Goal: Communication & Community: Answer question/provide support

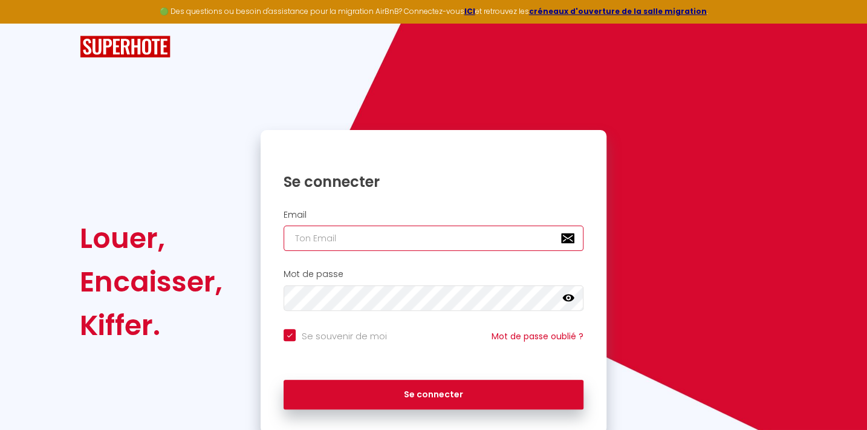
type input "LE NAOUR"
checkbox input "true"
click at [342, 237] on input "LE NAOUR" at bounding box center [433, 237] width 300 height 25
type input "contact@freedhome-bnb-rhuys.fr"
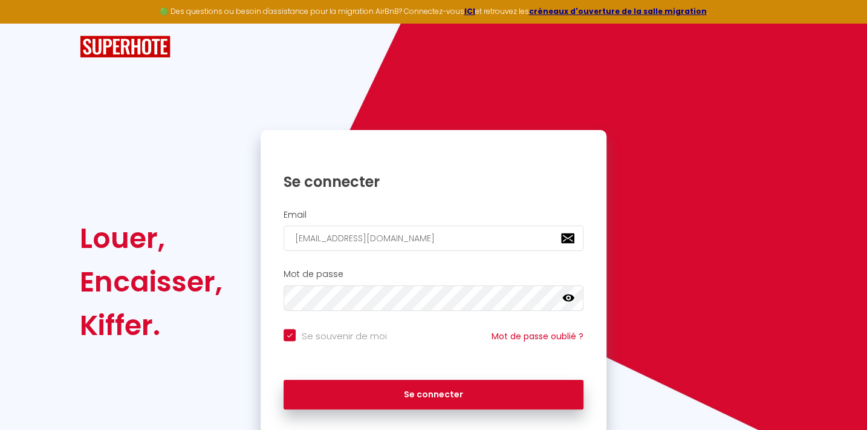
click at [571, 297] on icon at bounding box center [568, 297] width 12 height 7
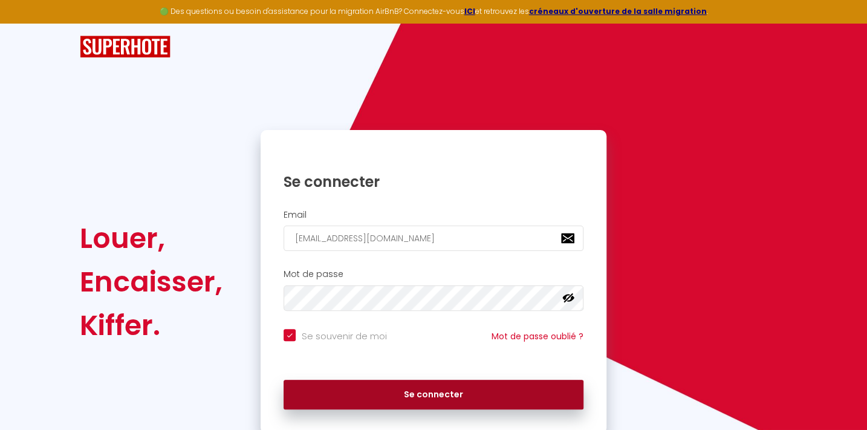
click at [442, 395] on button "Se connecter" at bounding box center [433, 395] width 300 height 30
checkbox input "true"
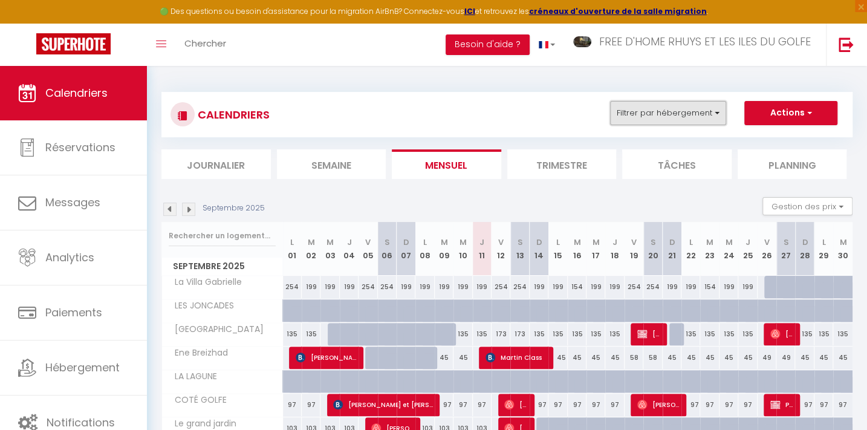
click at [655, 109] on button "Filtrer par hébergement" at bounding box center [668, 113] width 116 height 24
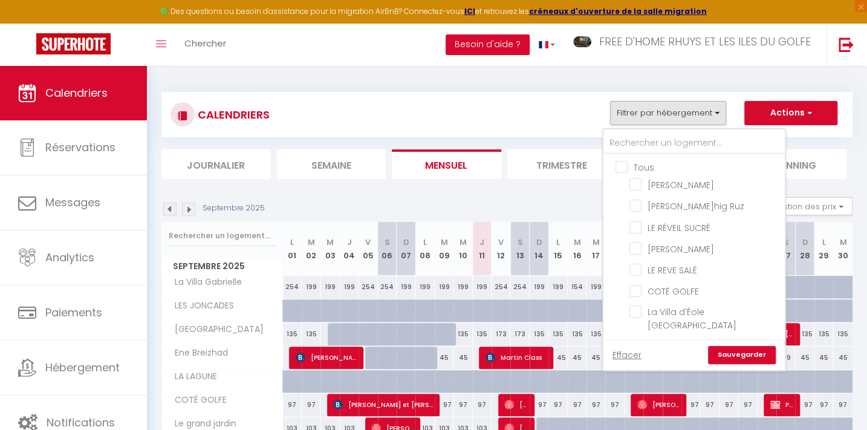
click at [622, 163] on input "Tous" at bounding box center [705, 166] width 181 height 12
checkbox input "true"
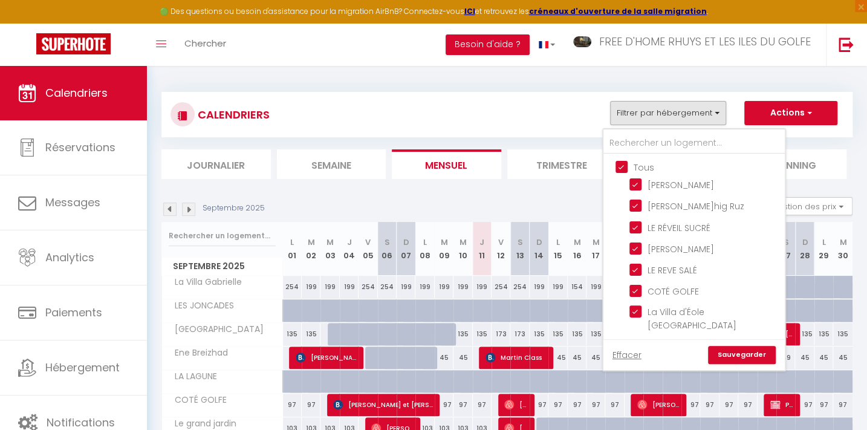
checkbox input "true"
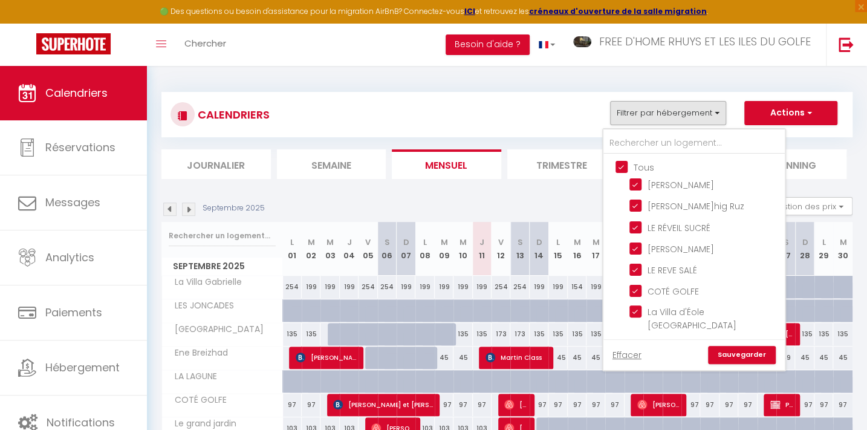
checkbox input "true"
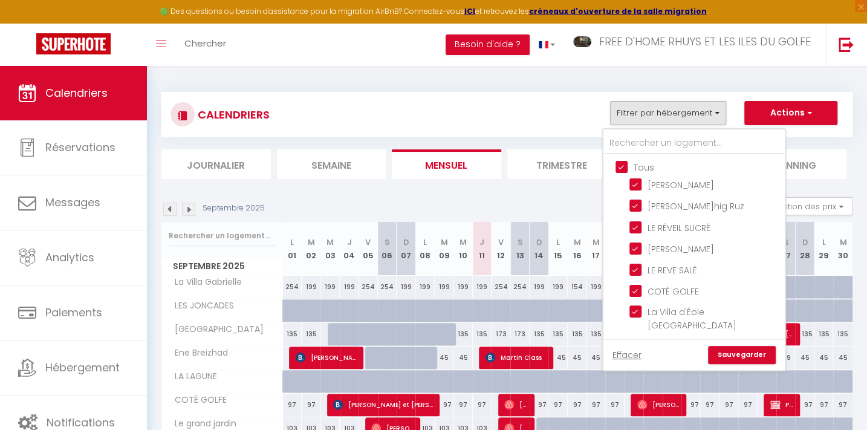
checkbox input "true"
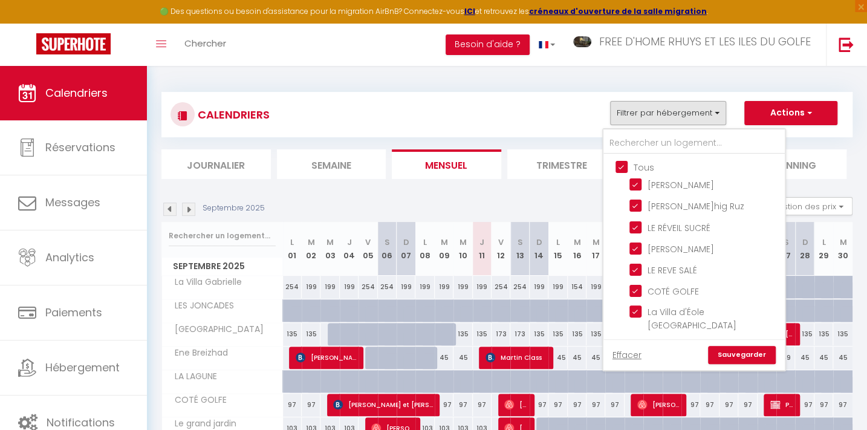
checkbox input "true"
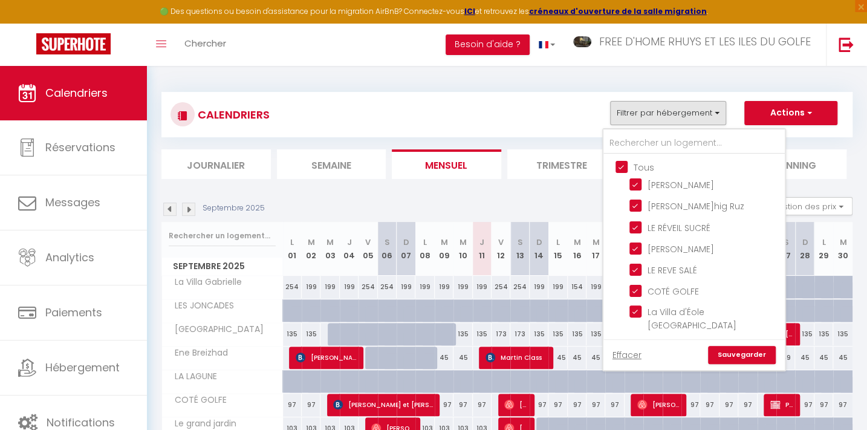
checkbox input "true"
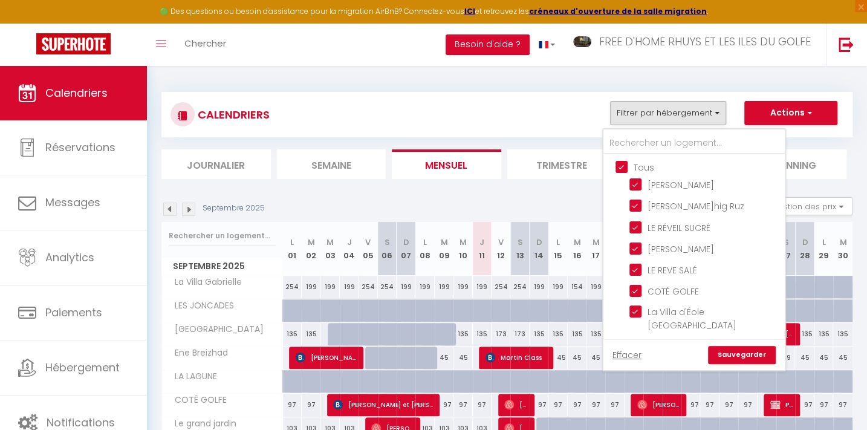
click at [622, 163] on input "Tous" at bounding box center [705, 166] width 181 height 12
checkbox input "false"
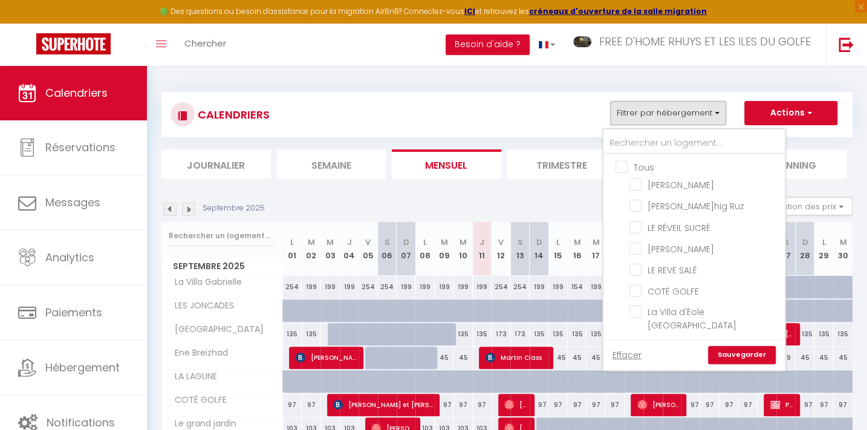
checkbox input "false"
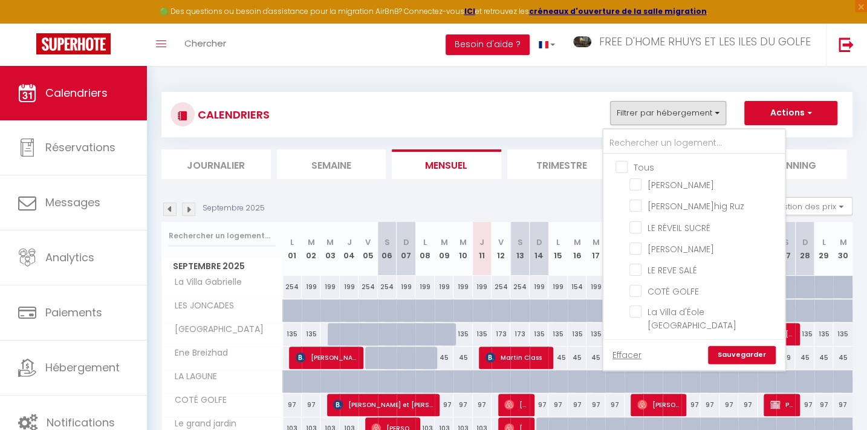
checkbox input "false"
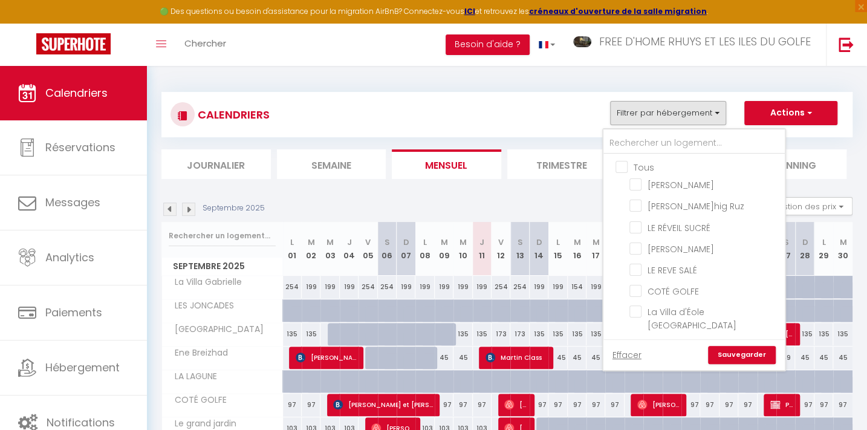
checkbox input "false"
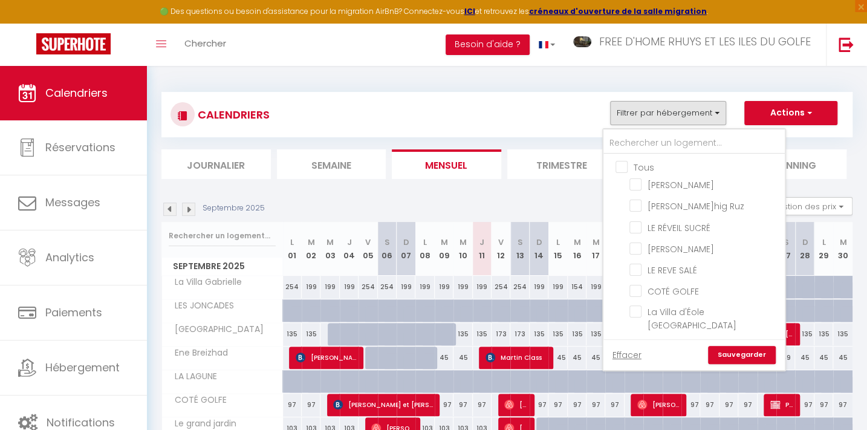
checkbox input "false"
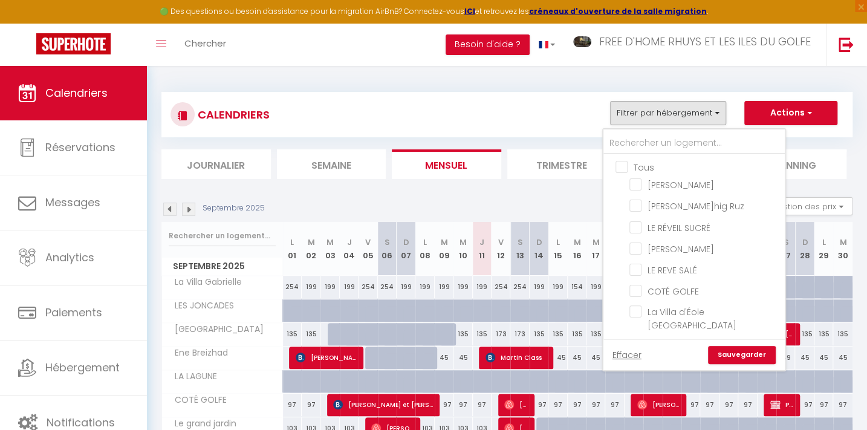
checkbox input "false"
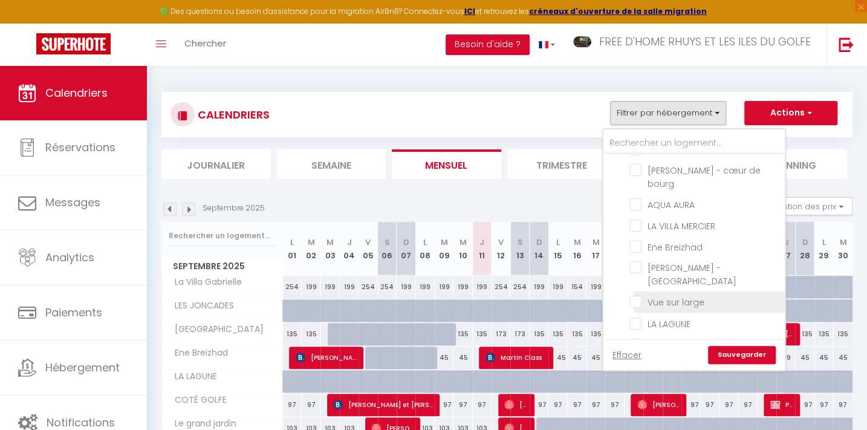
click at [673, 295] on input "Vue sur large" at bounding box center [704, 301] width 151 height 12
checkbox input "true"
click at [739, 351] on link "Sauvegarder" at bounding box center [742, 355] width 68 height 18
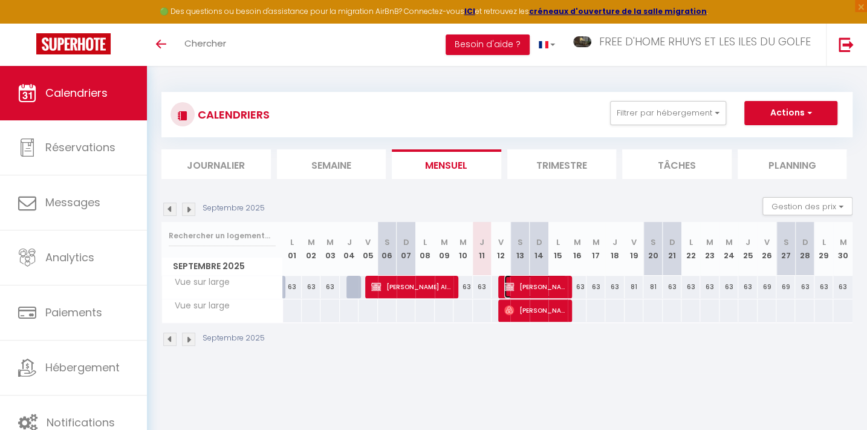
click at [540, 285] on span "[PERSON_NAME] AIRBNB" at bounding box center [535, 286] width 62 height 23
select select "OK"
select select "KO"
select select "0"
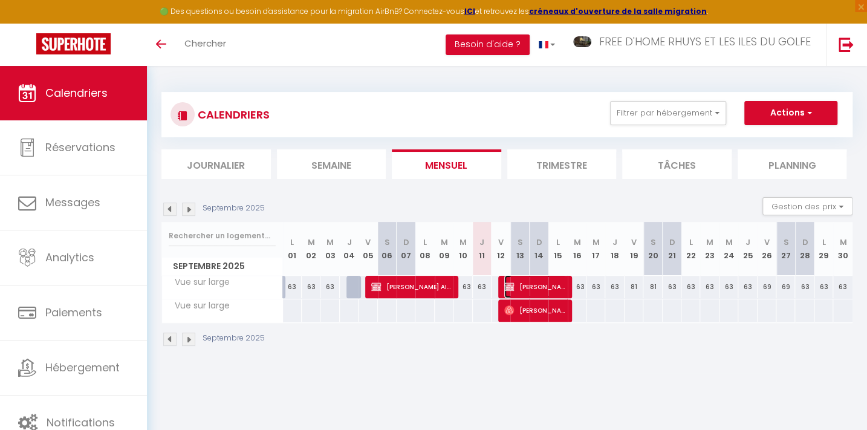
select select "1"
select select
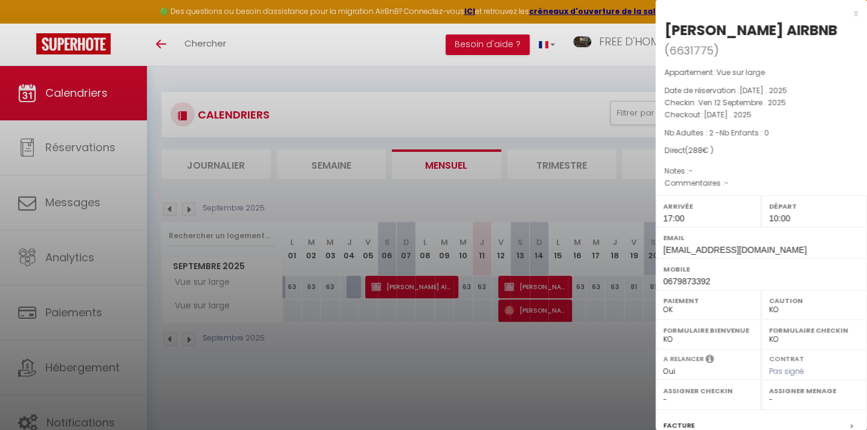
click at [426, 100] on div at bounding box center [433, 215] width 867 height 430
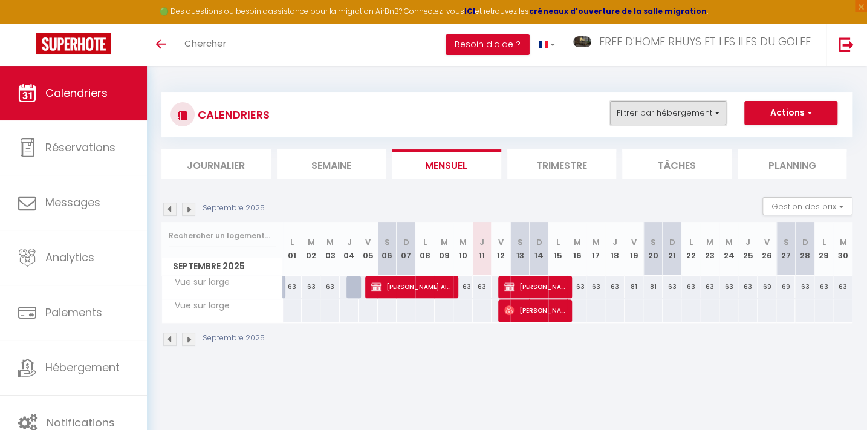
click at [643, 106] on button "Filtrer par hébergement" at bounding box center [668, 113] width 116 height 24
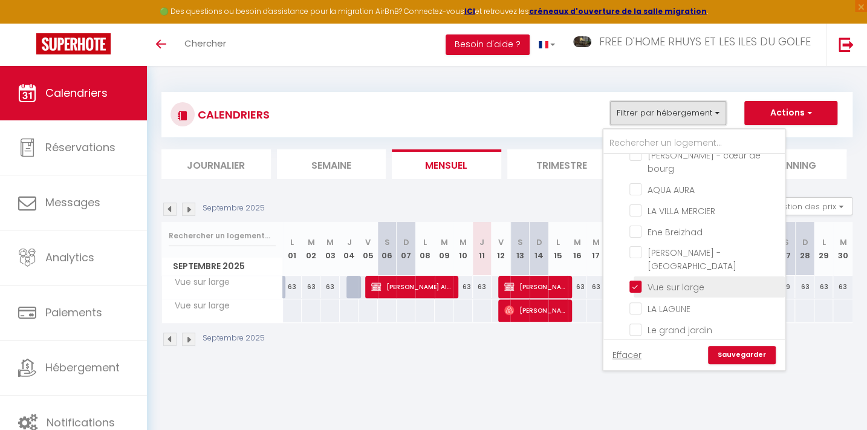
scroll to position [274, 0]
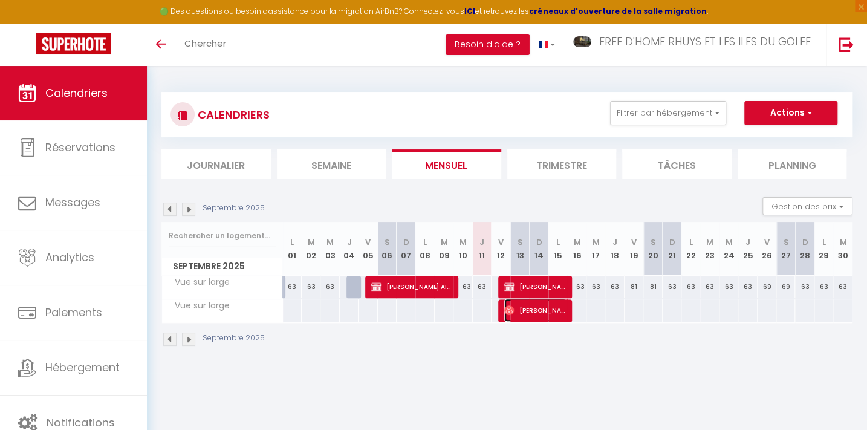
click at [535, 311] on span "[PERSON_NAME]" at bounding box center [535, 310] width 62 height 23
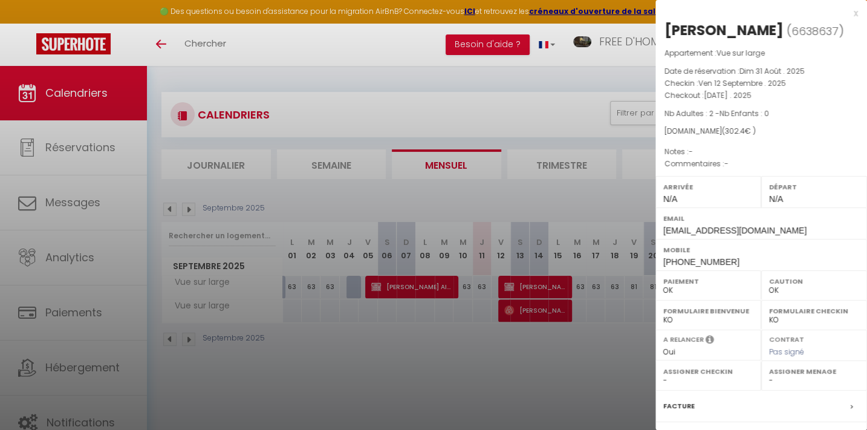
click at [511, 110] on div at bounding box center [433, 215] width 867 height 430
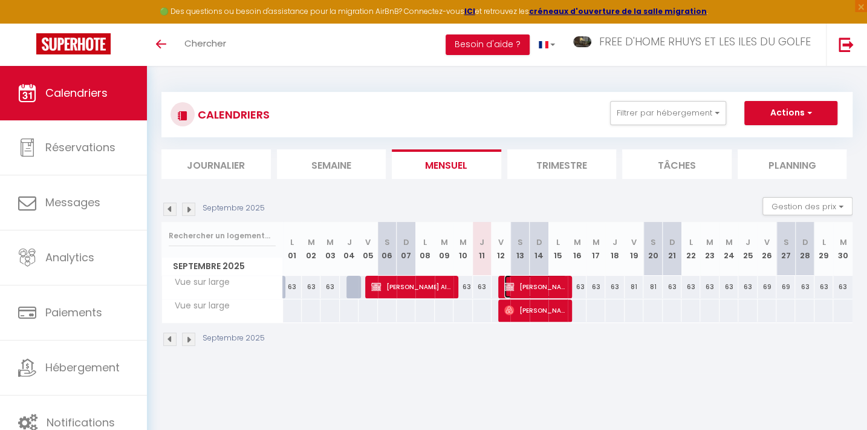
click at [535, 281] on span "[PERSON_NAME] AIRBNB" at bounding box center [535, 286] width 62 height 23
select select "KO"
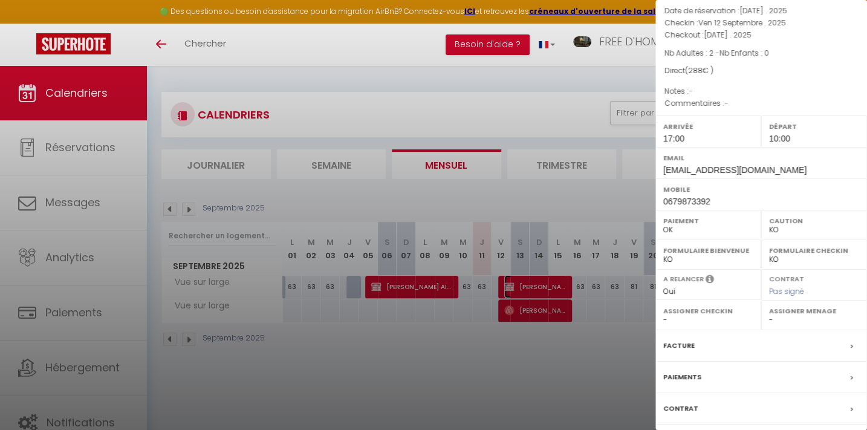
scroll to position [151, 0]
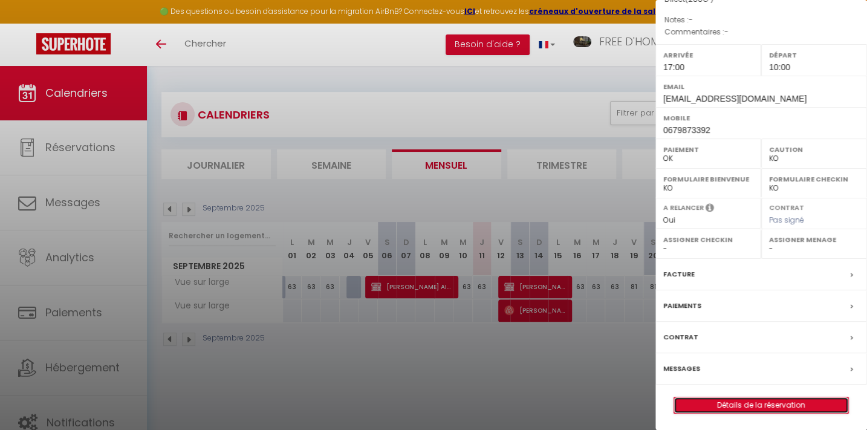
click at [738, 405] on link "Détails de la réservation" at bounding box center [761, 405] width 174 height 16
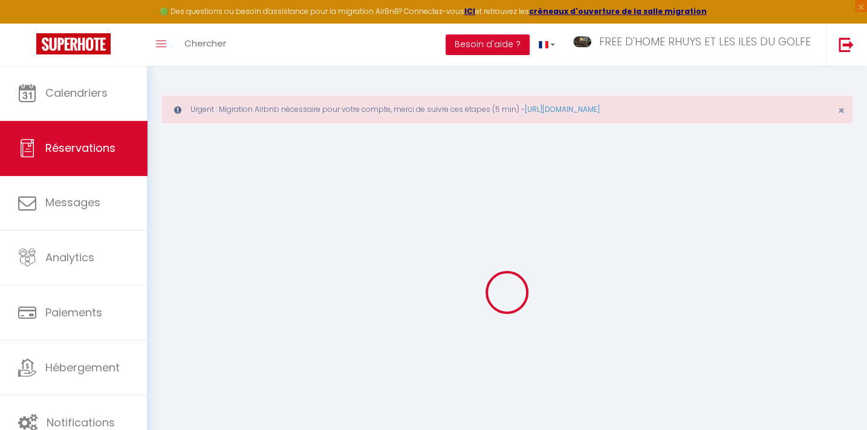
select select
checkbox input "false"
select select
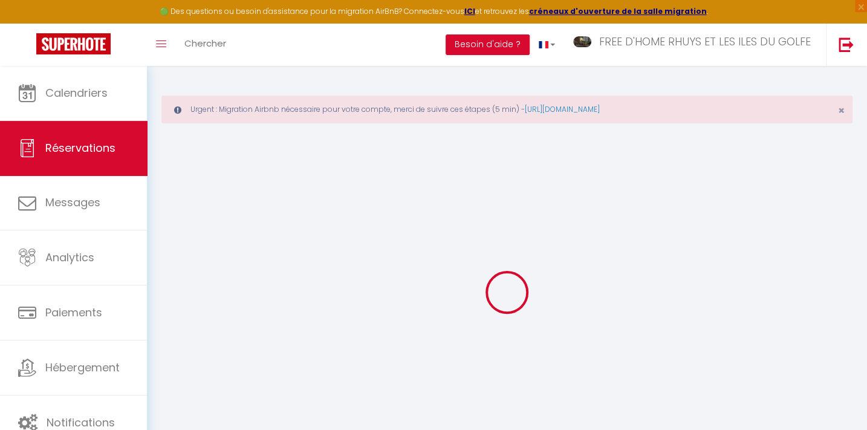
checkbox input "false"
select select
checkbox input "false"
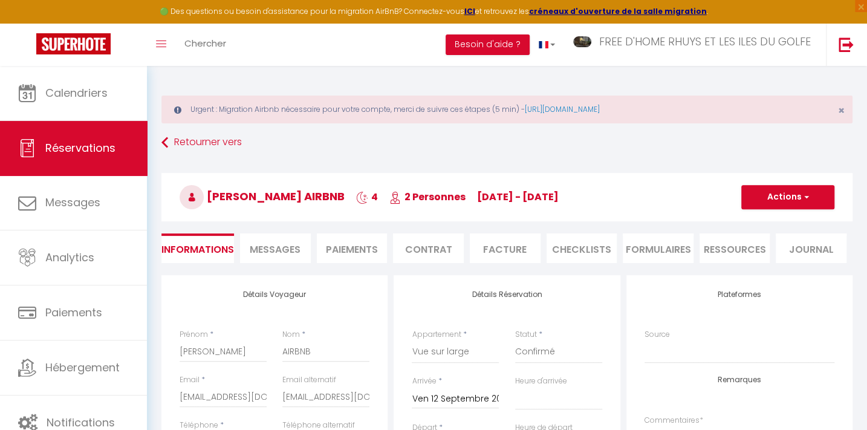
select select
checkbox input "false"
select select "17:00"
select select "10:00"
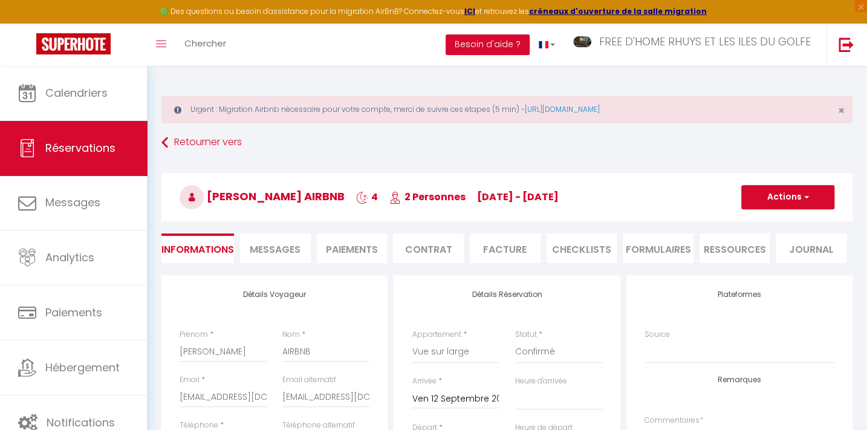
checkbox input "false"
click at [785, 195] on button "Actions" at bounding box center [787, 197] width 93 height 24
click at [757, 239] on link "Dupliquer" at bounding box center [776, 240] width 96 height 16
select select
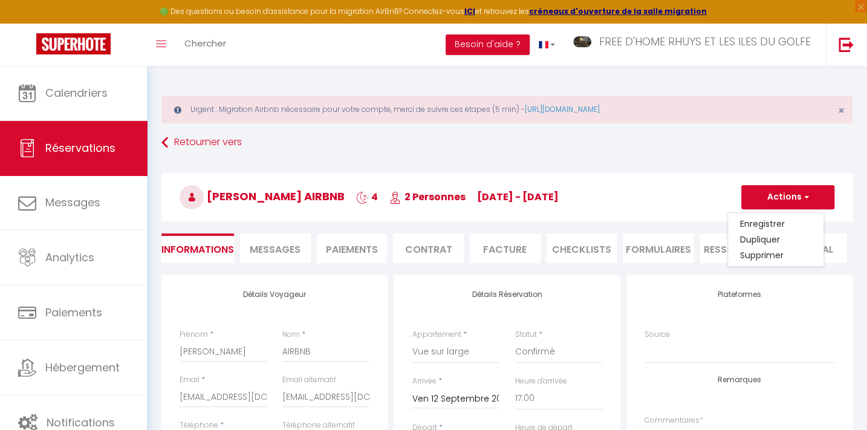
select select
checkbox input "false"
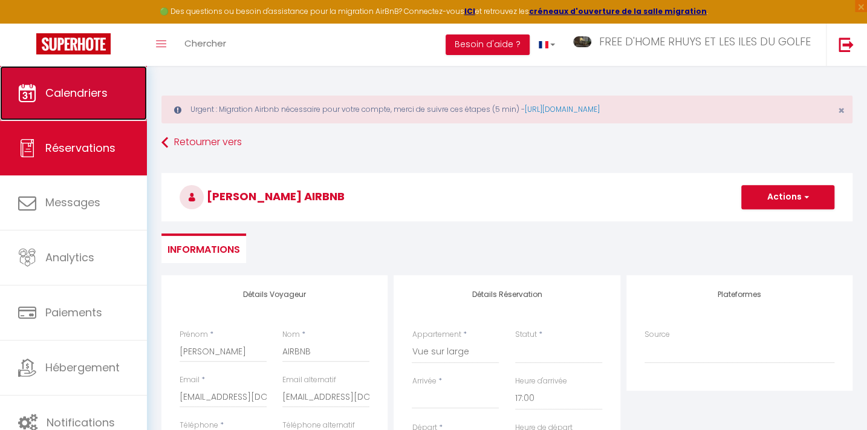
click at [83, 103] on link "Calendriers" at bounding box center [73, 93] width 147 height 54
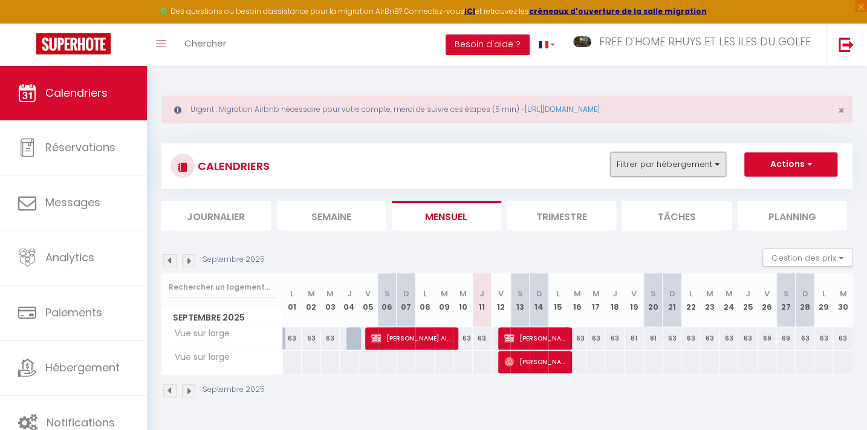
click at [653, 158] on button "Filtrer par hébergement" at bounding box center [668, 164] width 116 height 24
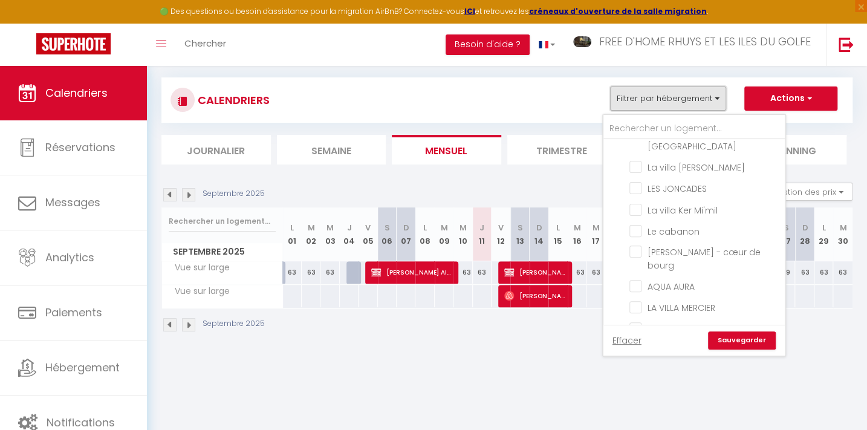
scroll to position [274, 0]
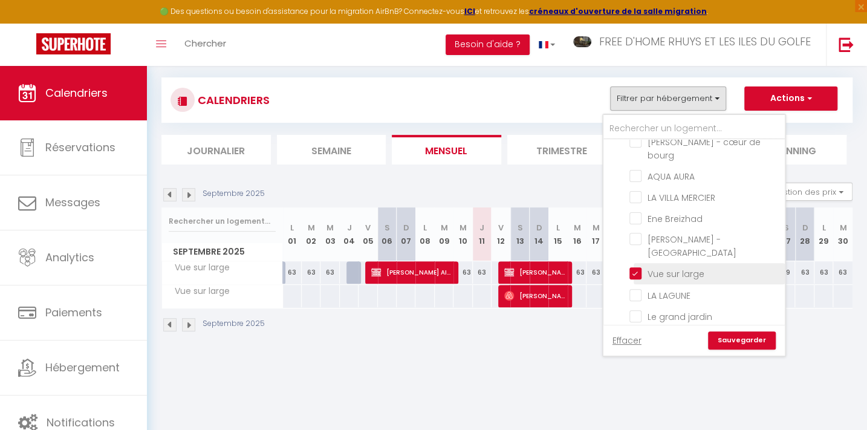
click at [665, 267] on input "Vue sur large" at bounding box center [704, 273] width 151 height 12
checkbox input "false"
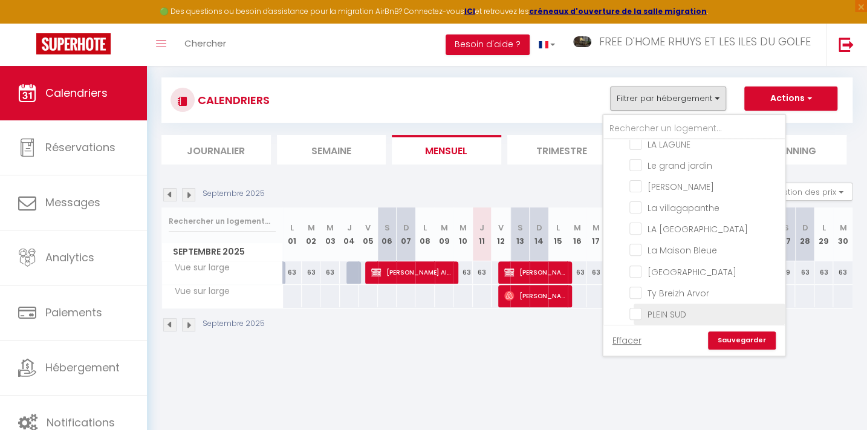
click at [669, 307] on input "PLEIN SUD" at bounding box center [704, 313] width 151 height 12
checkbox input "true"
checkbox input "false"
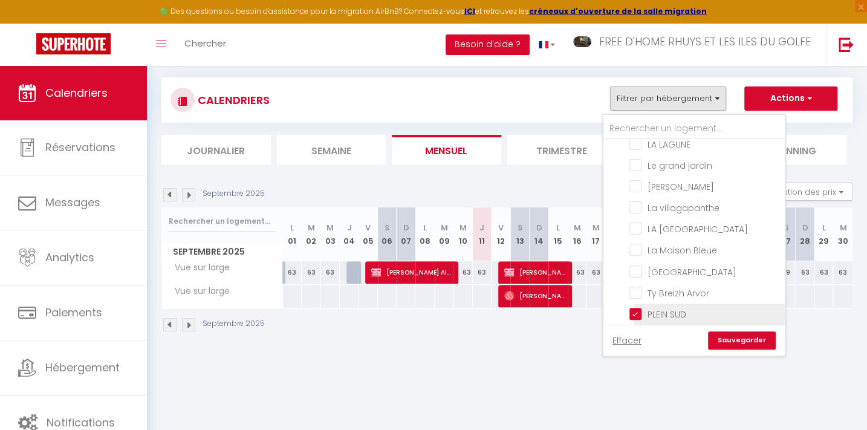
checkbox input "false"
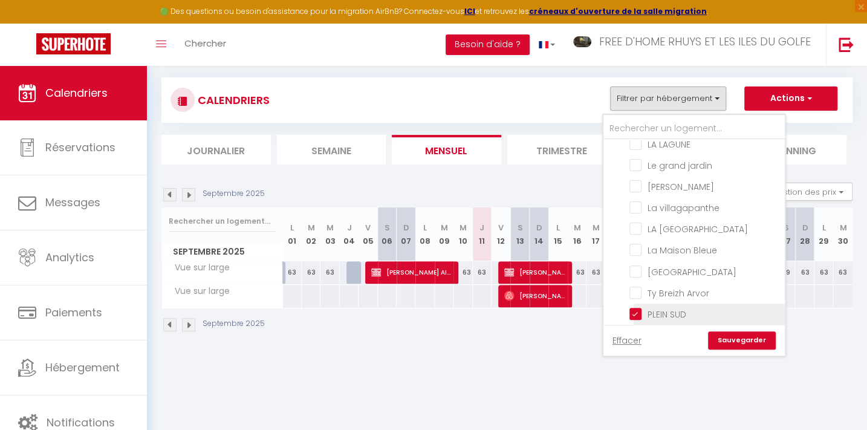
checkbox input "false"
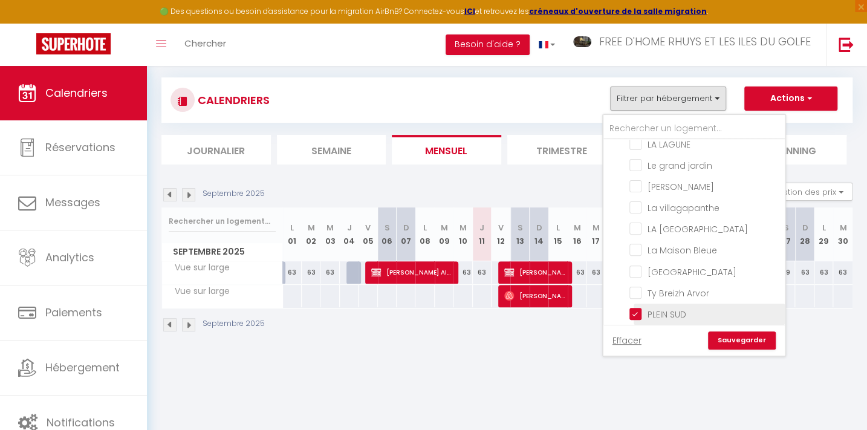
checkbox input "false"
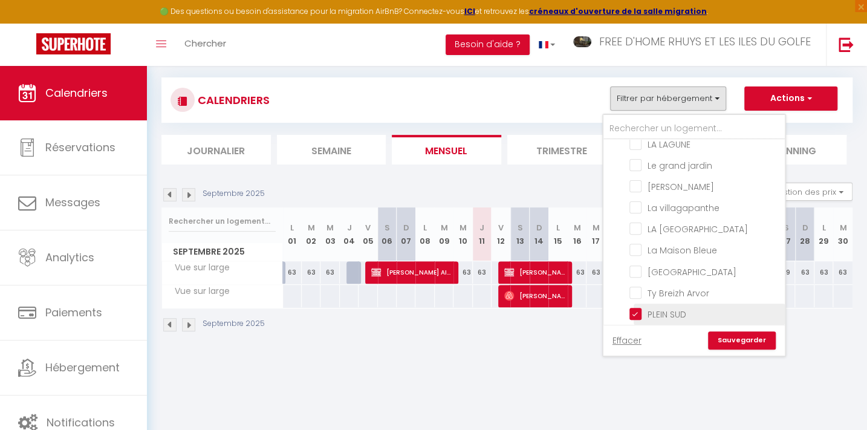
checkbox input "false"
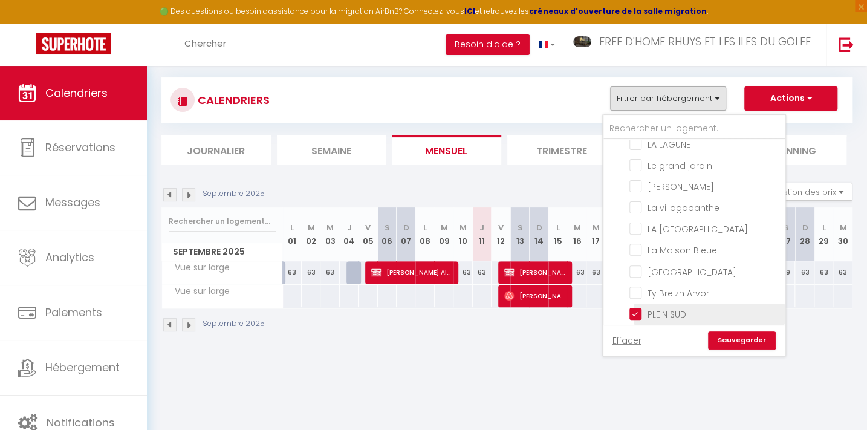
checkbox input "false"
click at [746, 337] on link "Sauvegarder" at bounding box center [742, 340] width 68 height 18
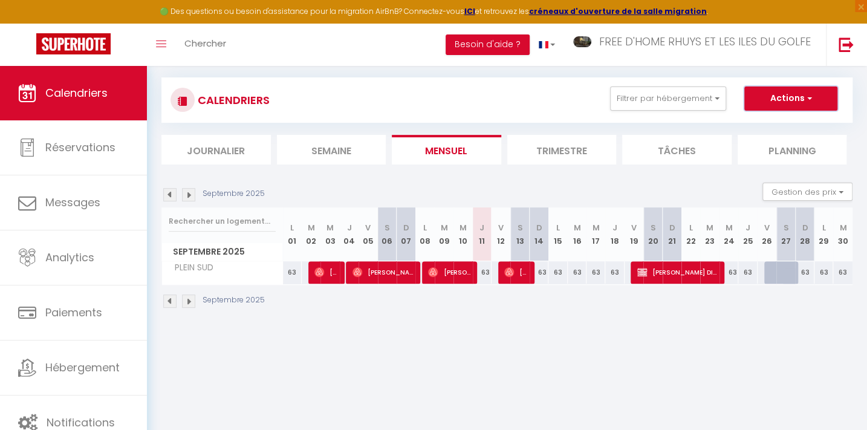
click at [786, 96] on button "Actions" at bounding box center [790, 98] width 93 height 24
click at [754, 128] on link "Nouvelle réservation" at bounding box center [777, 126] width 105 height 18
select select
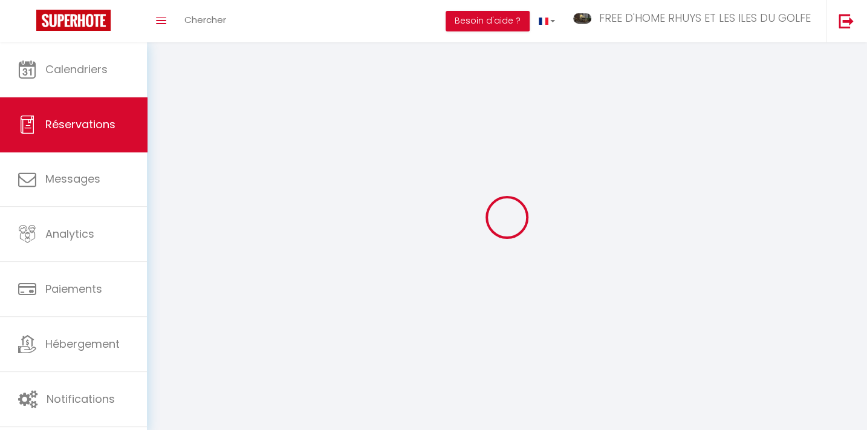
select select
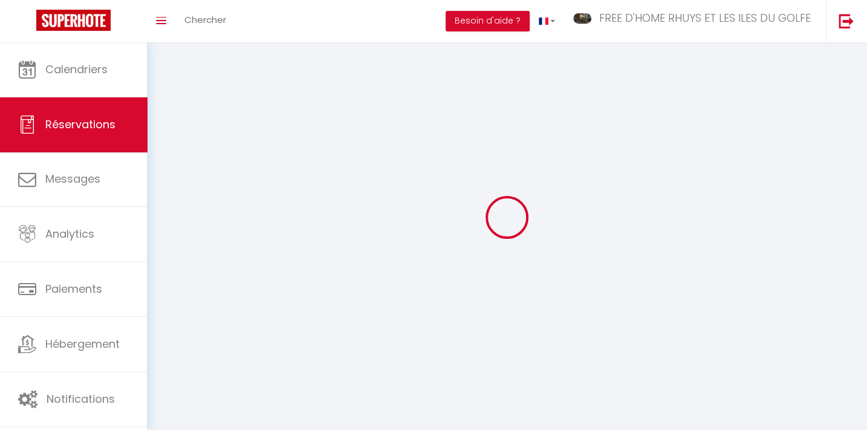
select select
checkbox input "false"
select select
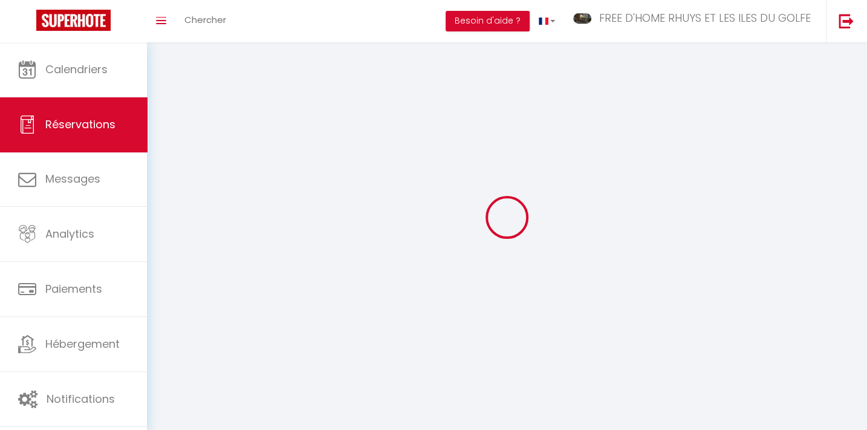
select select
checkbox input "false"
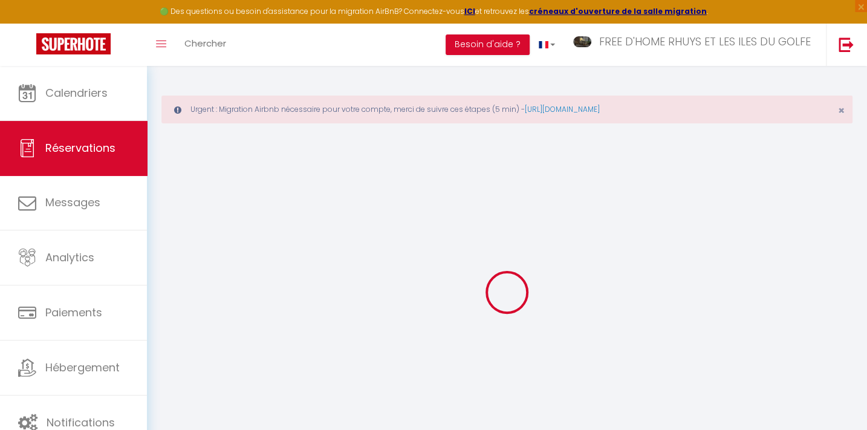
select select
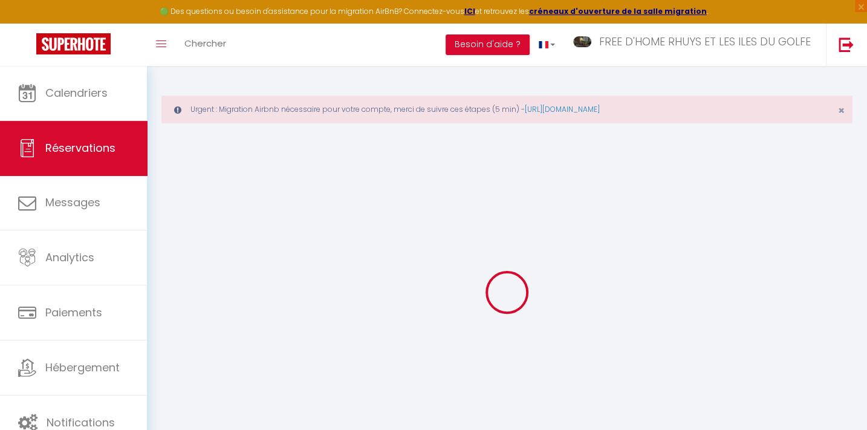
select select
checkbox input "false"
select select
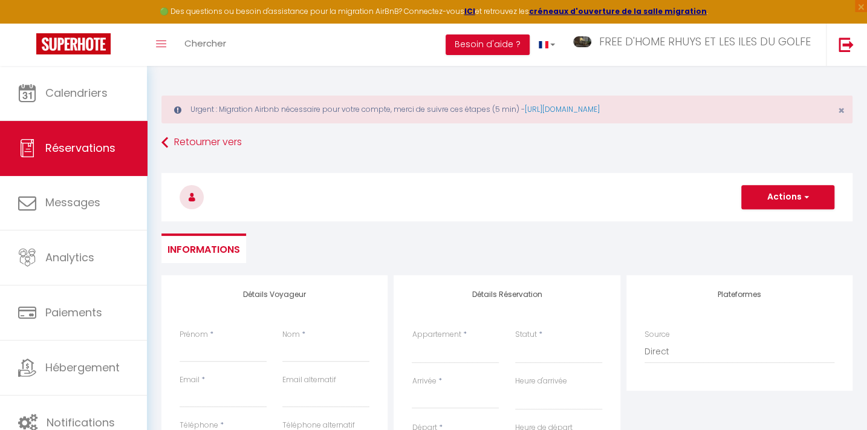
select select
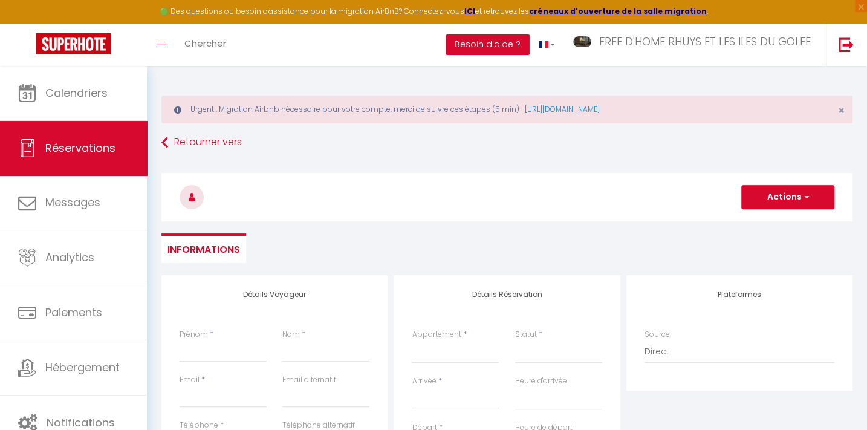
checkbox input "false"
select select
click at [222, 345] on input "Prénom" at bounding box center [223, 351] width 87 height 22
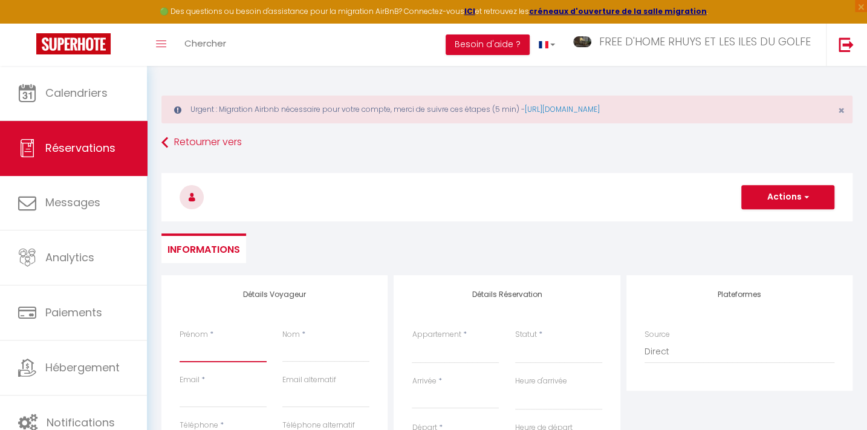
type input "E"
select select
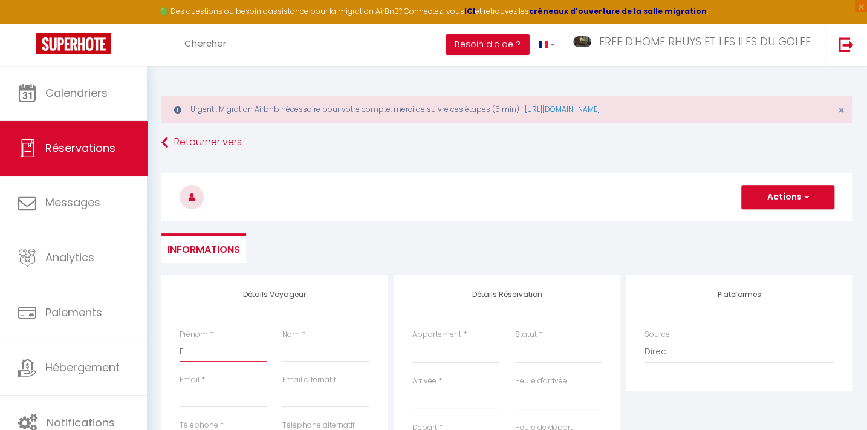
select select
checkbox input "false"
type input "EM"
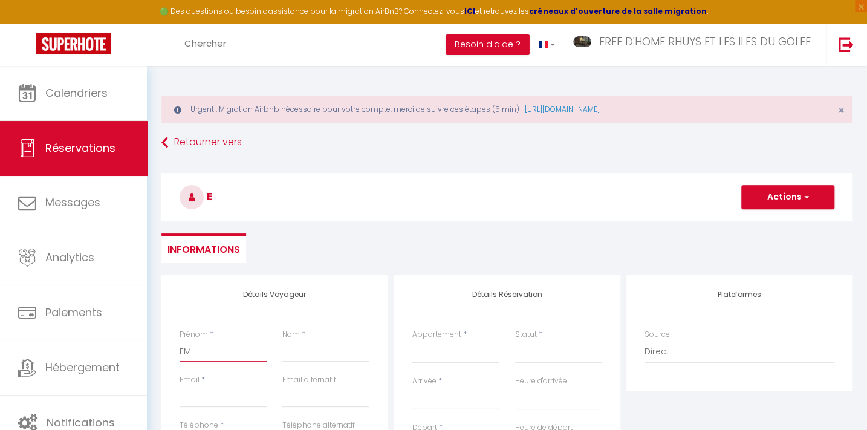
select select
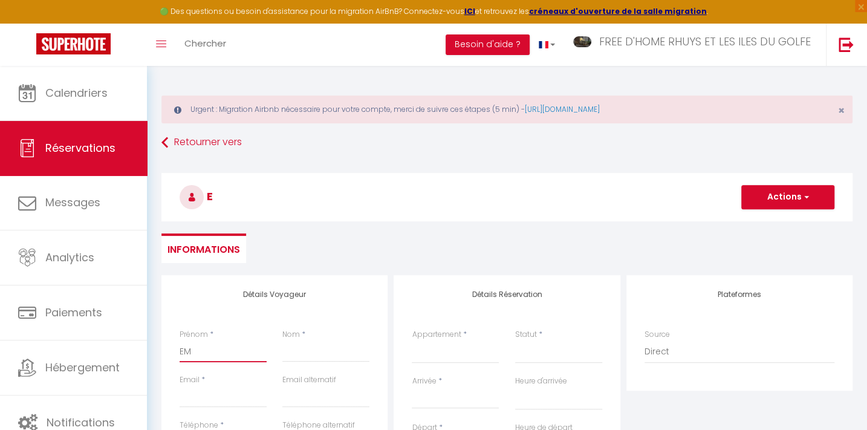
select select
checkbox input "false"
type input "EMM"
select select
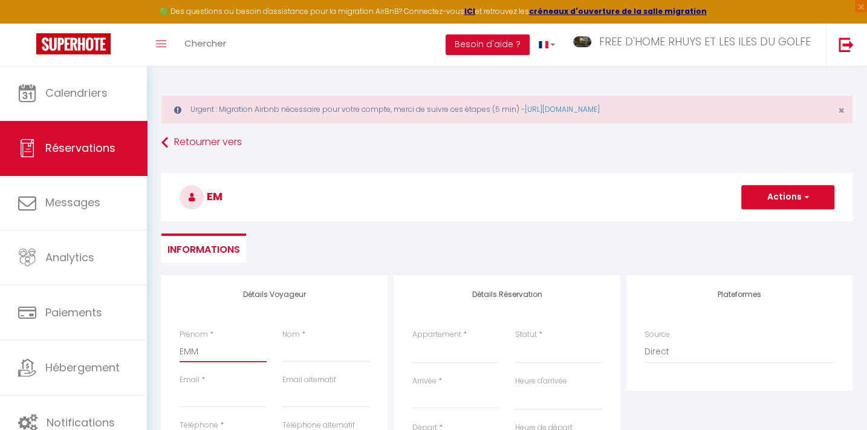
select select
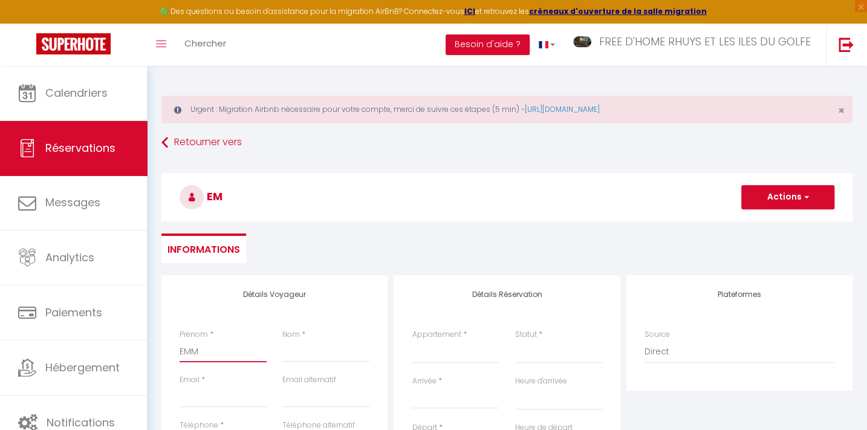
select select
checkbox input "false"
type input "[PERSON_NAME]"
select select
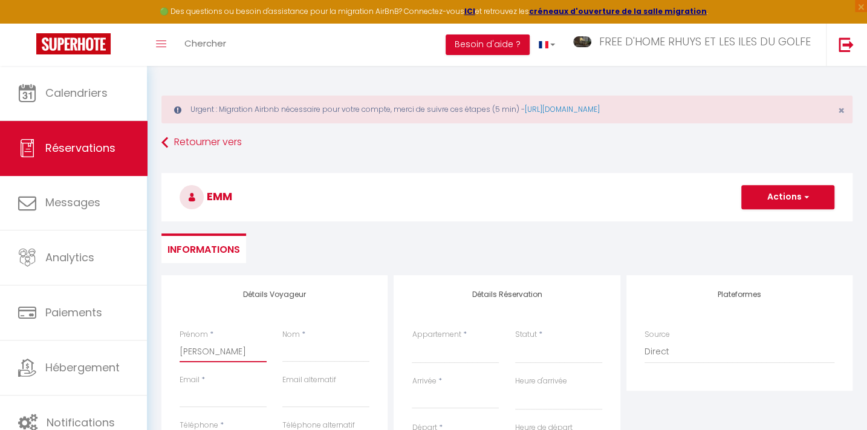
select select
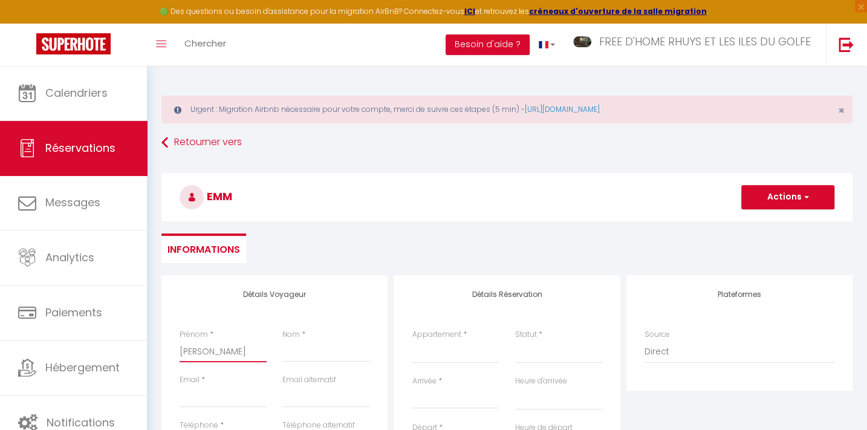
checkbox input "false"
type input "EMMAN"
select select
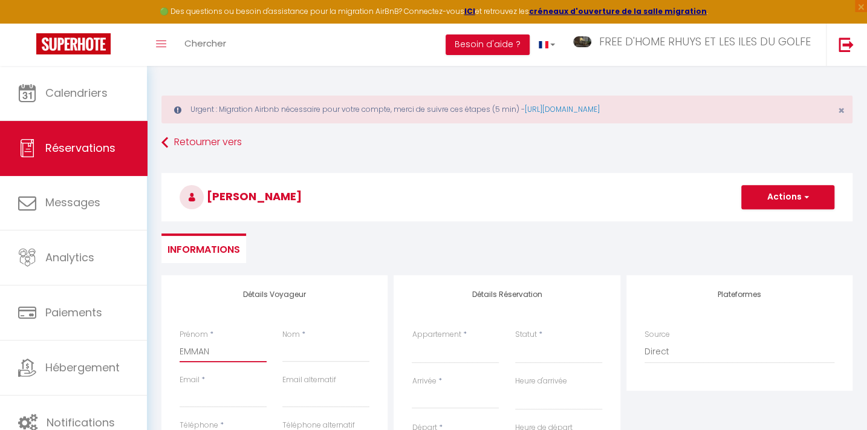
select select
checkbox input "false"
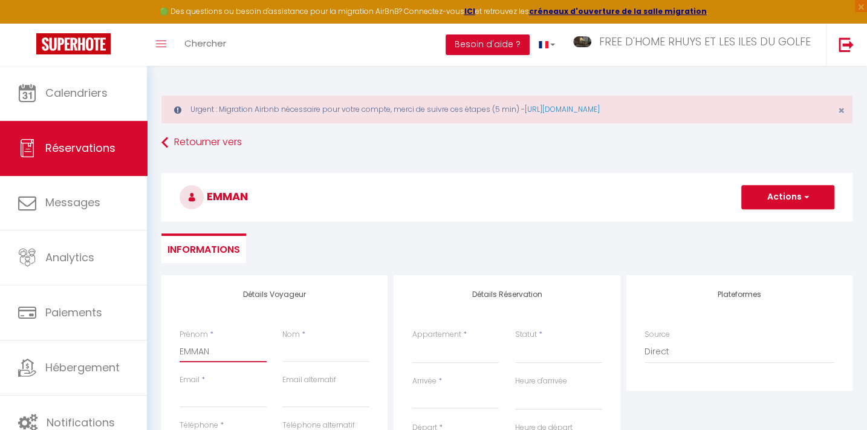
type input "EMMANU"
select select
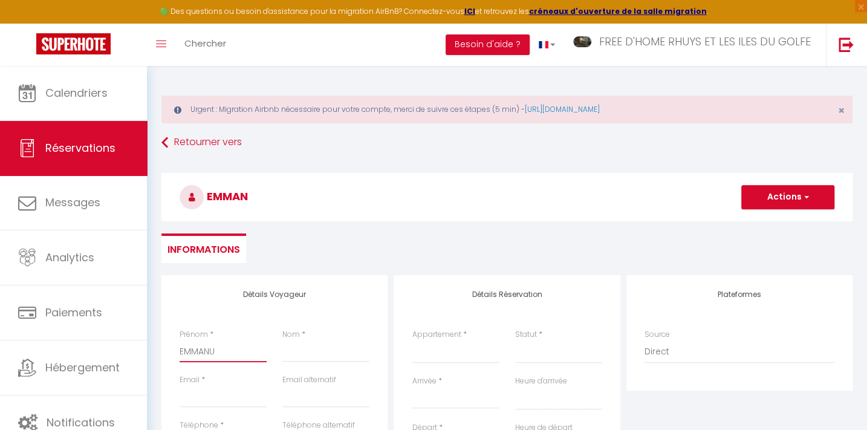
select select
checkbox input "false"
type input "EMMANUE"
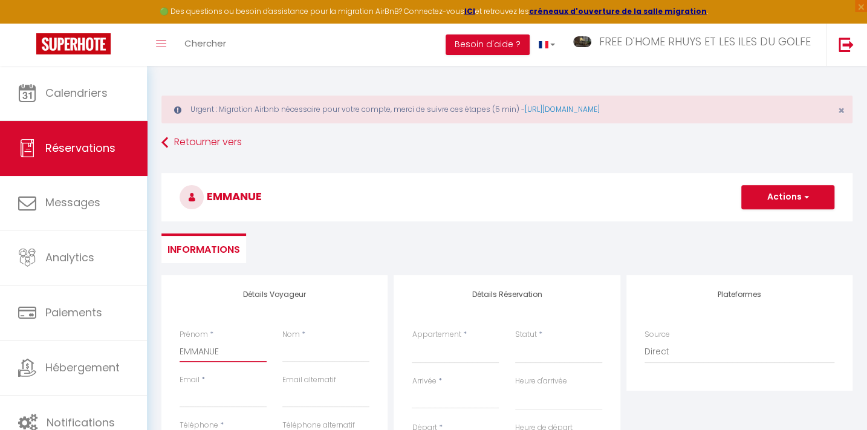
select select
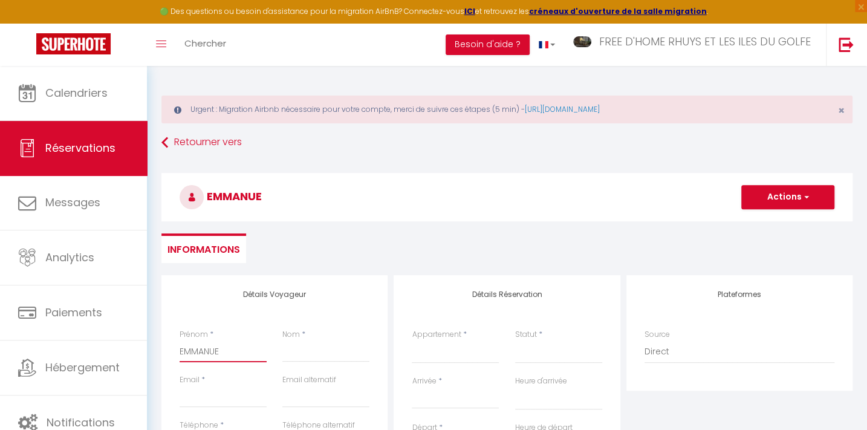
select select
checkbox input "false"
type input "[PERSON_NAME]"
select select
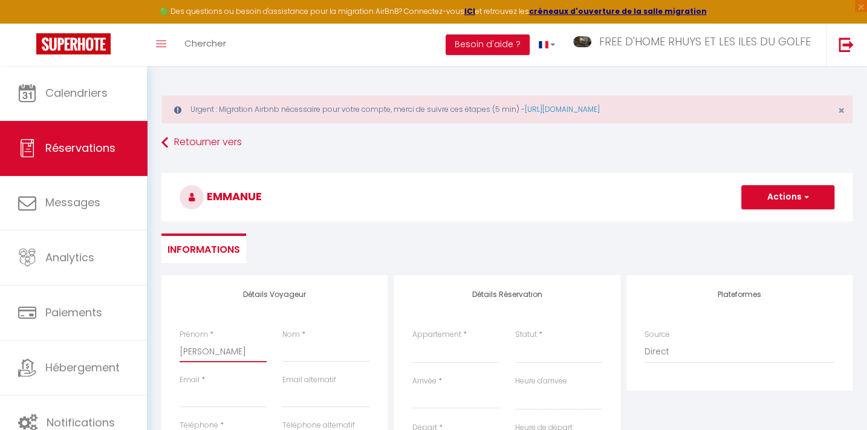
select select
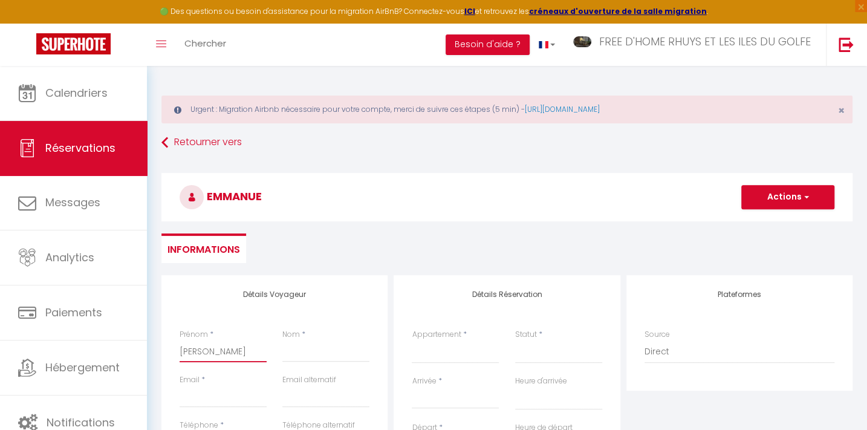
select select
checkbox input "false"
type input "EMMANUELL"
select select
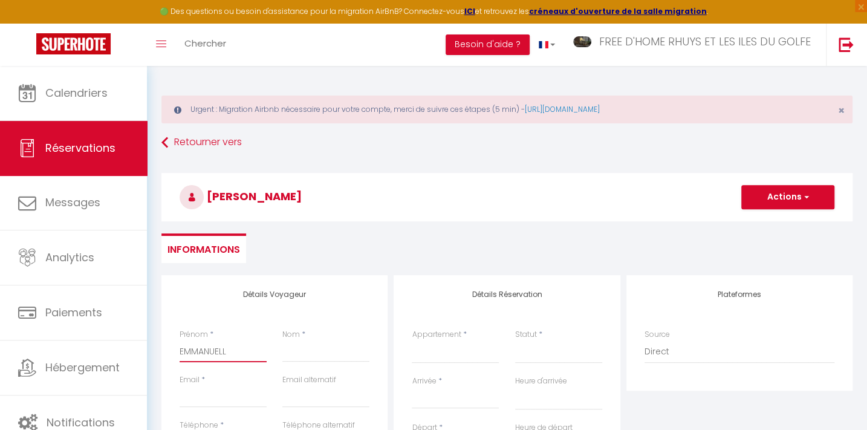
select select
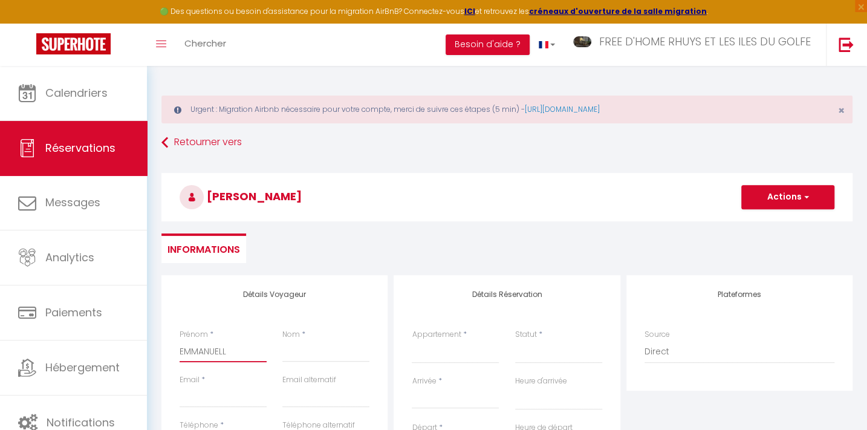
checkbox input "false"
type input "EMMANUELLE"
select select
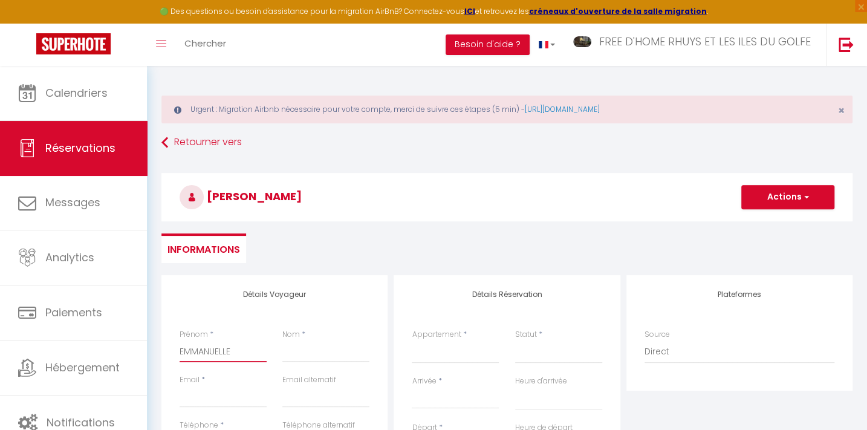
select select
checkbox input "false"
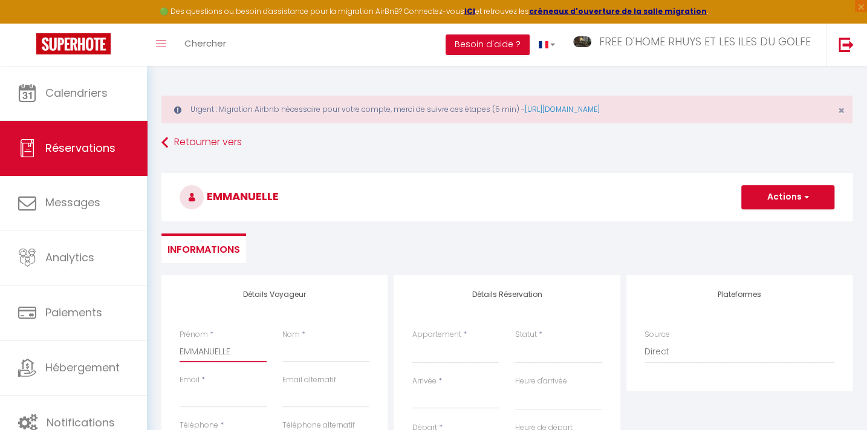
type input "EMMANUELLE"
select select
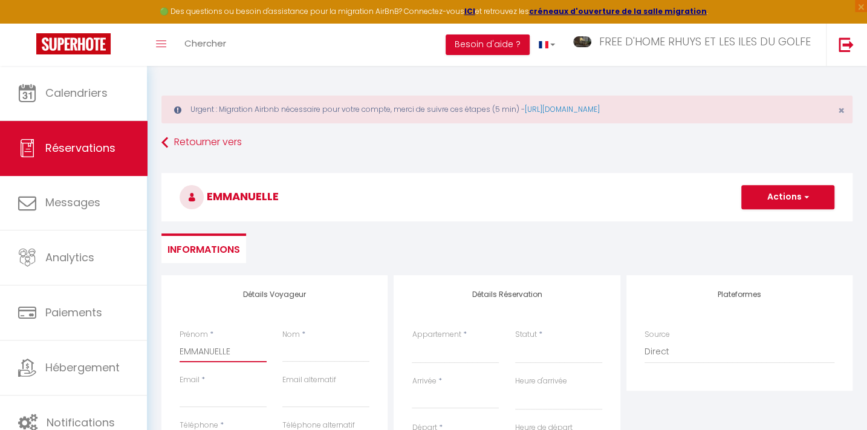
select select
checkbox input "false"
type input "[PERSON_NAME]"
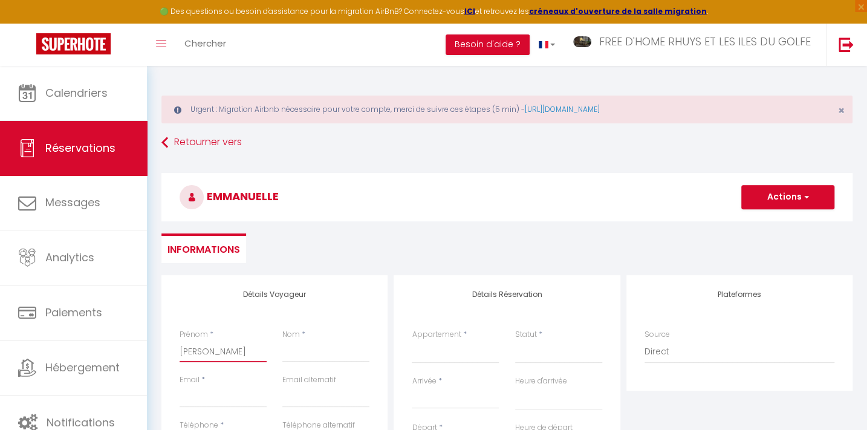
select select
click at [313, 354] on input "Nom" at bounding box center [325, 351] width 87 height 22
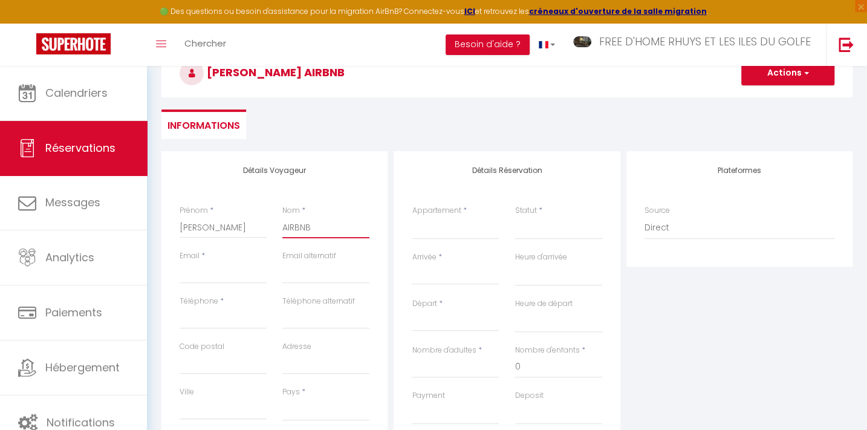
scroll to position [274, 0]
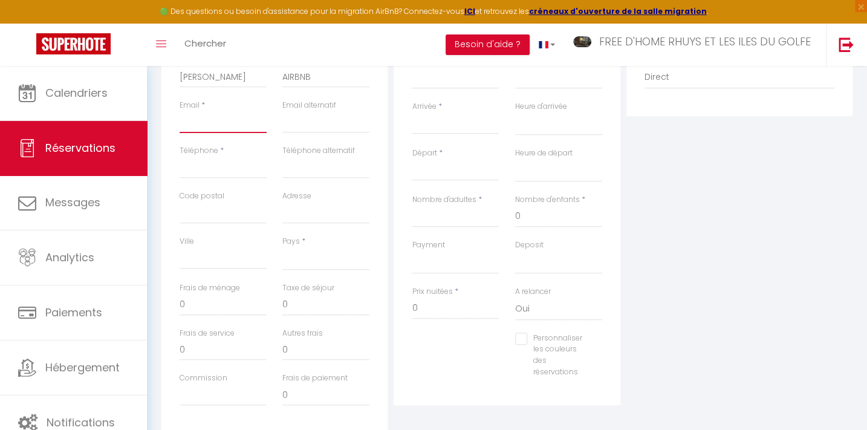
click at [201, 128] on input "Email client" at bounding box center [223, 122] width 87 height 22
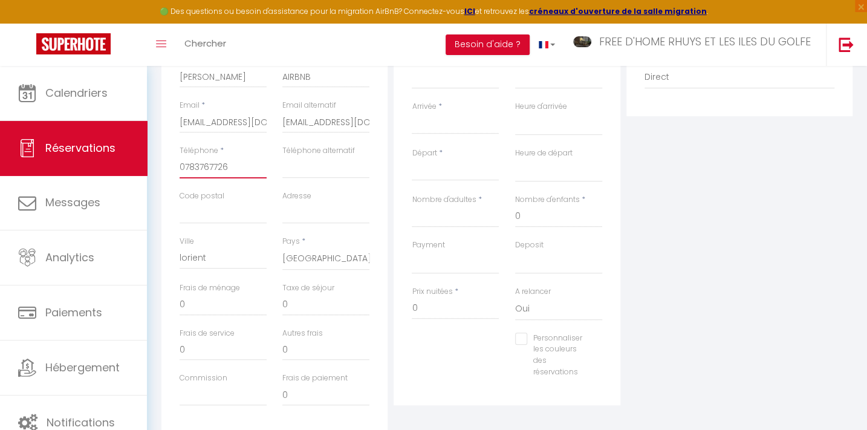
click at [232, 172] on input "0783767726" at bounding box center [223, 168] width 87 height 22
click at [193, 211] on input "Code postal" at bounding box center [223, 213] width 87 height 22
click at [228, 304] on input "0" at bounding box center [223, 305] width 87 height 22
click at [296, 303] on input "0" at bounding box center [325, 305] width 87 height 22
click at [422, 308] on input "0" at bounding box center [455, 308] width 87 height 22
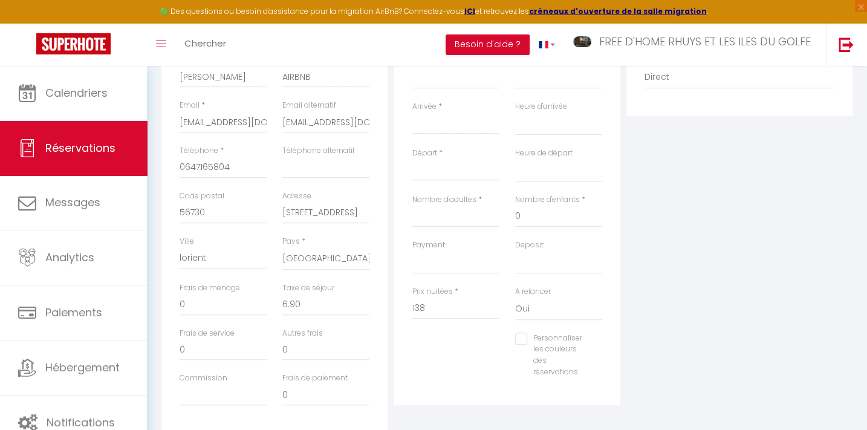
click at [419, 120] on input "Arrivée" at bounding box center [455, 125] width 87 height 16
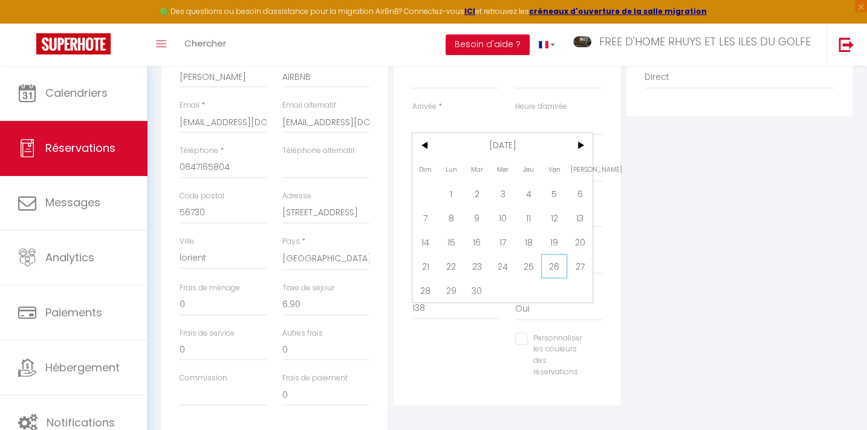
click at [551, 265] on span "26" at bounding box center [554, 266] width 26 height 24
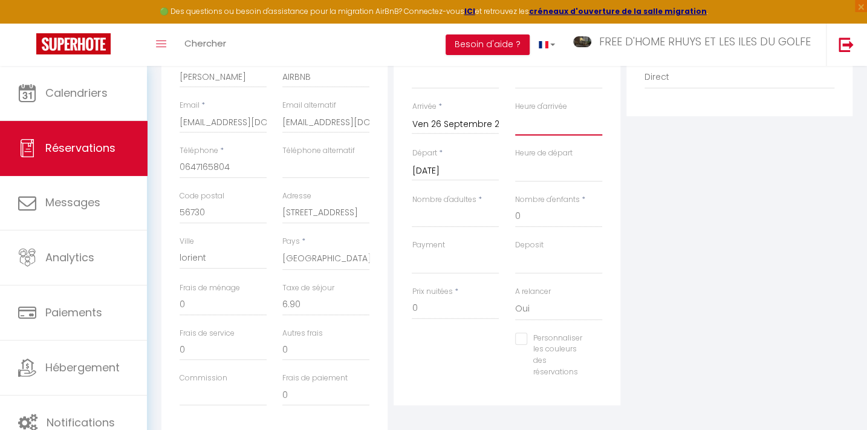
click at [536, 125] on select "00:00 00:30 01:00 01:30 02:00 02:30 03:00 03:30 04:00 04:30 05:00 05:30 06:00 0…" at bounding box center [558, 123] width 87 height 23
click at [515, 112] on select "00:00 00:30 01:00 01:30 02:00 02:30 03:00 03:30 04:00 04:30 05:00 05:30 06:00 0…" at bounding box center [558, 123] width 87 height 23
click at [453, 169] on input "[DATE]" at bounding box center [455, 171] width 87 height 16
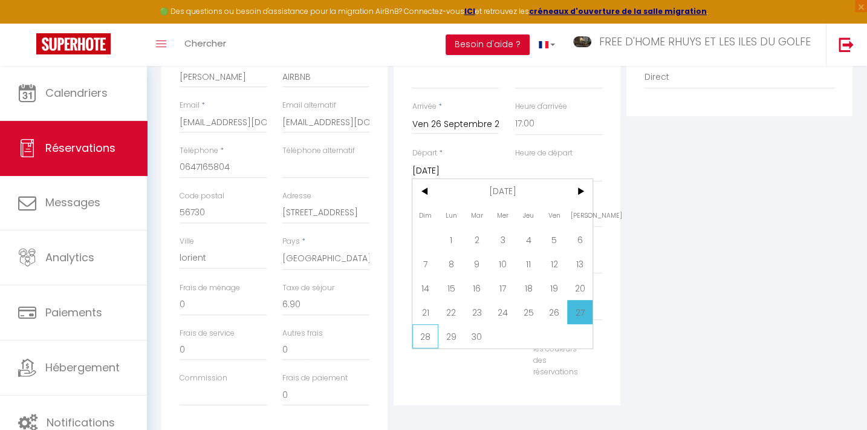
click at [423, 337] on span "28" at bounding box center [425, 336] width 26 height 24
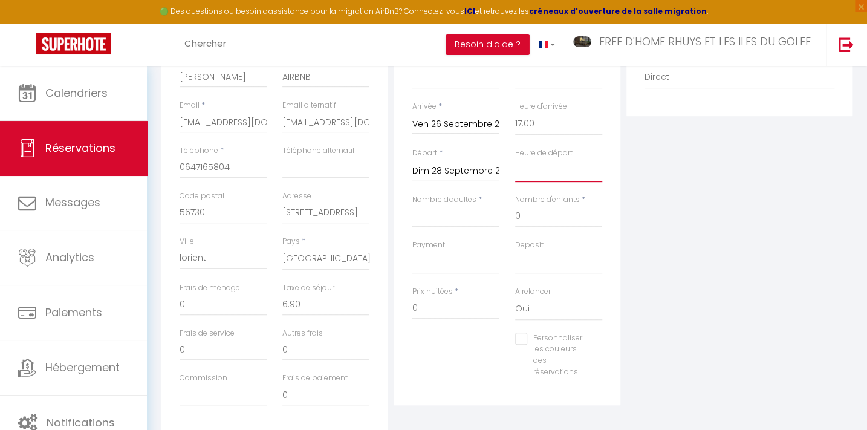
click at [527, 171] on select "00:00 00:30 01:00 01:30 02:00 02:30 03:00 03:30 04:00 04:30 05:00 05:30 06:00 0…" at bounding box center [558, 170] width 87 height 23
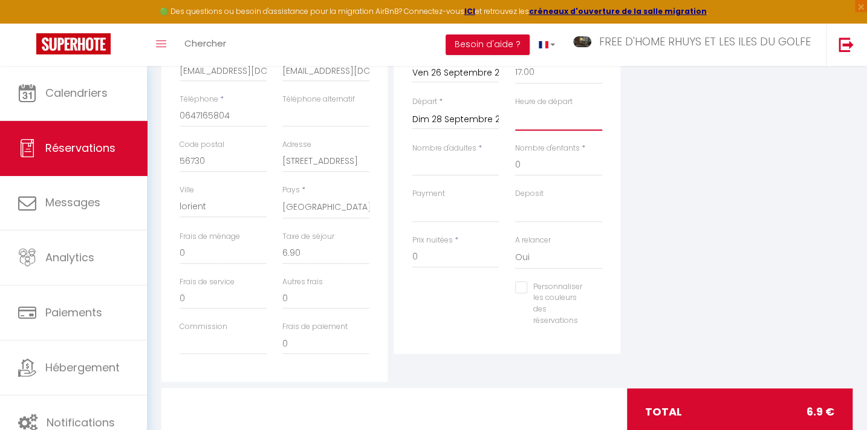
scroll to position [306, 0]
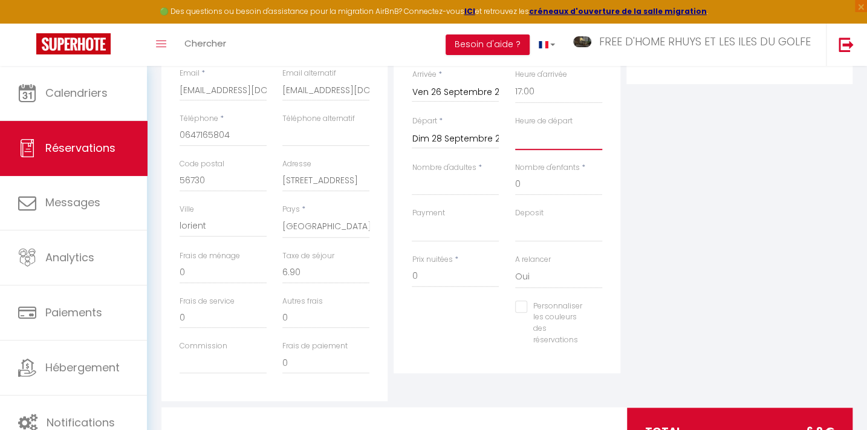
click at [530, 140] on select "00:00 00:30 01:00 01:30 02:00 02:30 03:00 03:30 04:00 04:30 05:00 05:30 06:00 0…" at bounding box center [558, 138] width 87 height 23
click at [515, 127] on select "00:00 00:30 01:00 01:30 02:00 02:30 03:00 03:30 04:00 04:30 05:00 05:30 06:00 0…" at bounding box center [558, 138] width 87 height 23
click at [445, 187] on input "Nombre d'adultes" at bounding box center [455, 184] width 87 height 22
click at [422, 277] on input "0" at bounding box center [455, 276] width 87 height 22
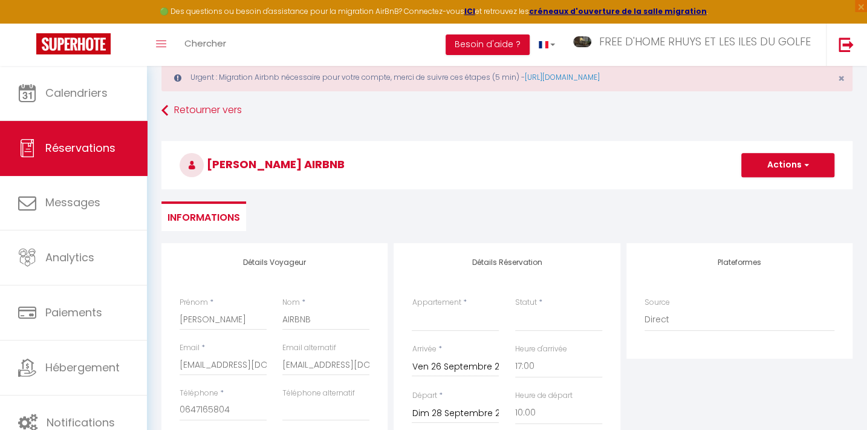
scroll to position [31, 0]
drag, startPoint x: 441, startPoint y: 318, endPoint x: 441, endPoint y: 327, distance: 9.1
click at [441, 329] on select "Kêr Korrigan [GEOGRAPHIC_DATA]hig Ruz LE RÉVEIL SUCRÉ KER GOH VELIN LE REVE SAL…" at bounding box center [455, 320] width 87 height 23
click at [412, 309] on select "Kêr Korrigan [GEOGRAPHIC_DATA]hig Ruz LE RÉVEIL SUCRÉ KER GOH VELIN LE REVE SAL…" at bounding box center [455, 320] width 87 height 23
click at [786, 165] on button "Actions" at bounding box center [787, 166] width 93 height 24
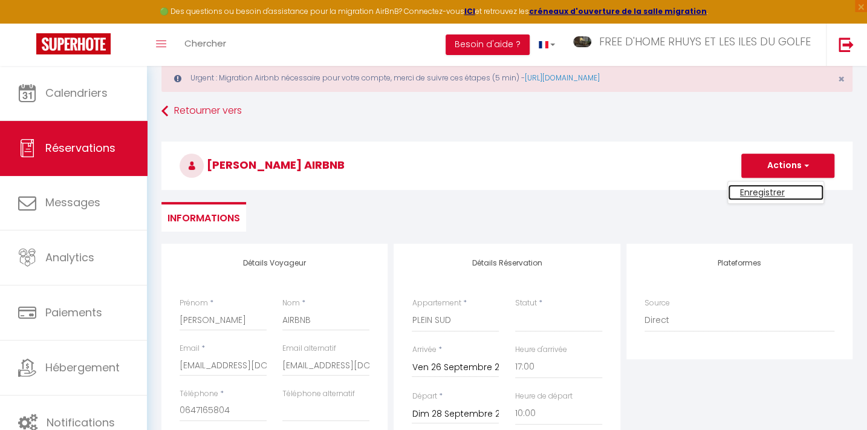
click at [765, 195] on link "Enregistrer" at bounding box center [776, 192] width 96 height 16
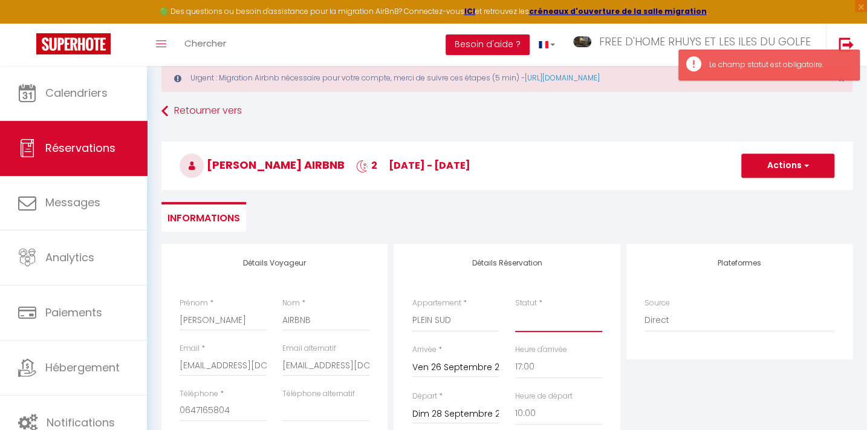
click at [531, 322] on select "Confirmé Non Confirmé [PERSON_NAME] par le voyageur No Show Request" at bounding box center [558, 320] width 87 height 23
click at [515, 309] on select "Confirmé Non Confirmé [PERSON_NAME] par le voyageur No Show Request" at bounding box center [558, 320] width 87 height 23
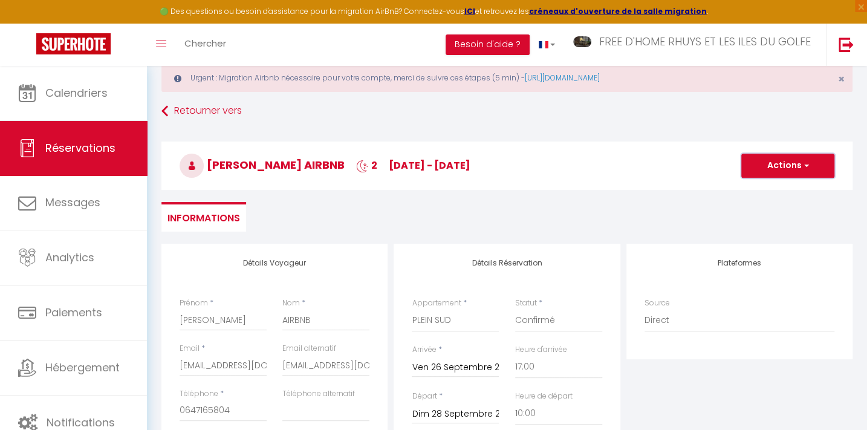
click at [769, 163] on button "Actions" at bounding box center [787, 166] width 93 height 24
click at [754, 187] on link "Enregistrer" at bounding box center [776, 192] width 96 height 16
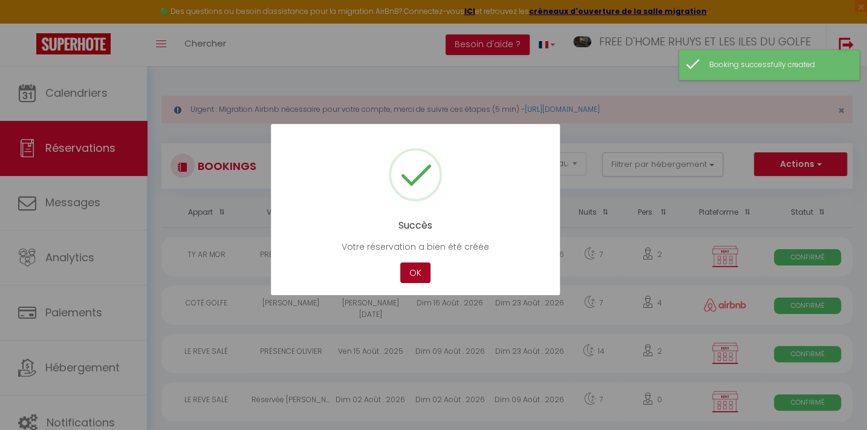
click at [414, 271] on button "OK" at bounding box center [415, 272] width 30 height 21
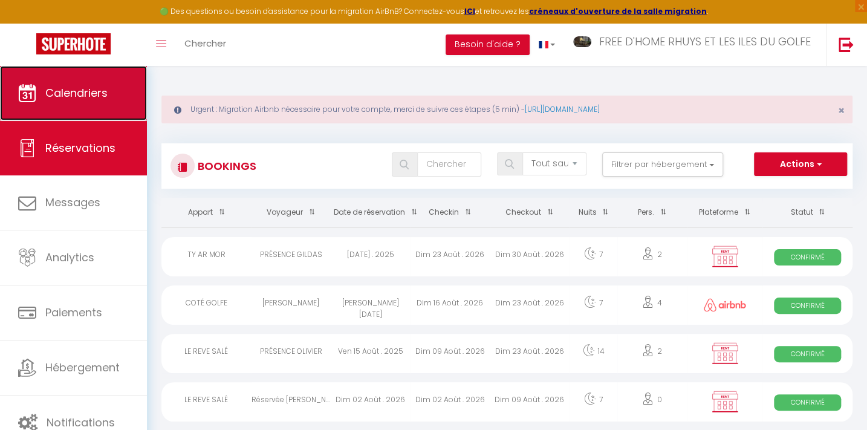
click at [114, 89] on link "Calendriers" at bounding box center [73, 93] width 147 height 54
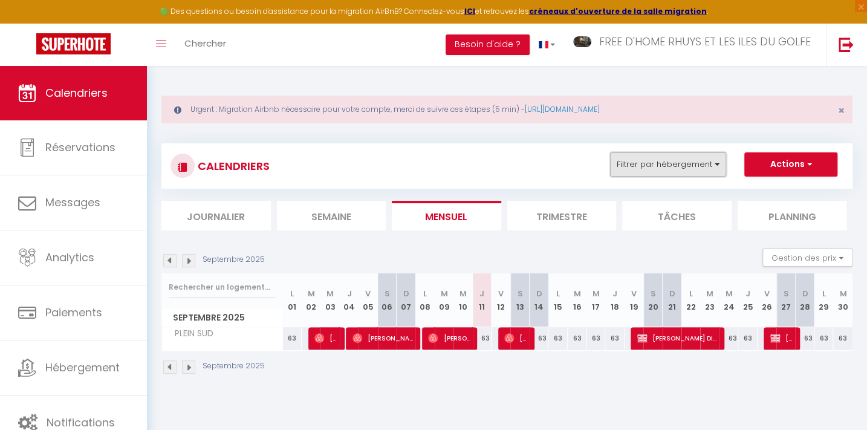
click at [643, 164] on button "Filtrer par hébergement" at bounding box center [668, 164] width 116 height 24
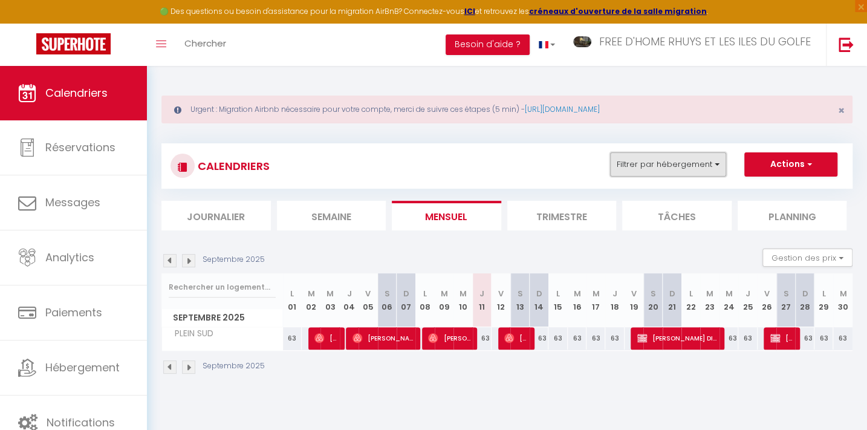
click at [626, 164] on button "Filtrer par hébergement" at bounding box center [668, 164] width 116 height 24
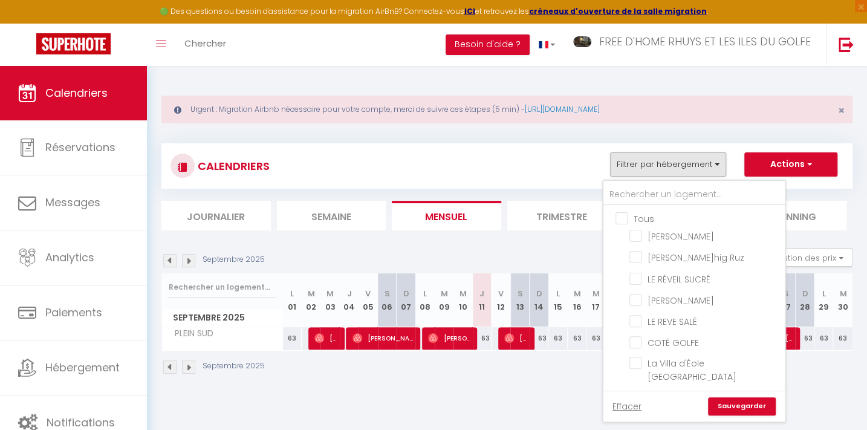
click at [623, 218] on input "Tous" at bounding box center [705, 218] width 181 height 12
click at [743, 405] on link "Sauvegarder" at bounding box center [742, 406] width 68 height 18
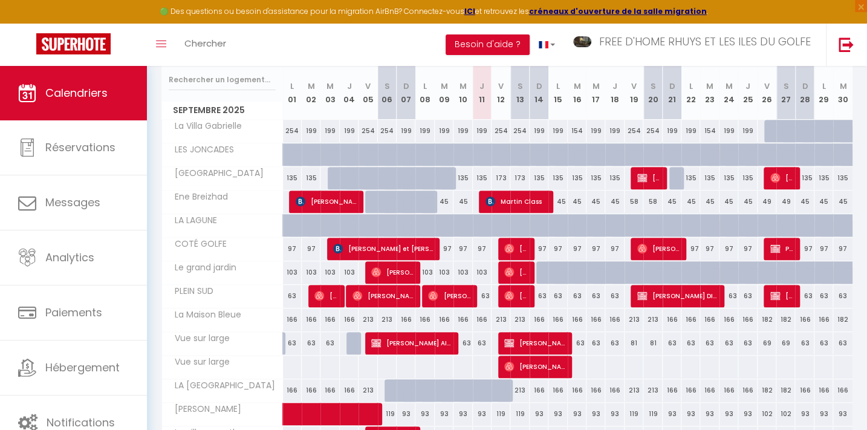
scroll to position [219, 0]
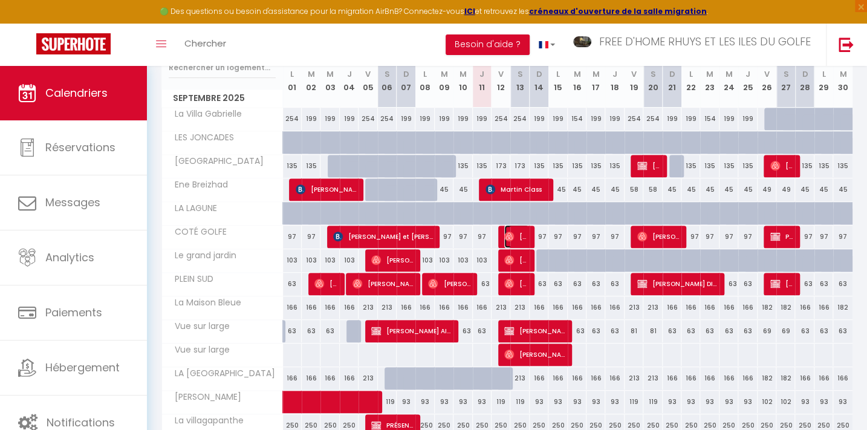
click at [514, 236] on span "[PERSON_NAME]" at bounding box center [516, 236] width 25 height 23
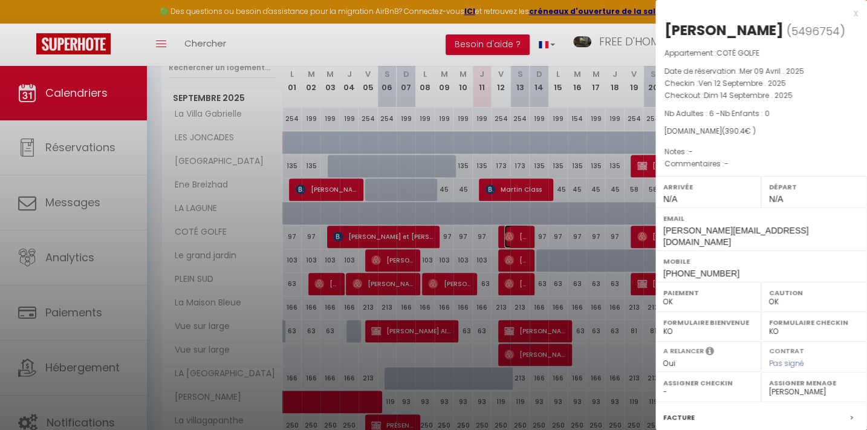
scroll to position [132, 0]
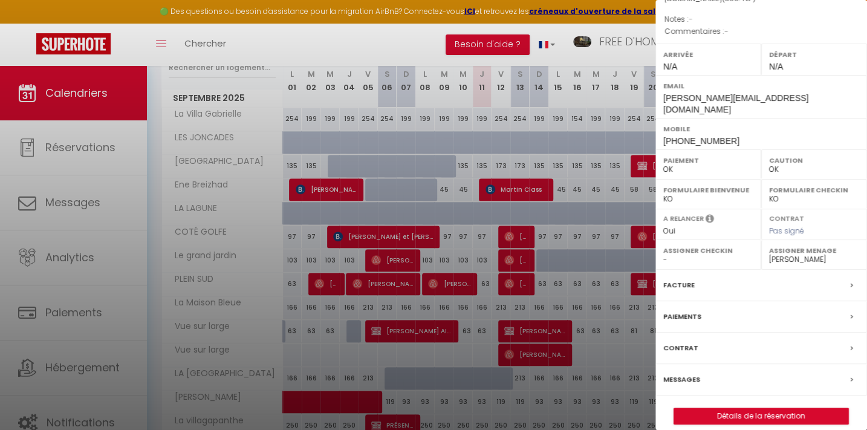
click at [684, 373] on label "Messages" at bounding box center [681, 379] width 37 height 13
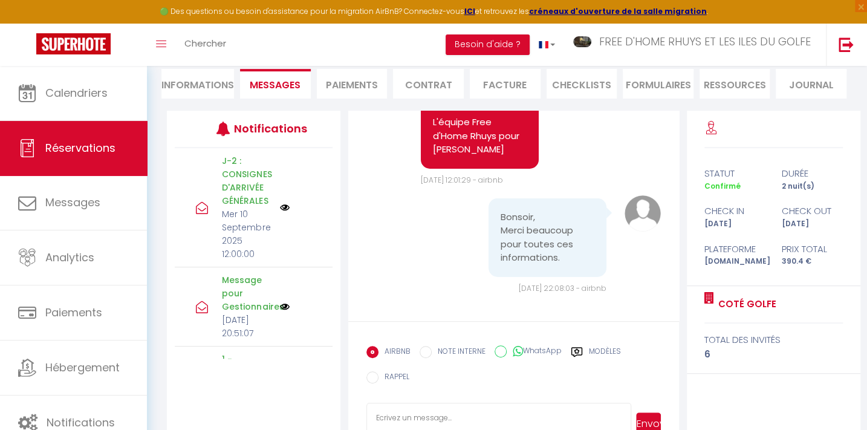
scroll to position [202, 0]
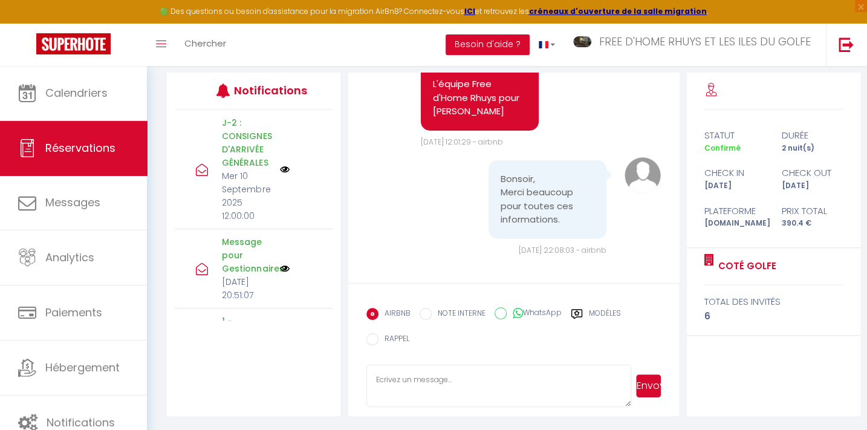
click at [393, 370] on textarea at bounding box center [498, 385] width 265 height 42
paste textarea "Loremip Dolo sitam consect adi el seddoe temp incid utlaboree DOLO MAGNA Aliq e…"
click at [418, 380] on textarea at bounding box center [498, 385] width 265 height 42
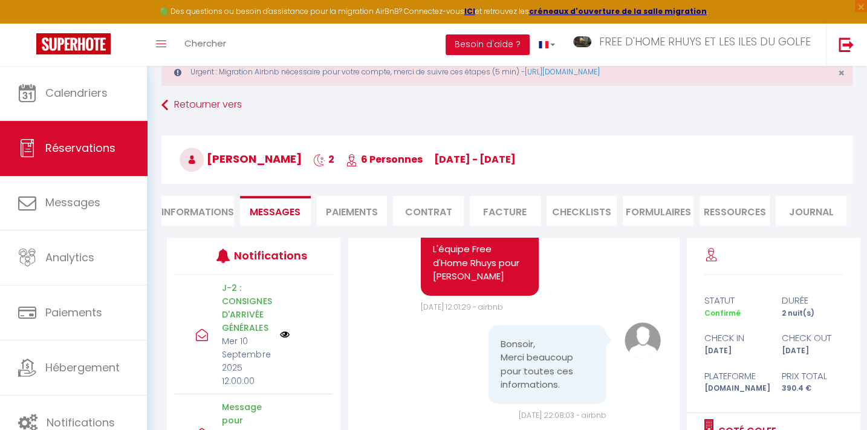
scroll to position [202, 0]
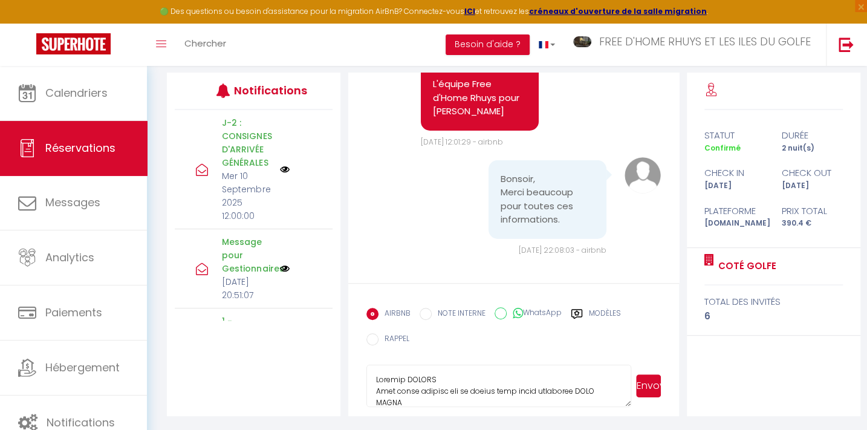
click at [649, 389] on button "Envoyer" at bounding box center [648, 385] width 25 height 23
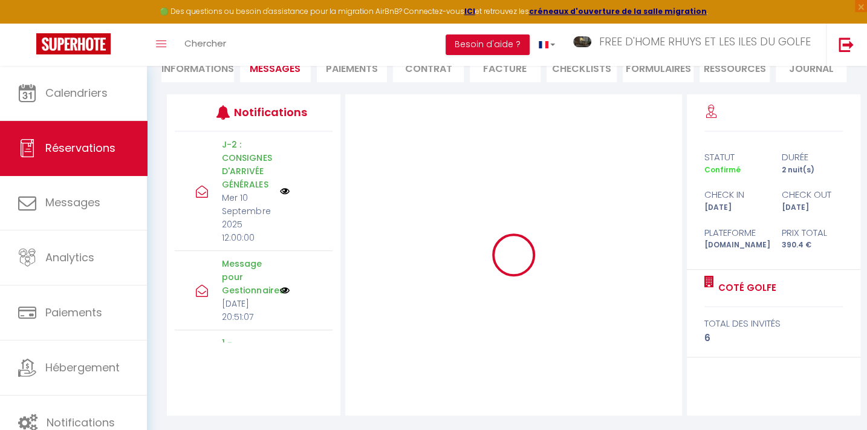
scroll to position [180, 0]
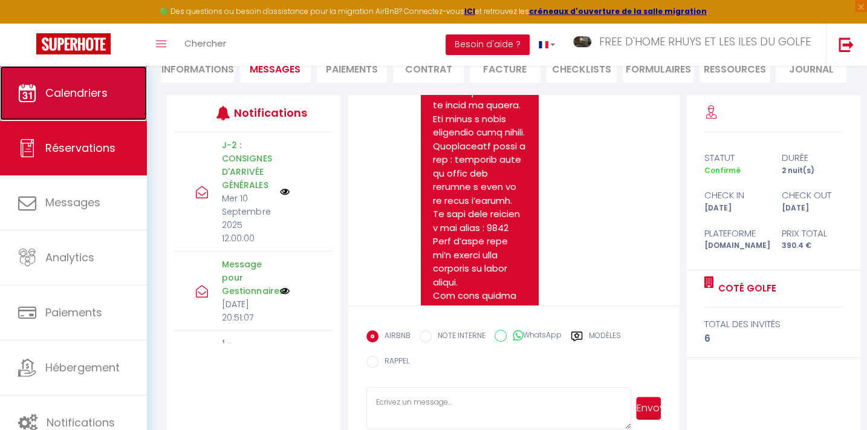
click at [88, 81] on link "Calendriers" at bounding box center [73, 93] width 147 height 54
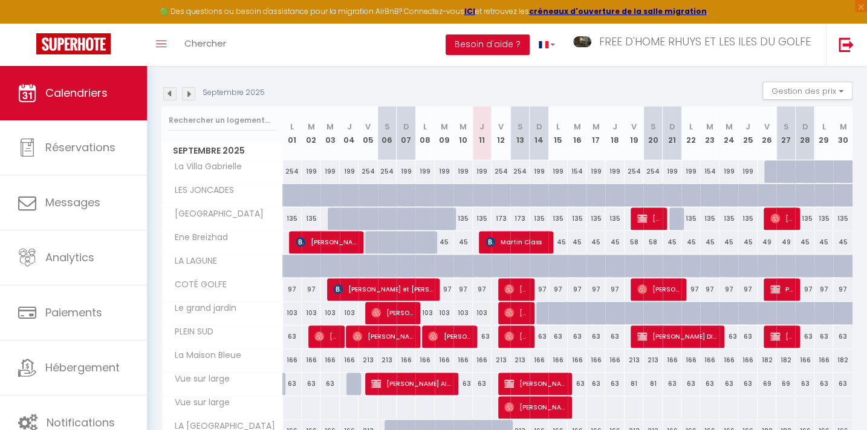
scroll to position [164, 0]
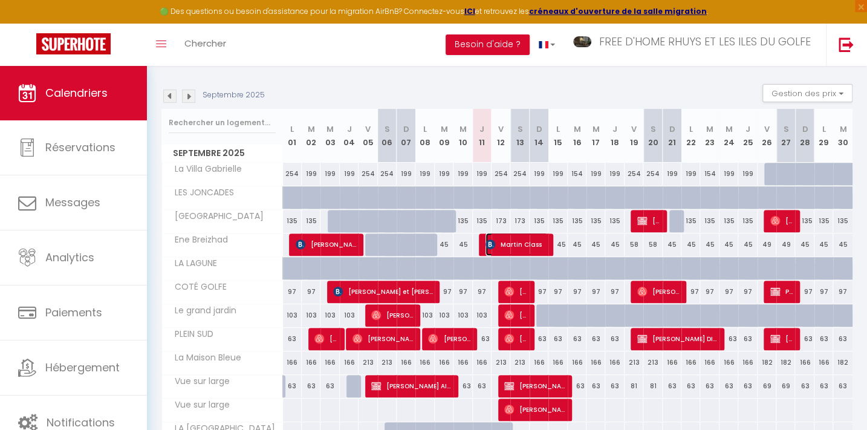
click at [495, 238] on span "Martin Class" at bounding box center [516, 244] width 62 height 23
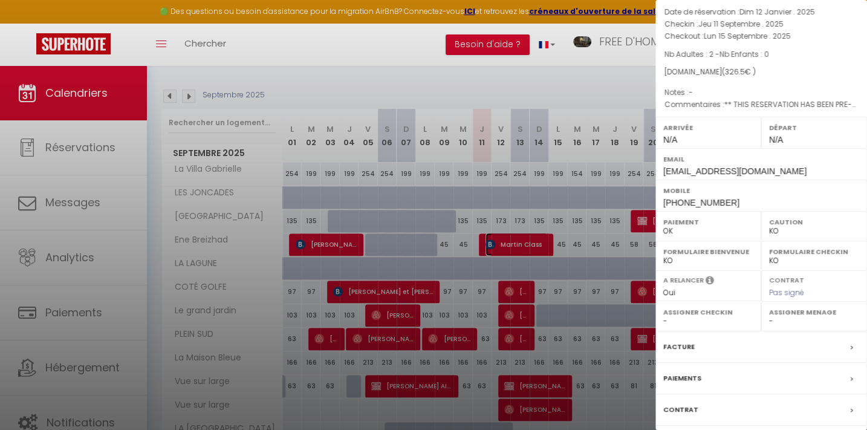
scroll to position [132, 0]
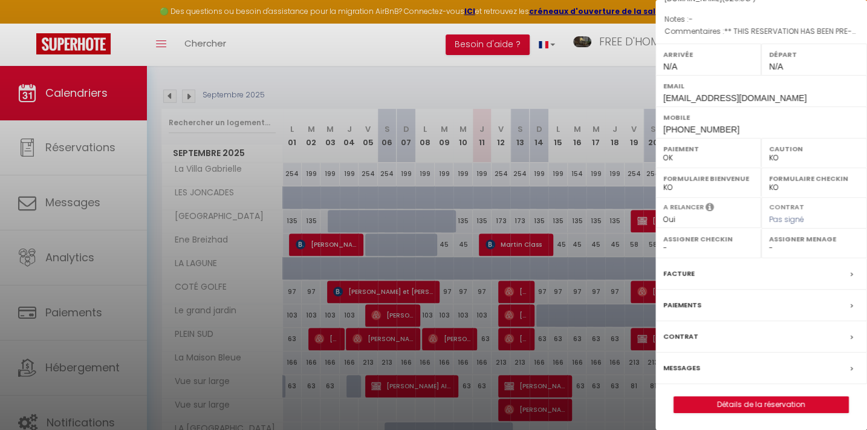
click at [685, 363] on label "Messages" at bounding box center [681, 367] width 37 height 13
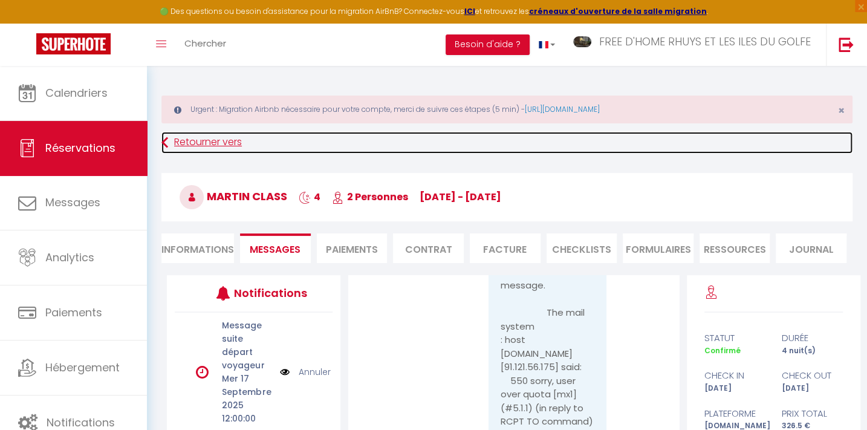
click at [218, 141] on link "Retourner vers" at bounding box center [506, 143] width 691 height 22
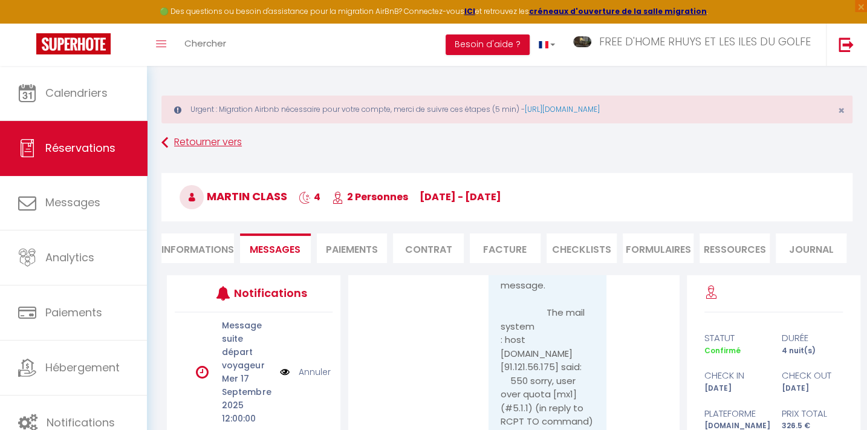
scroll to position [66, 0]
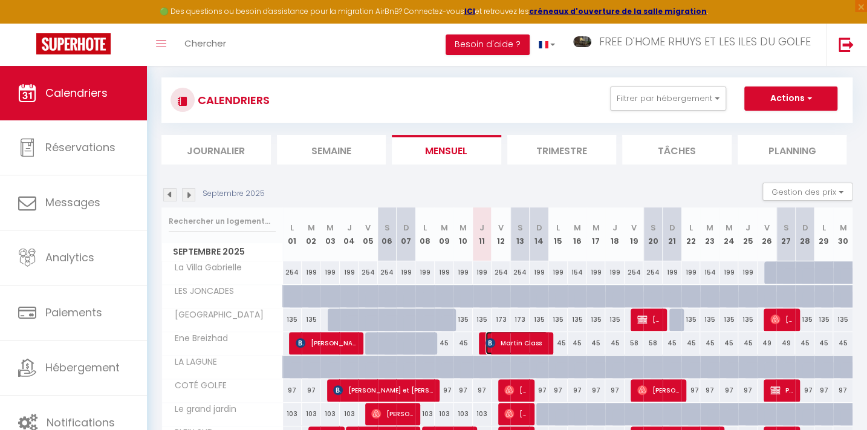
click at [496, 340] on span "Martin Class" at bounding box center [516, 342] width 62 height 23
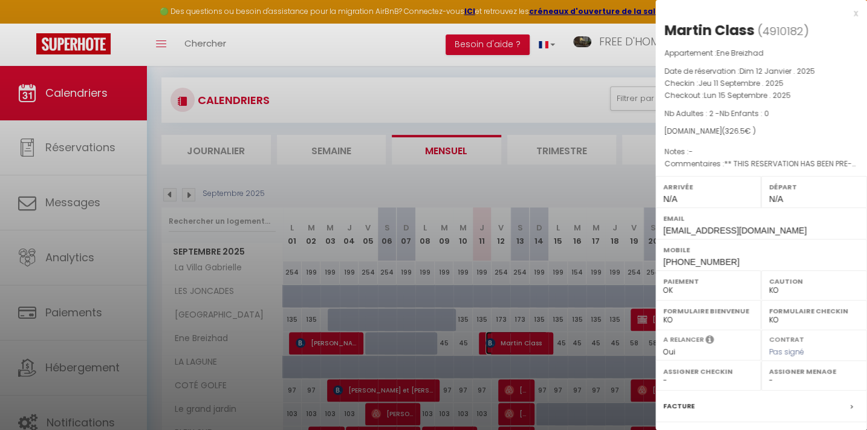
scroll to position [132, 0]
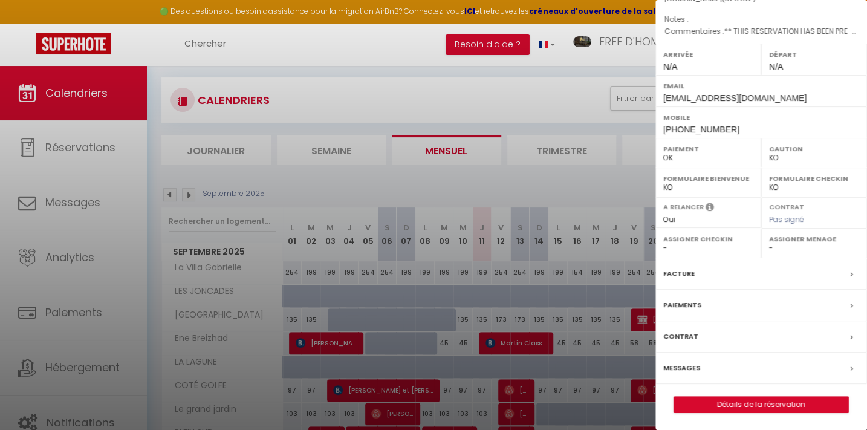
click at [687, 367] on label "Messages" at bounding box center [681, 367] width 37 height 13
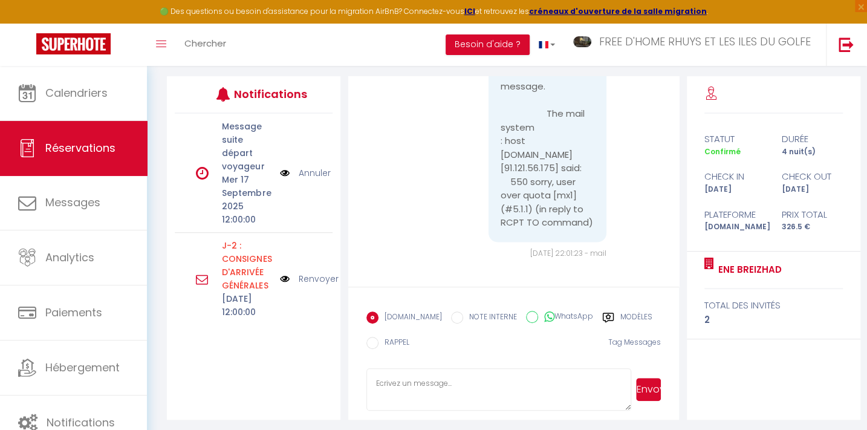
scroll to position [202, 0]
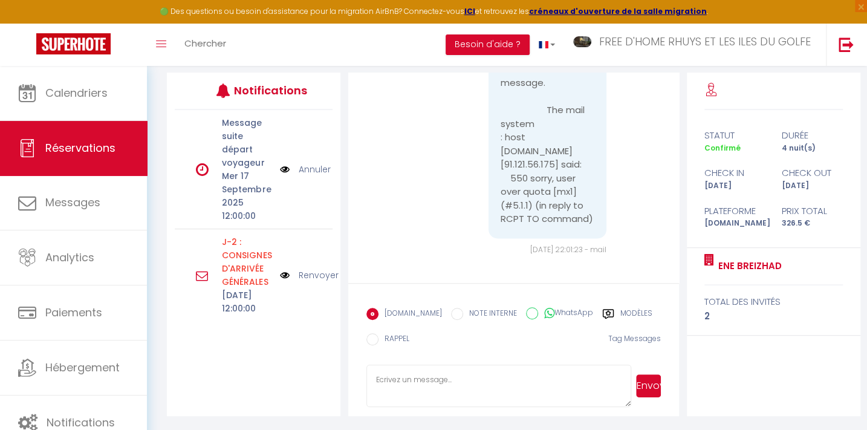
click at [407, 375] on textarea at bounding box center [498, 385] width 265 height 42
paste textarea "Loremip Dolor si-ametcon, adi elitseddo eius tempo incidid u LAB ETDOLORE M ali…"
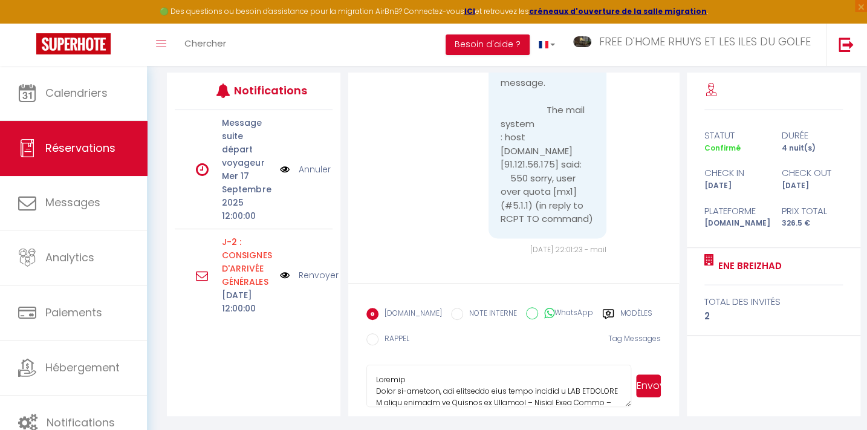
scroll to position [241, 0]
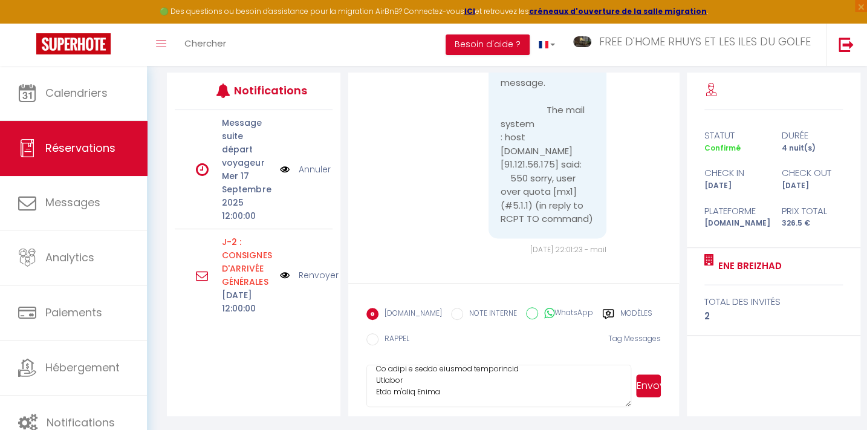
click at [643, 385] on button "Envoyer" at bounding box center [648, 385] width 25 height 23
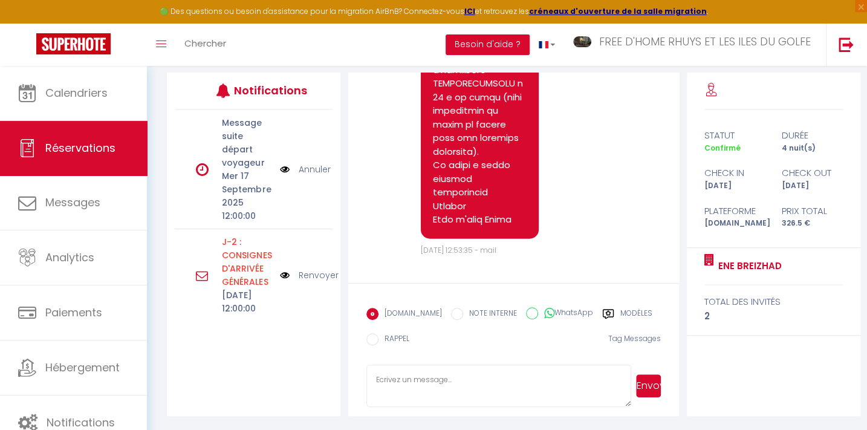
scroll to position [4240, 0]
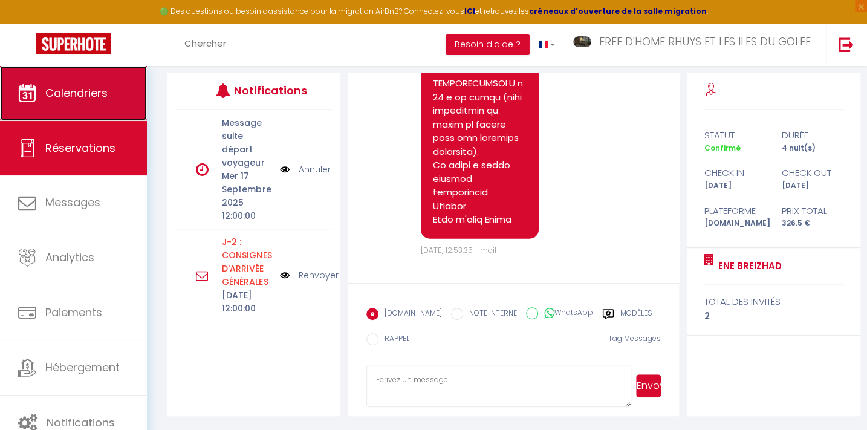
click at [80, 97] on span "Calendriers" at bounding box center [76, 92] width 62 height 15
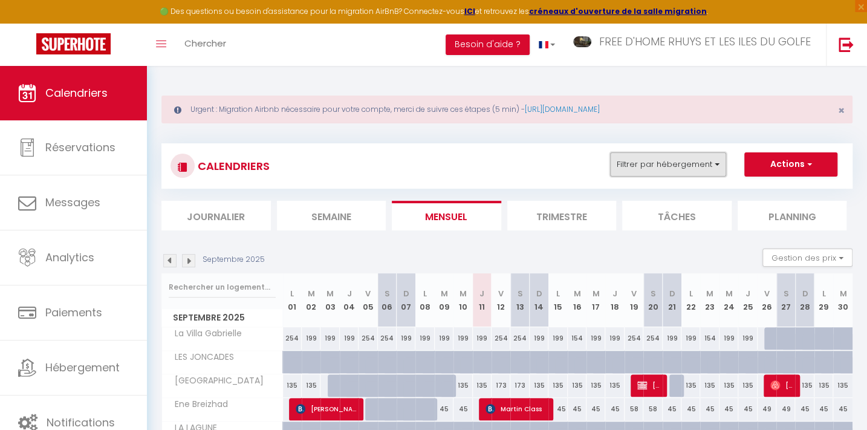
click at [653, 154] on button "Filtrer par hébergement" at bounding box center [668, 164] width 116 height 24
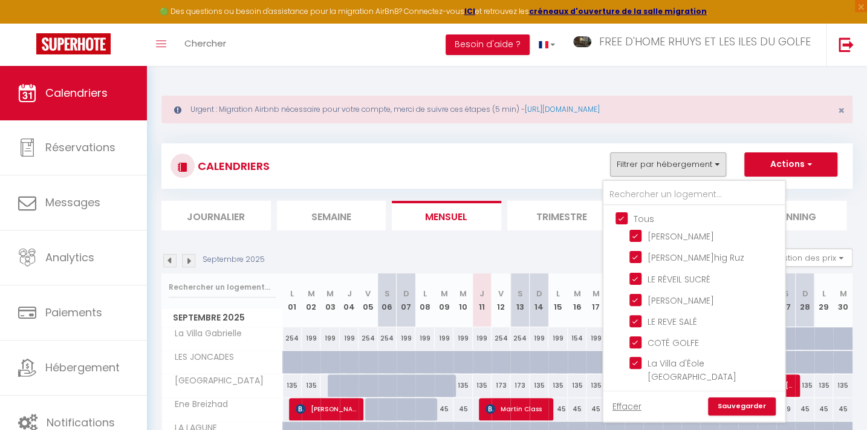
click at [621, 214] on input "Tous" at bounding box center [705, 218] width 181 height 12
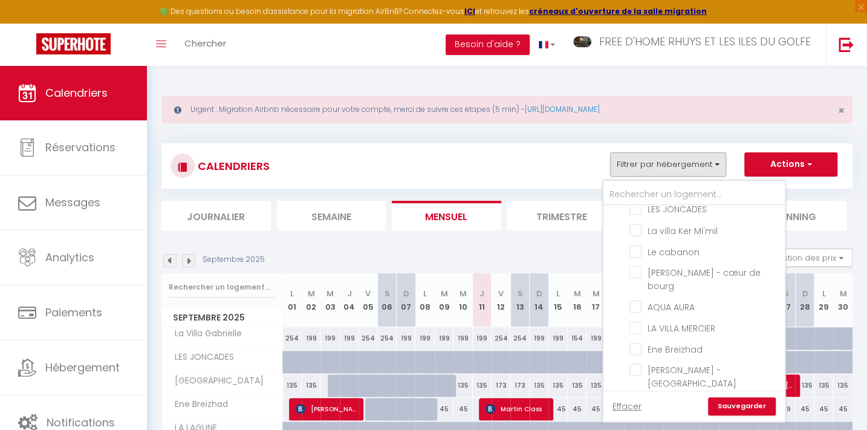
scroll to position [219, 0]
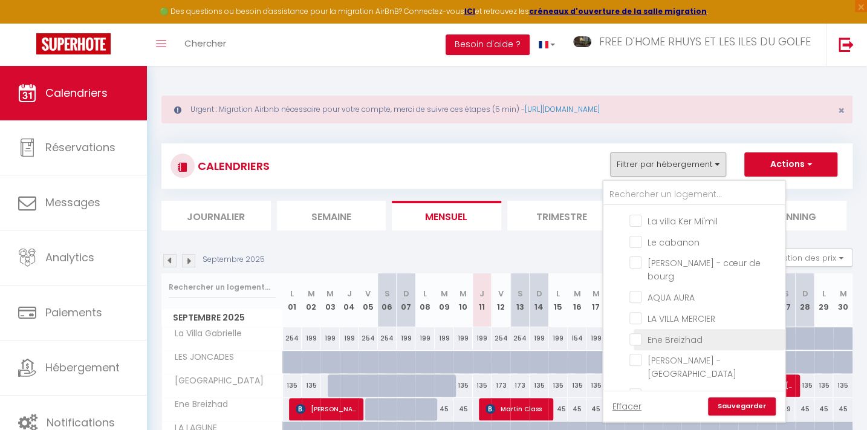
click at [671, 332] on input "Ene Breizhad" at bounding box center [704, 338] width 151 height 12
click at [737, 404] on link "Sauvegarder" at bounding box center [742, 406] width 68 height 18
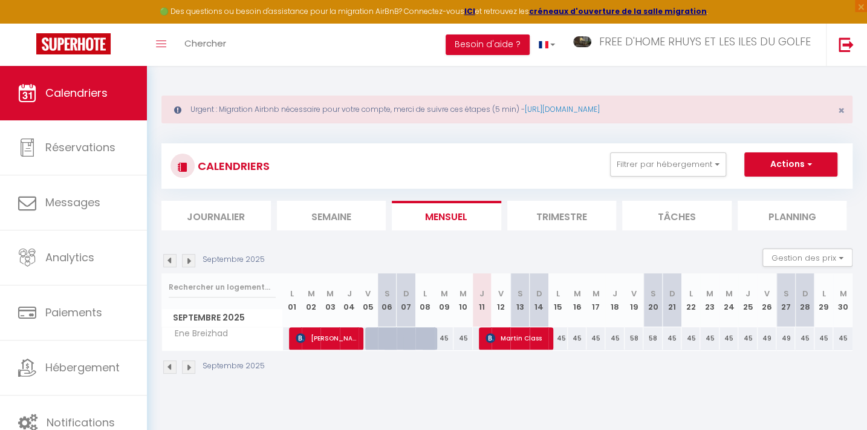
click at [520, 400] on body "🟢 Des questions ou besoin d'assistance pour la migration AirBnB? Connectez-vous…" at bounding box center [433, 281] width 867 height 430
click at [81, 85] on span "Calendriers" at bounding box center [76, 92] width 62 height 15
click at [629, 158] on button "Filtrer par hébergement" at bounding box center [668, 164] width 116 height 24
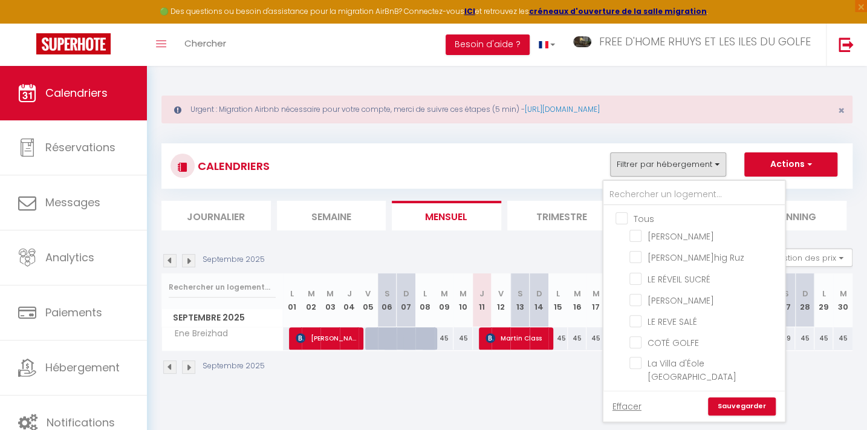
click at [620, 217] on input "Tous" at bounding box center [705, 218] width 181 height 12
click at [743, 404] on link "Sauvegarder" at bounding box center [742, 406] width 68 height 18
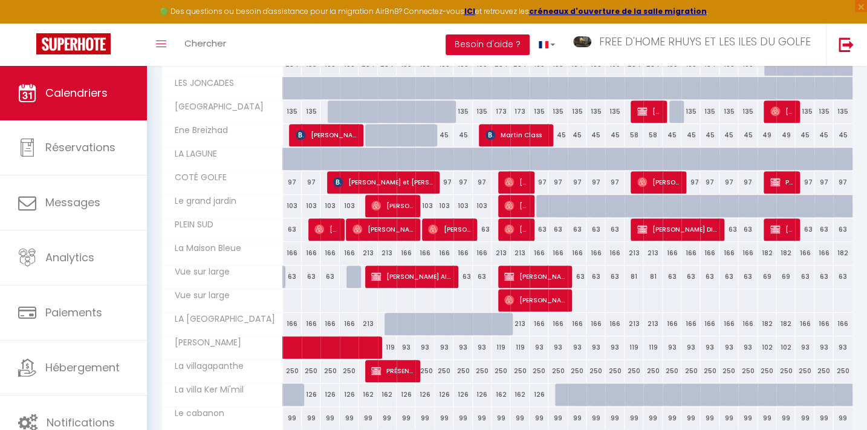
scroll to position [274, 0]
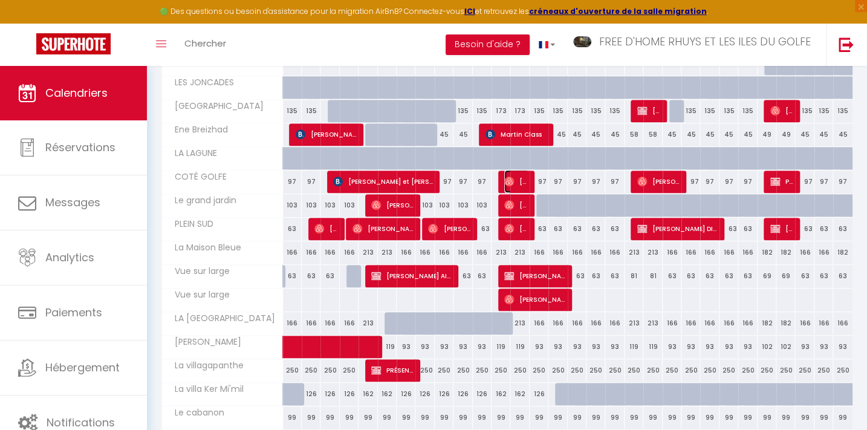
click at [519, 176] on span "[PERSON_NAME]" at bounding box center [516, 181] width 25 height 23
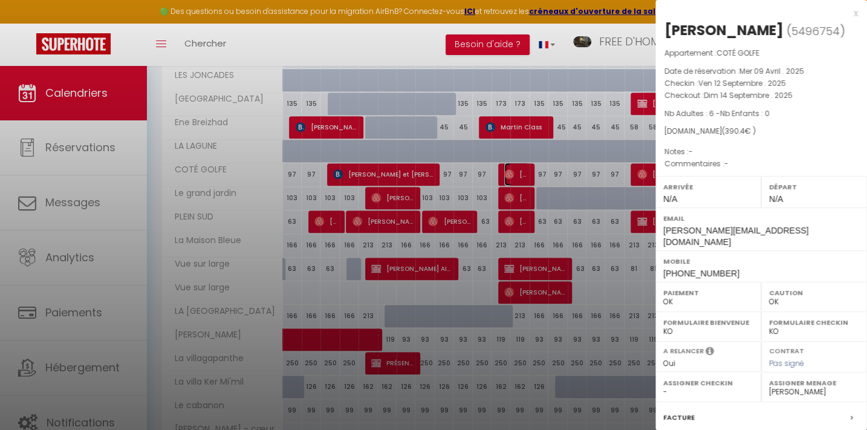
scroll to position [447, 0]
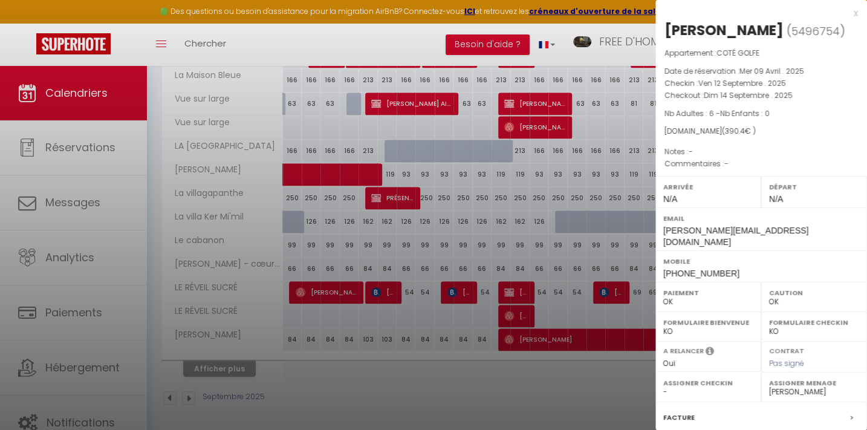
click at [209, 358] on div at bounding box center [433, 215] width 867 height 430
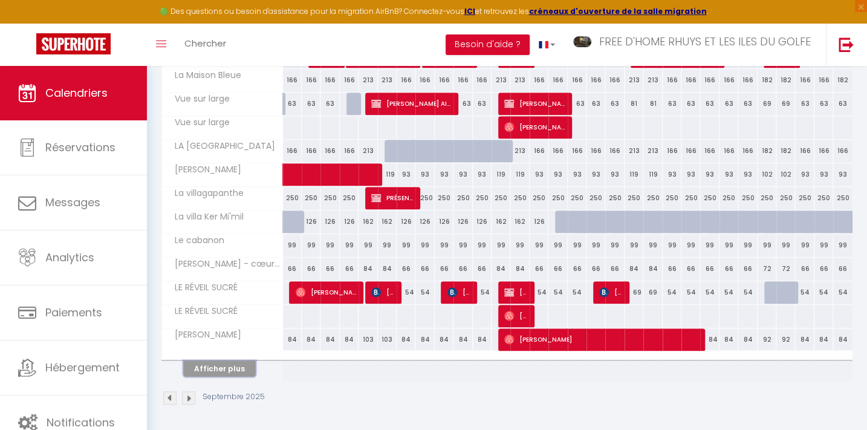
click at [218, 365] on button "Afficher plus" at bounding box center [219, 368] width 73 height 16
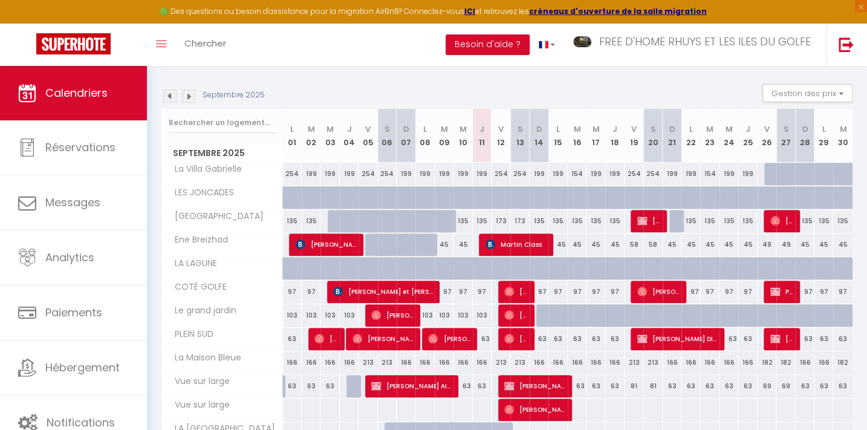
scroll to position [219, 0]
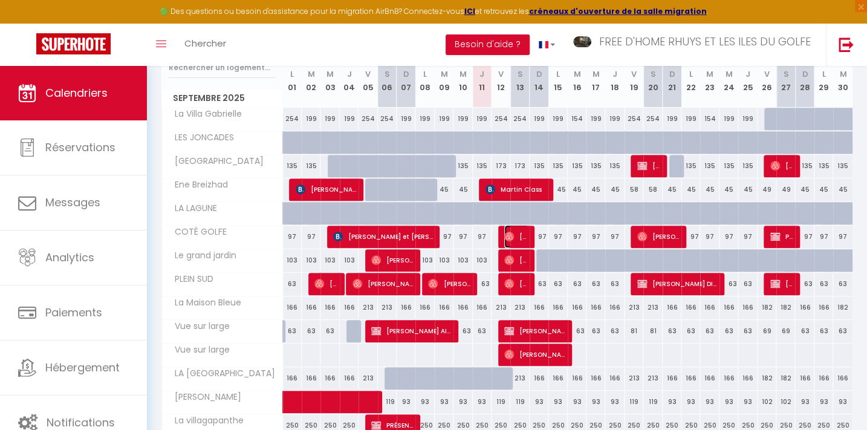
click at [516, 233] on span "[PERSON_NAME]" at bounding box center [516, 236] width 25 height 23
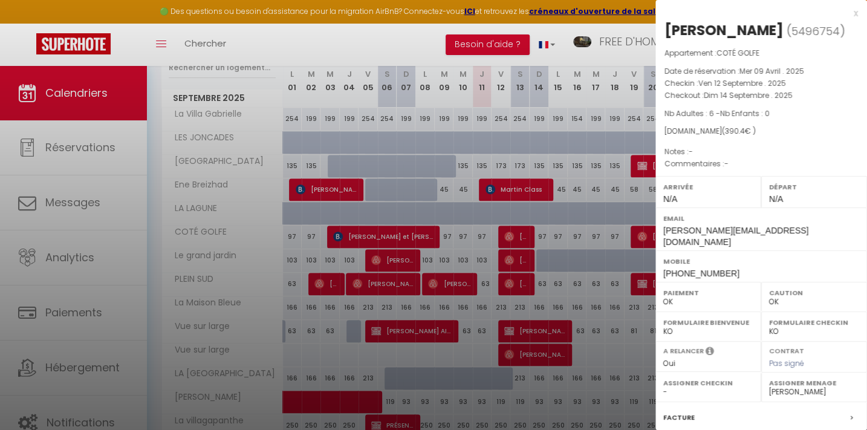
click at [357, 28] on div at bounding box center [433, 215] width 867 height 430
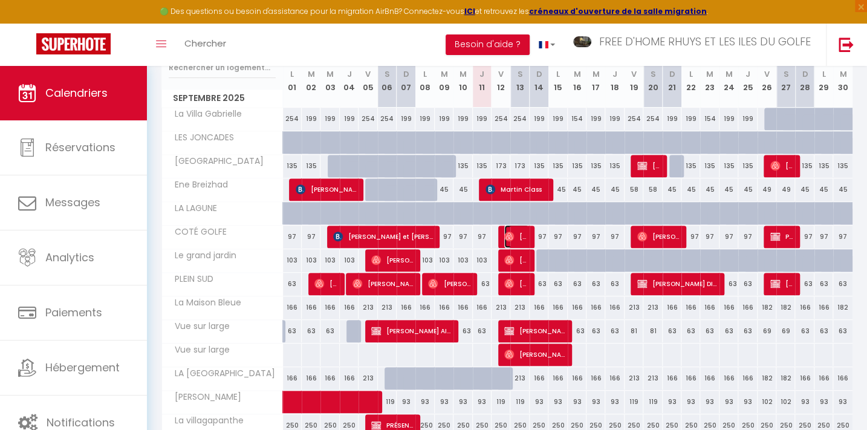
click at [519, 231] on span "[PERSON_NAME]" at bounding box center [516, 236] width 25 height 23
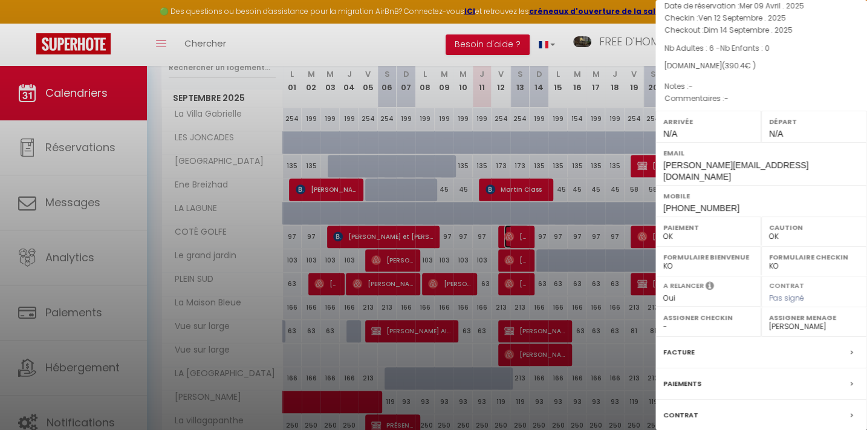
scroll to position [132, 0]
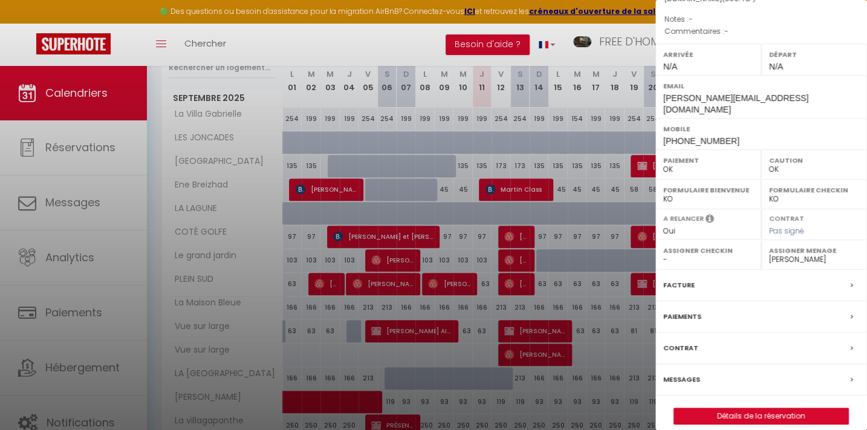
click at [683, 373] on label "Messages" at bounding box center [681, 379] width 37 height 13
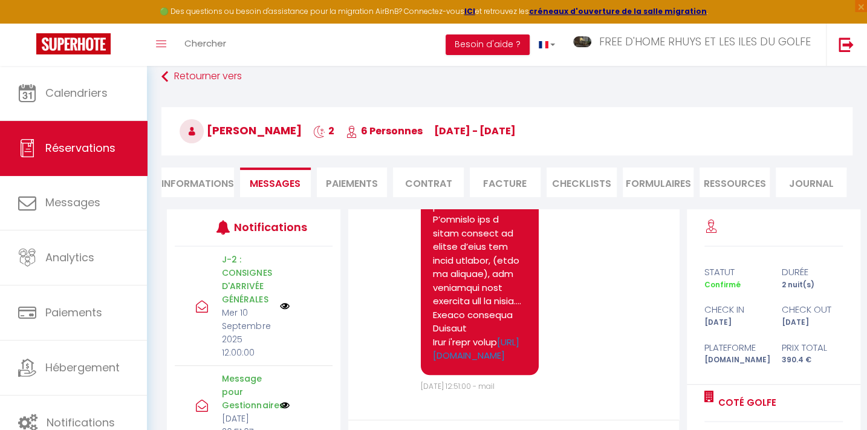
scroll to position [8262, 0]
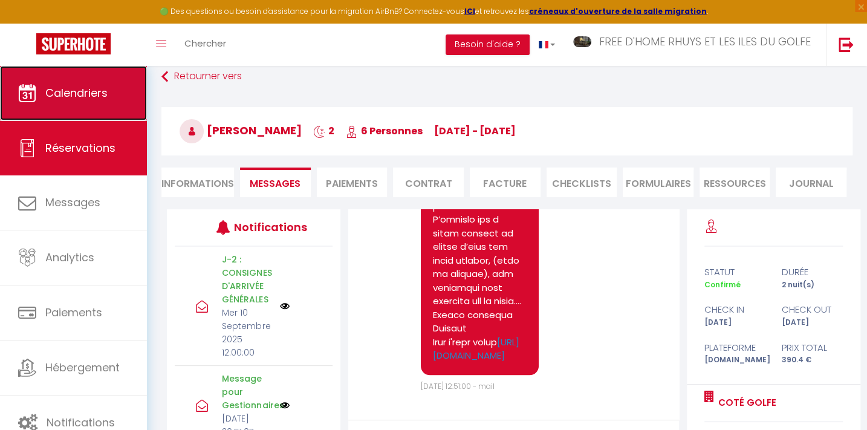
click at [104, 92] on span "Calendriers" at bounding box center [76, 92] width 62 height 15
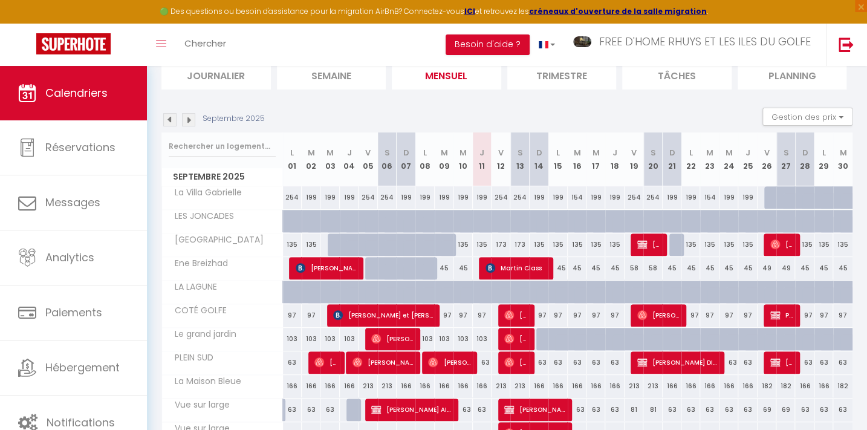
scroll to position [219, 0]
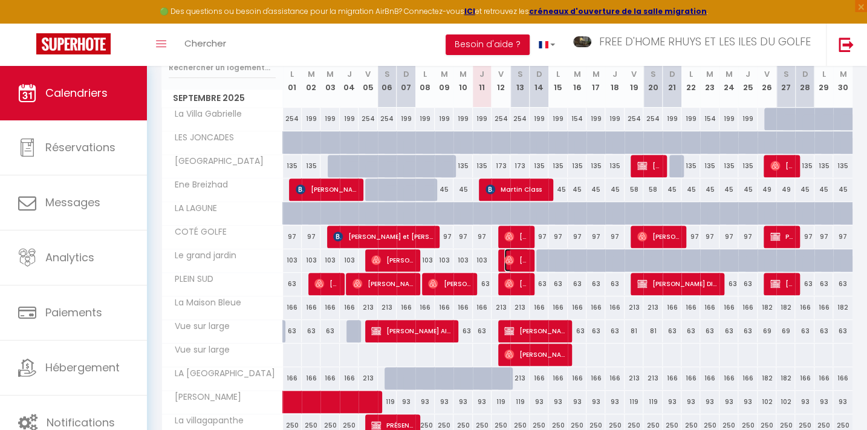
click at [514, 258] on span "[PERSON_NAME]" at bounding box center [516, 259] width 25 height 23
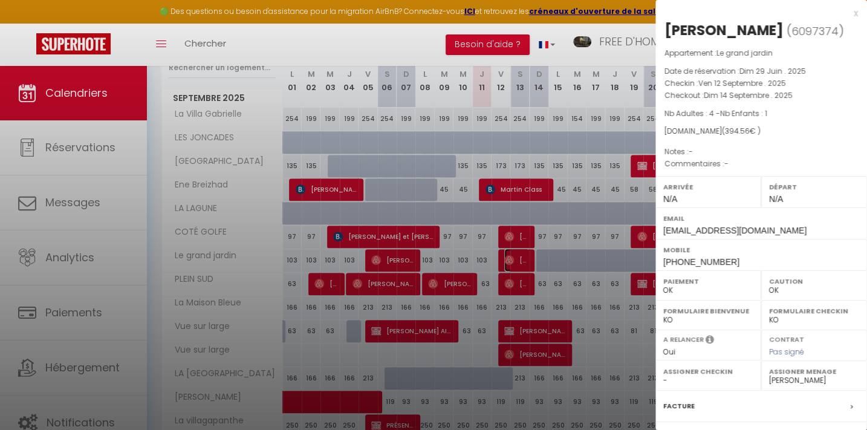
scroll to position [132, 0]
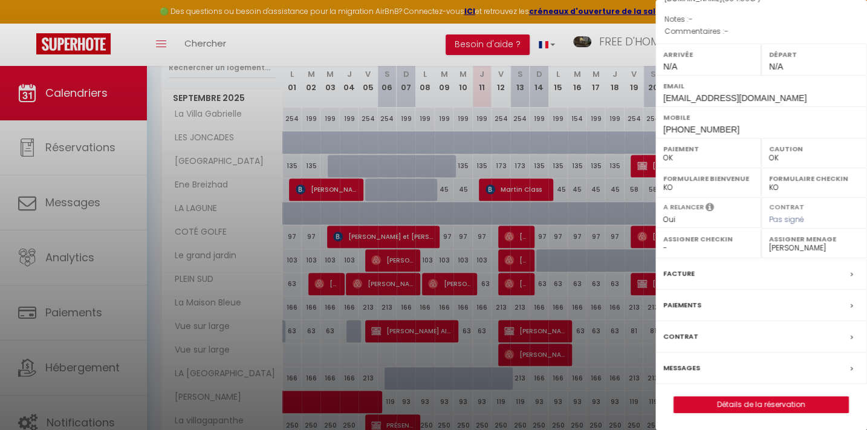
click at [677, 371] on label "Messages" at bounding box center [681, 367] width 37 height 13
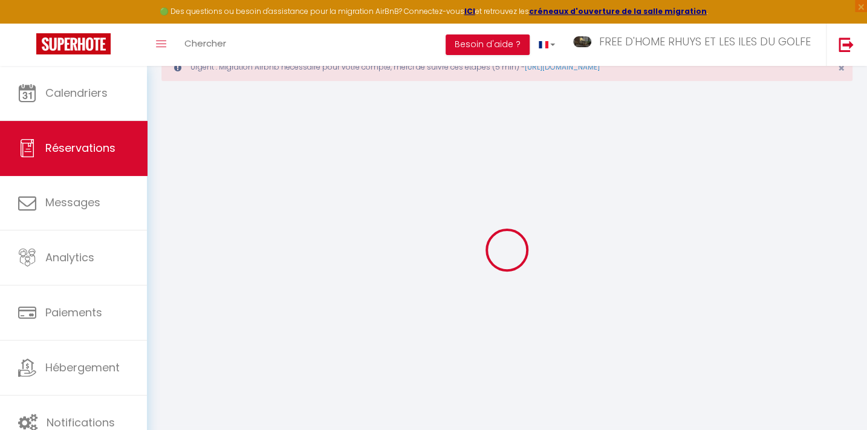
scroll to position [54, 0]
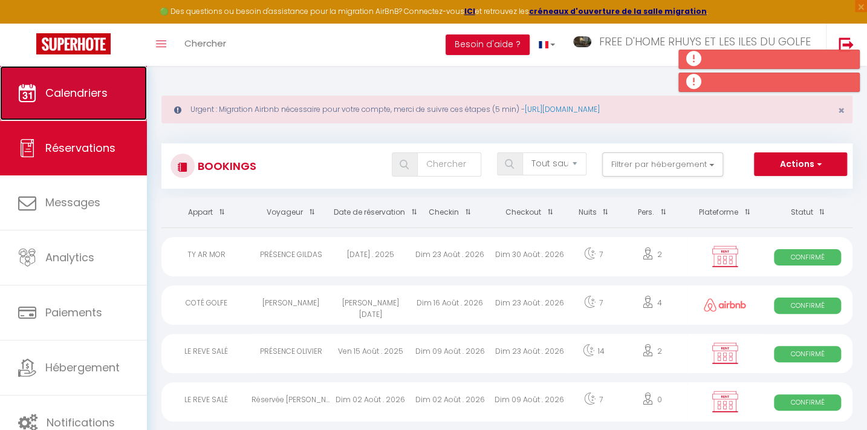
click at [80, 98] on span "Calendriers" at bounding box center [76, 92] width 62 height 15
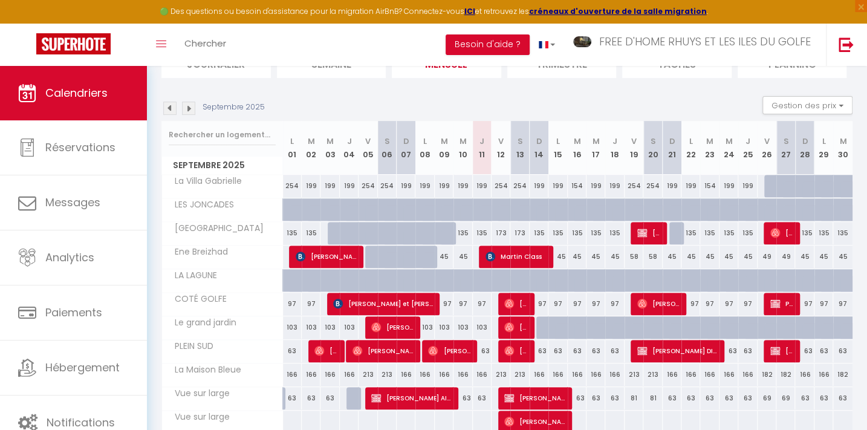
scroll to position [164, 0]
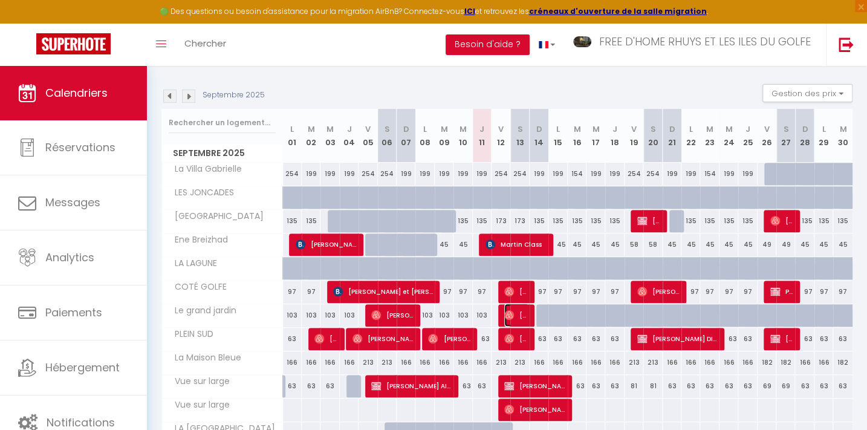
click at [516, 309] on span "[PERSON_NAME]" at bounding box center [516, 314] width 25 height 23
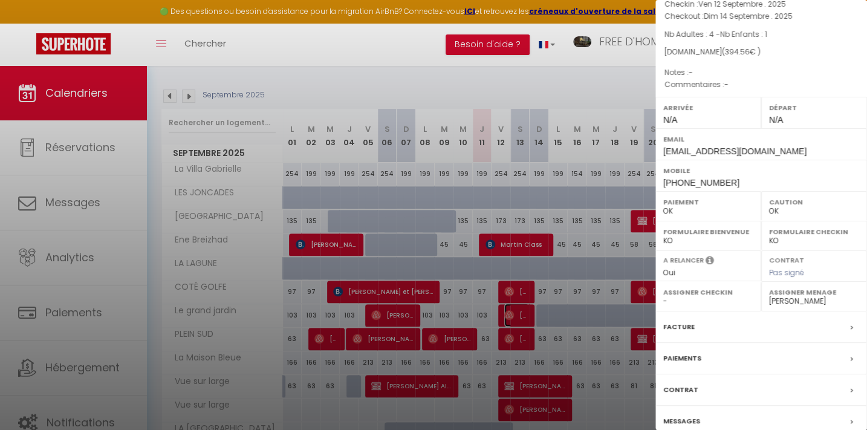
scroll to position [132, 0]
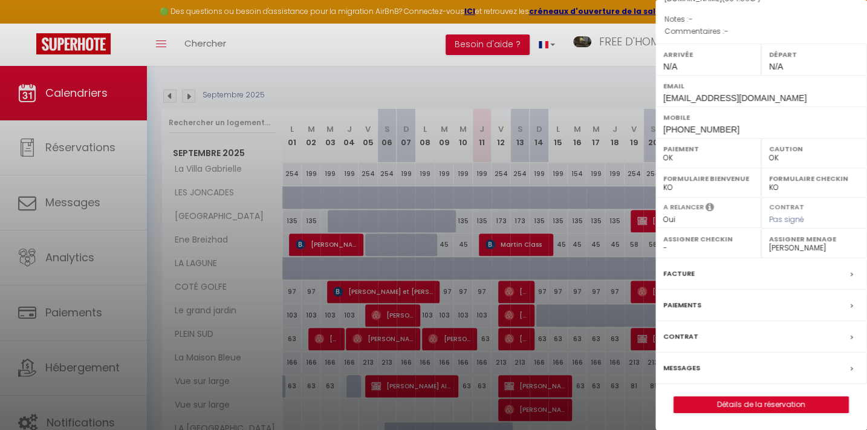
click at [676, 363] on label "Messages" at bounding box center [681, 367] width 37 height 13
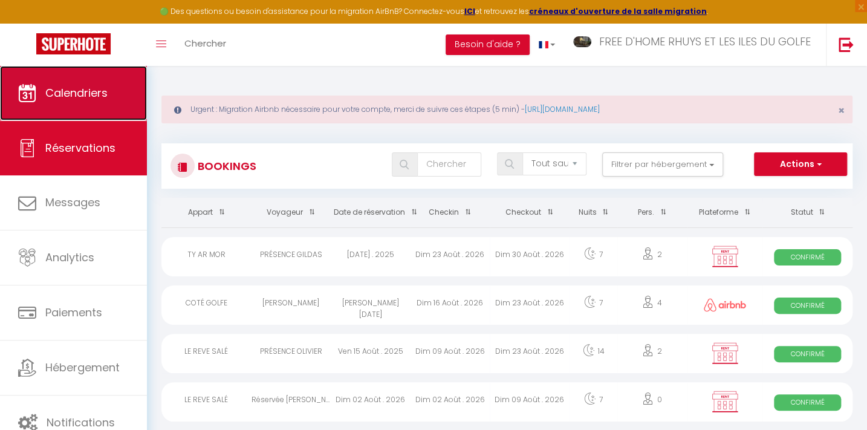
click at [80, 97] on span "Calendriers" at bounding box center [76, 92] width 62 height 15
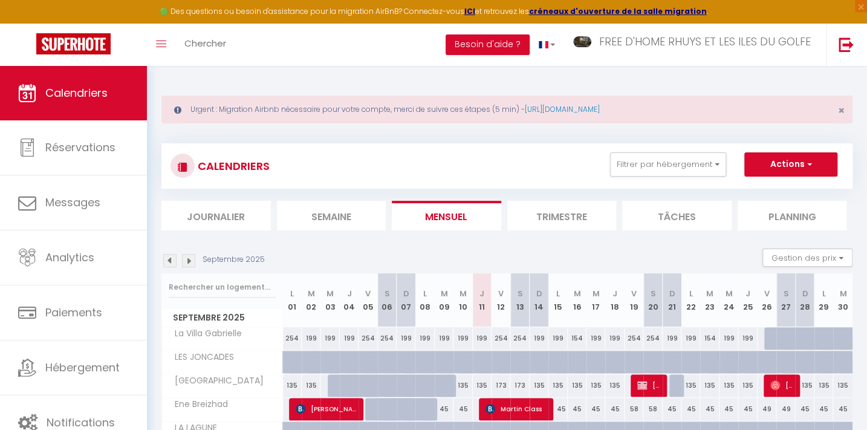
scroll to position [219, 0]
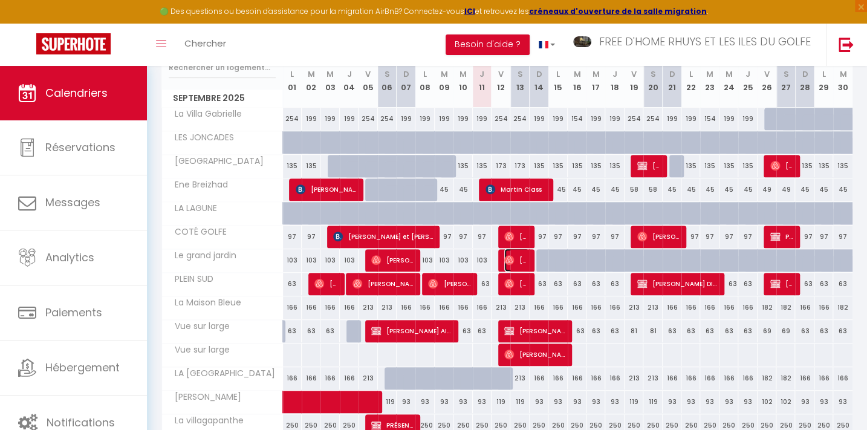
click at [517, 256] on span "[PERSON_NAME]" at bounding box center [516, 259] width 25 height 23
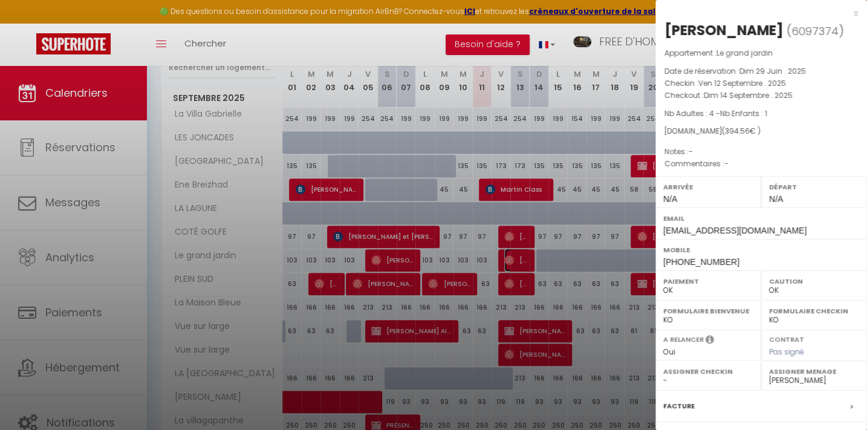
scroll to position [132, 0]
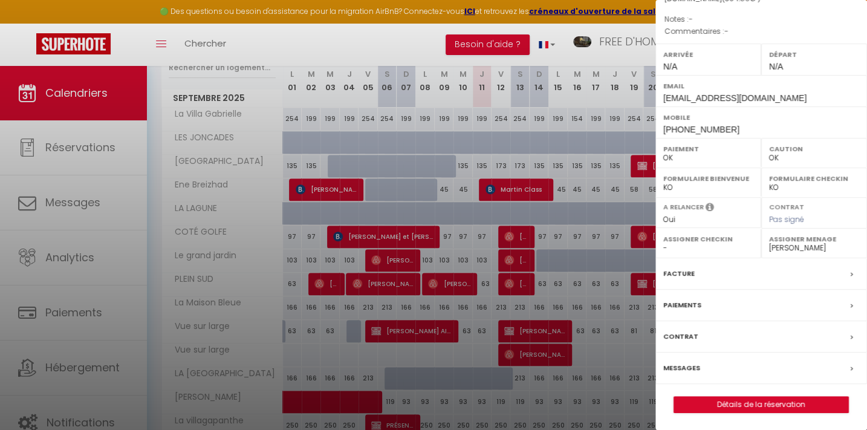
click at [683, 367] on label "Messages" at bounding box center [681, 367] width 37 height 13
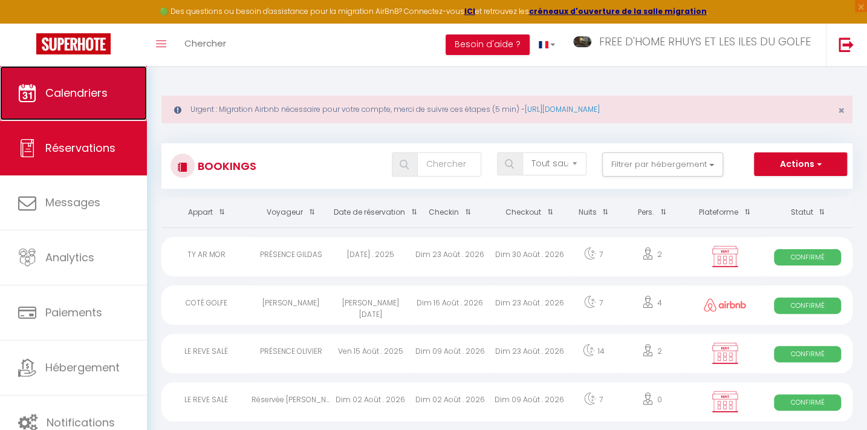
click at [80, 91] on span "Calendriers" at bounding box center [76, 92] width 62 height 15
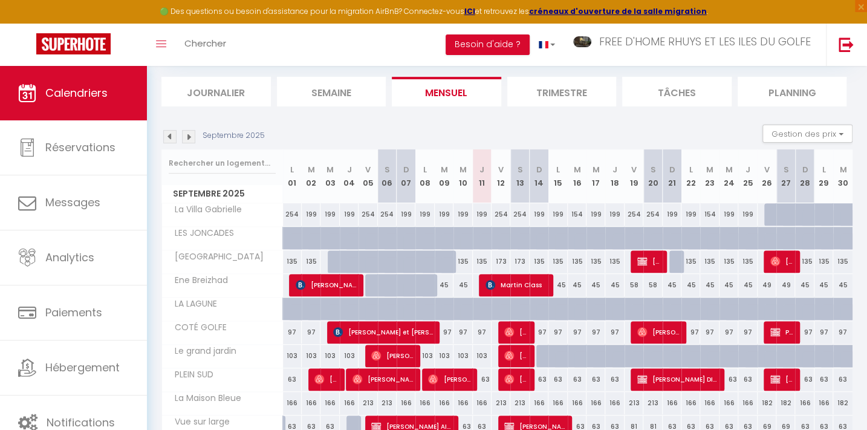
scroll to position [164, 0]
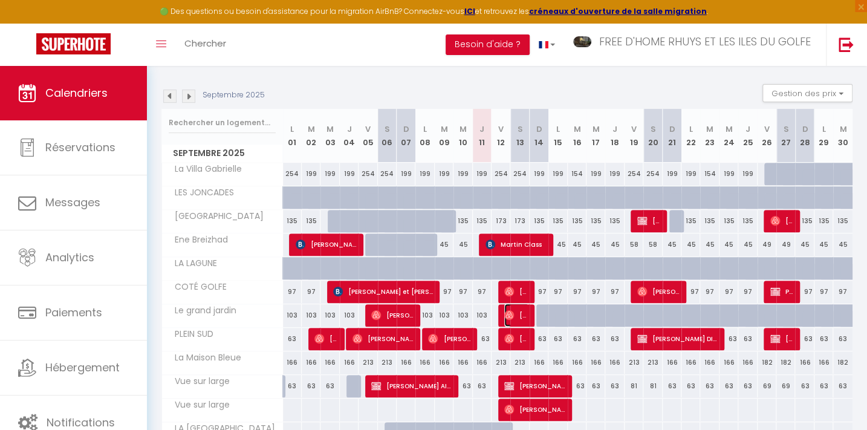
click at [517, 310] on span "[PERSON_NAME]" at bounding box center [516, 314] width 25 height 23
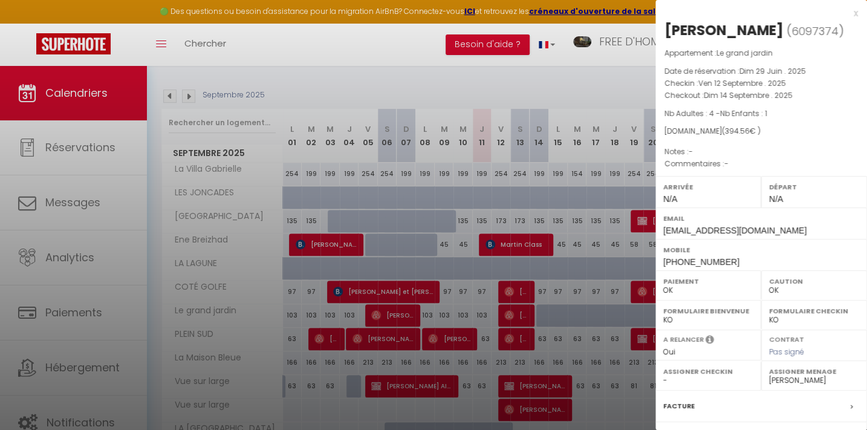
click at [357, 40] on div at bounding box center [433, 215] width 867 height 430
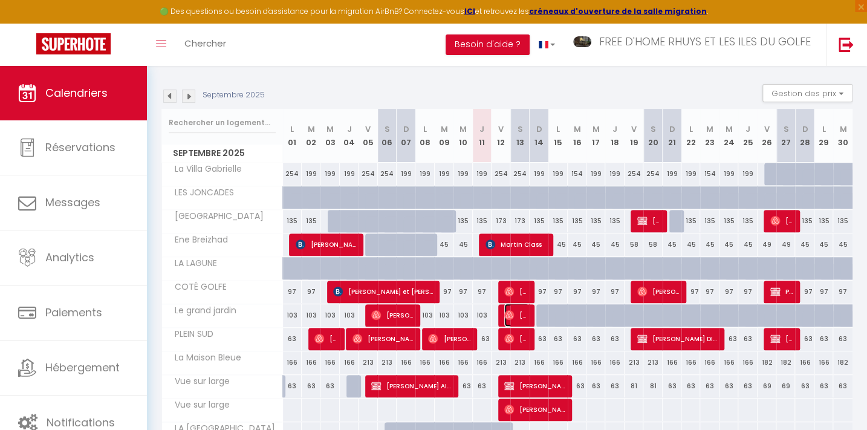
click at [513, 312] on img at bounding box center [509, 315] width 10 height 10
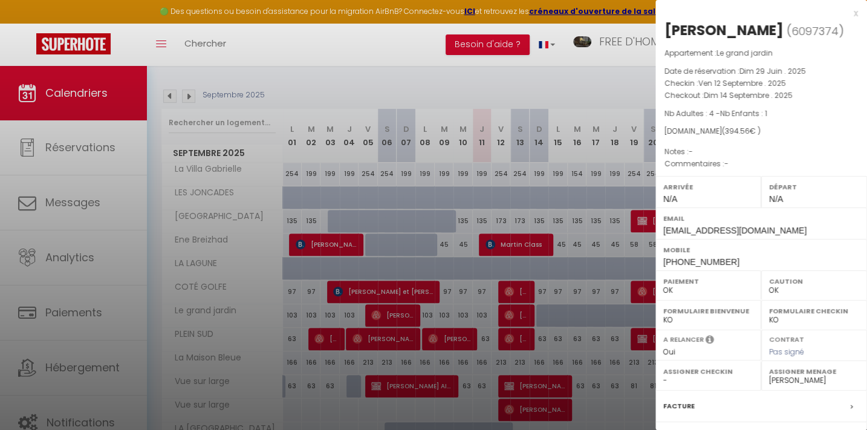
click at [360, 88] on div at bounding box center [433, 215] width 867 height 430
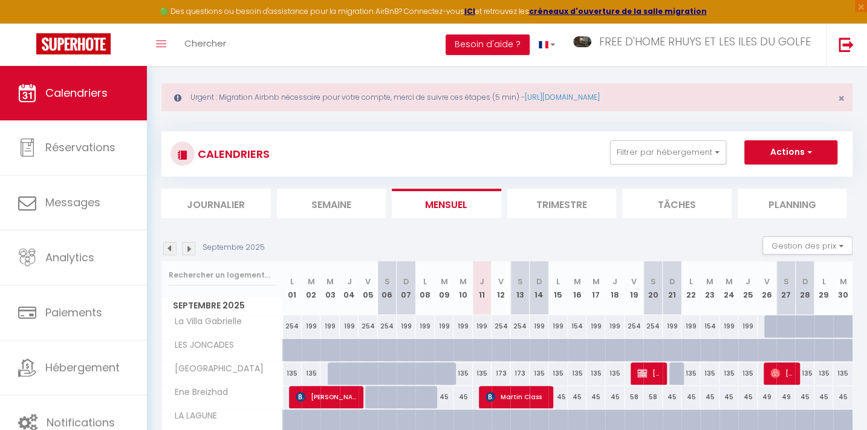
scroll to position [0, 0]
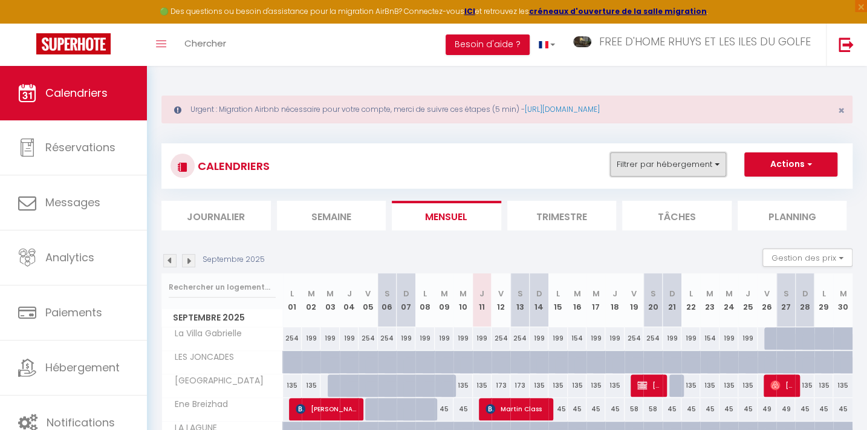
click at [653, 164] on button "Filtrer par hébergement" at bounding box center [668, 164] width 116 height 24
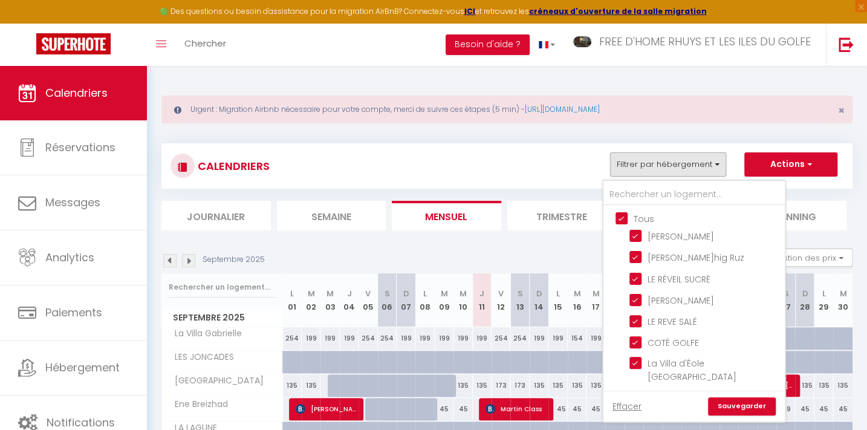
click at [624, 212] on input "Tous" at bounding box center [705, 218] width 181 height 12
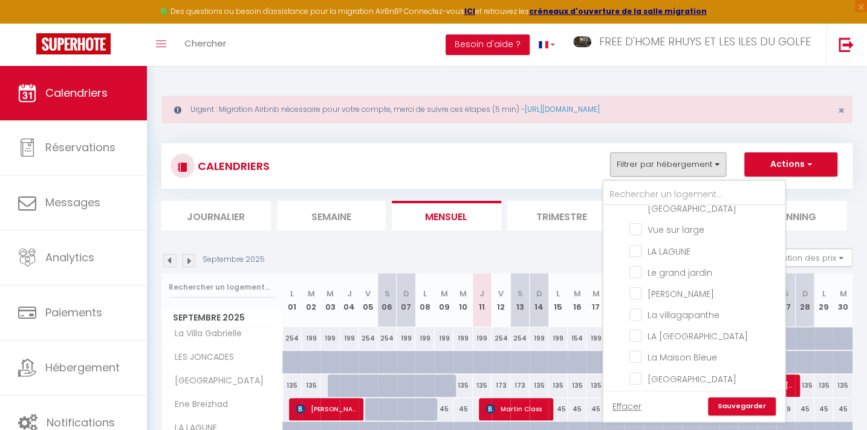
scroll to position [426, 0]
click at [534, 158] on div "CALENDRIERS Filtrer par hébergement Tous [PERSON_NAME] Ty Boc'hig Ruz LE RÉVEIL…" at bounding box center [506, 165] width 673 height 27
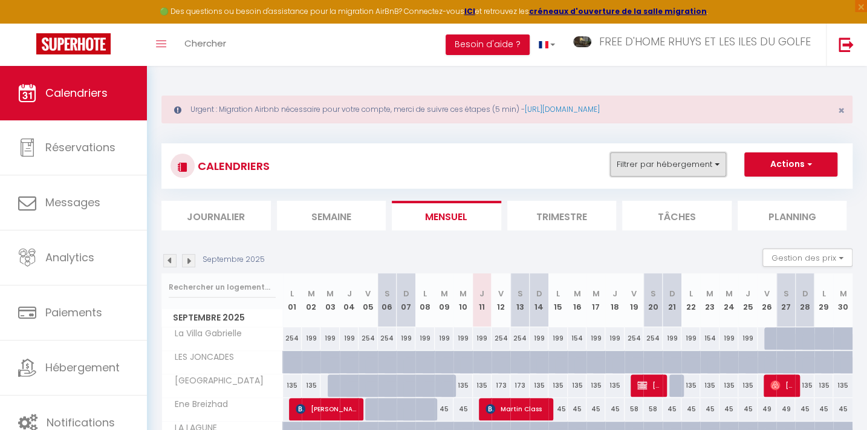
click at [632, 163] on button "Filtrer par hébergement" at bounding box center [668, 164] width 116 height 24
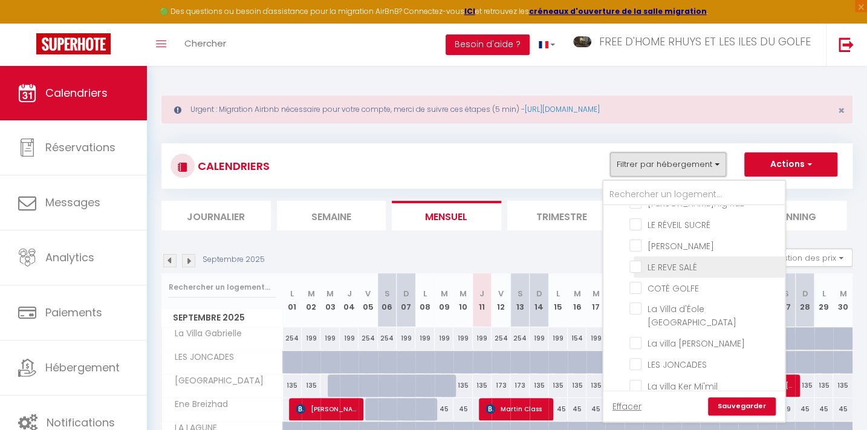
scroll to position [0, 0]
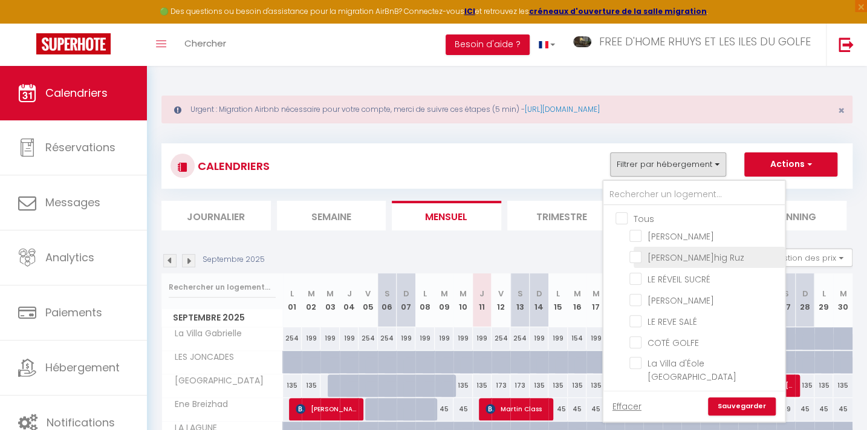
click at [682, 257] on input "[PERSON_NAME]hig Ruz" at bounding box center [704, 256] width 151 height 12
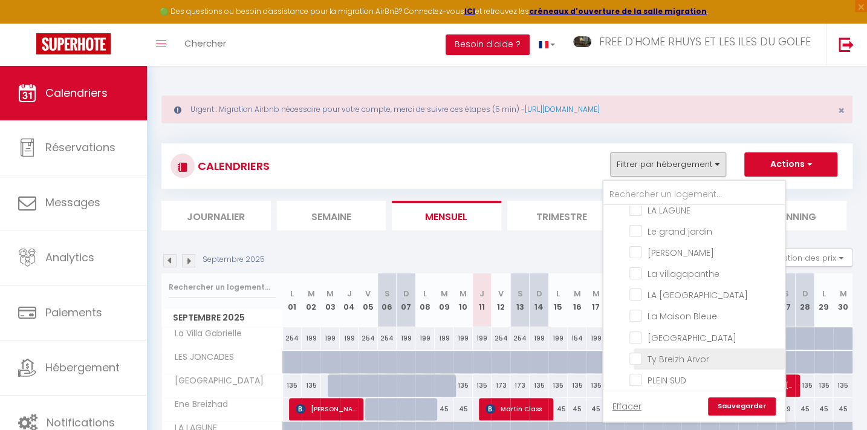
click at [673, 352] on input "Ty Breizh Arvor" at bounding box center [704, 358] width 151 height 12
click at [739, 404] on link "Sauvegarder" at bounding box center [742, 406] width 68 height 18
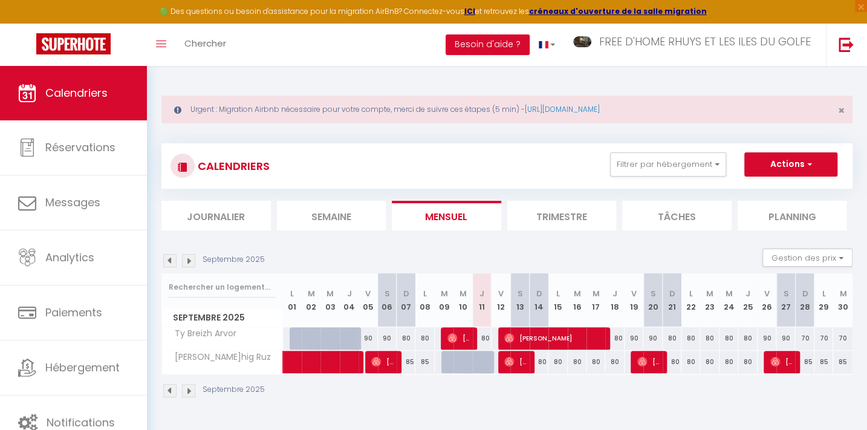
click at [559, 215] on li "Trimestre" at bounding box center [561, 216] width 109 height 30
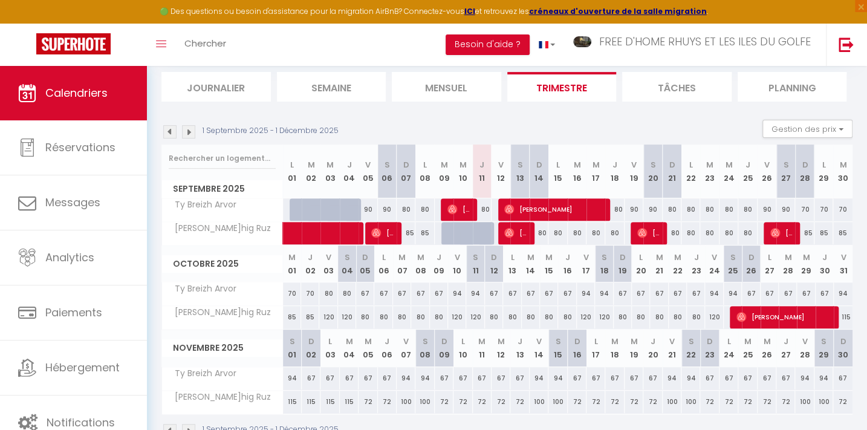
scroll to position [162, 0]
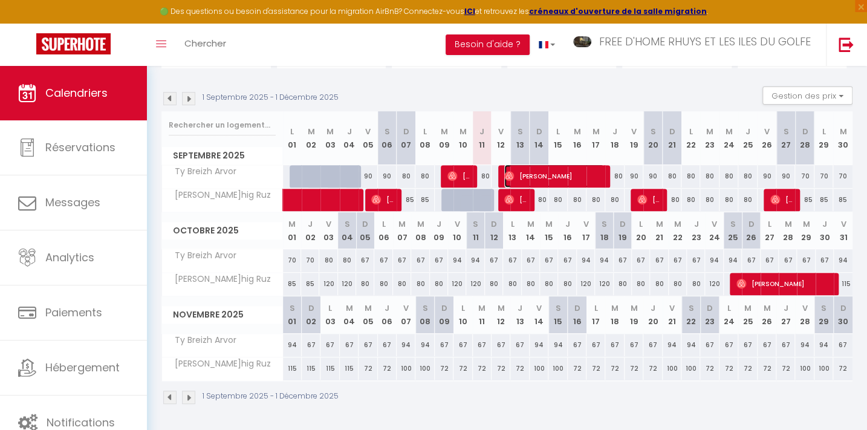
click at [518, 169] on span "[PERSON_NAME]" at bounding box center [554, 175] width 100 height 23
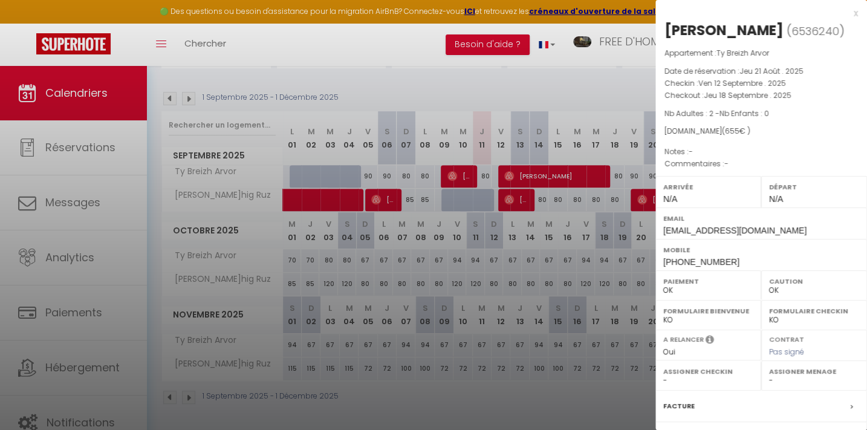
click at [453, 76] on div at bounding box center [433, 215] width 867 height 430
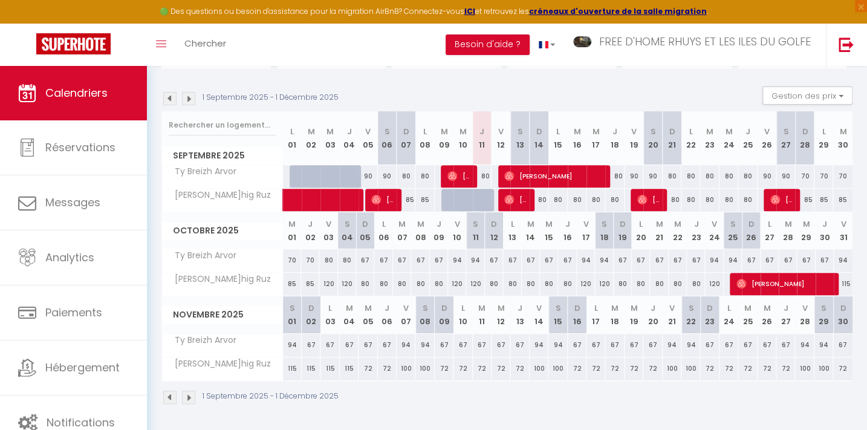
click at [291, 256] on div "70" at bounding box center [292, 260] width 18 height 22
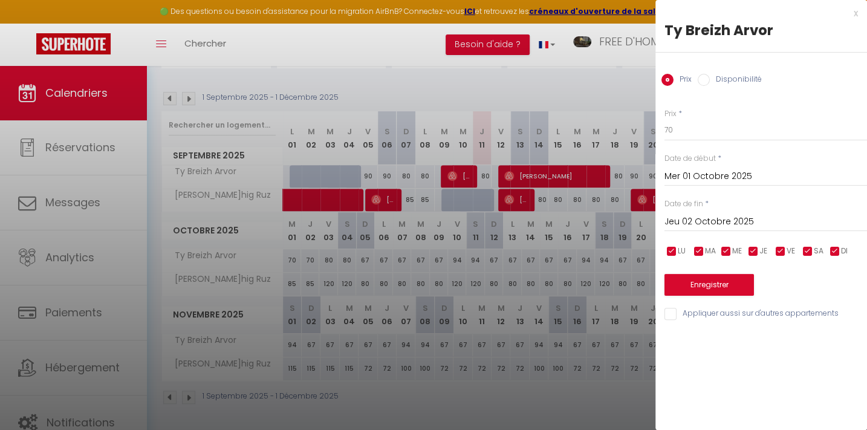
click at [697, 221] on input "Jeu 02 Octobre 2025" at bounding box center [765, 222] width 202 height 16
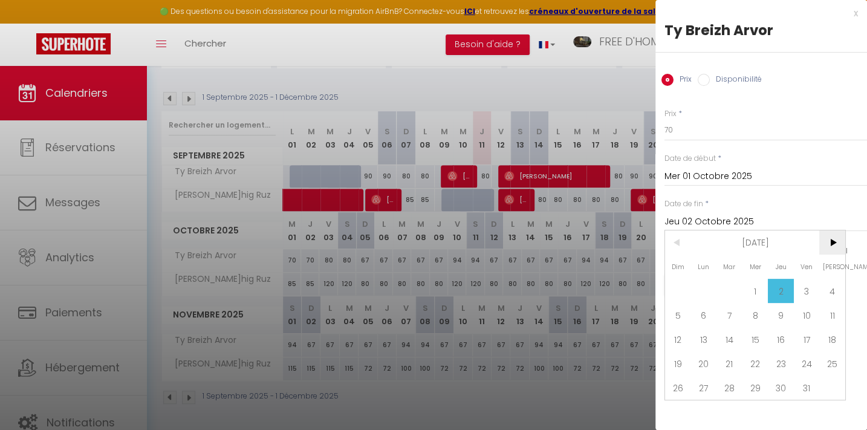
click at [829, 241] on span ">" at bounding box center [832, 242] width 26 height 24
click at [829, 240] on span ">" at bounding box center [832, 242] width 26 height 24
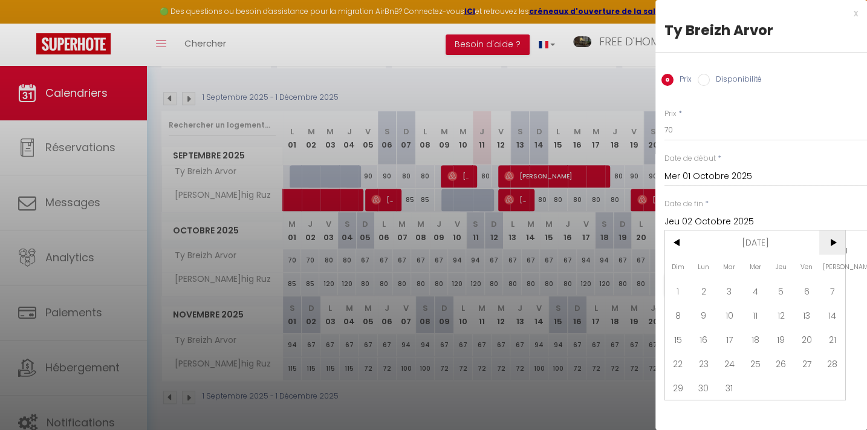
click at [829, 240] on span ">" at bounding box center [832, 242] width 26 height 24
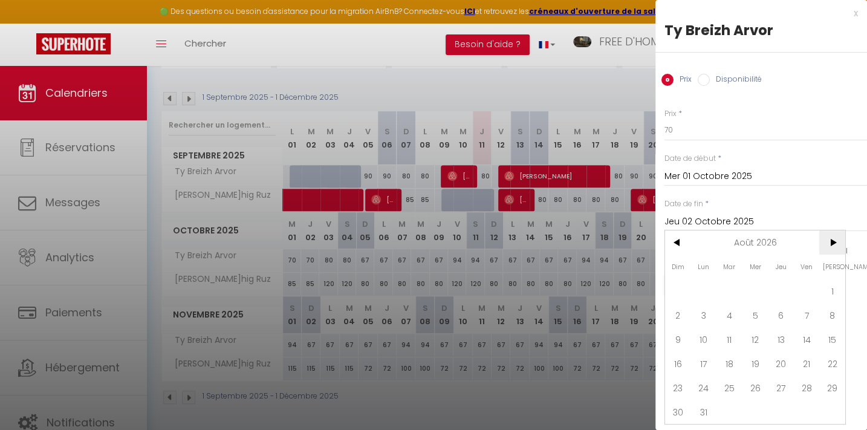
click at [829, 240] on span ">" at bounding box center [832, 242] width 26 height 24
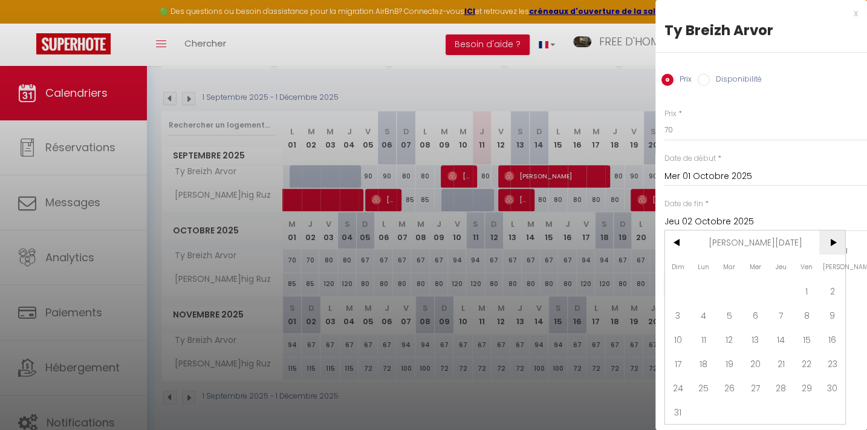
click at [829, 240] on span ">" at bounding box center [832, 242] width 26 height 24
click at [754, 287] on span "3" at bounding box center [755, 291] width 26 height 24
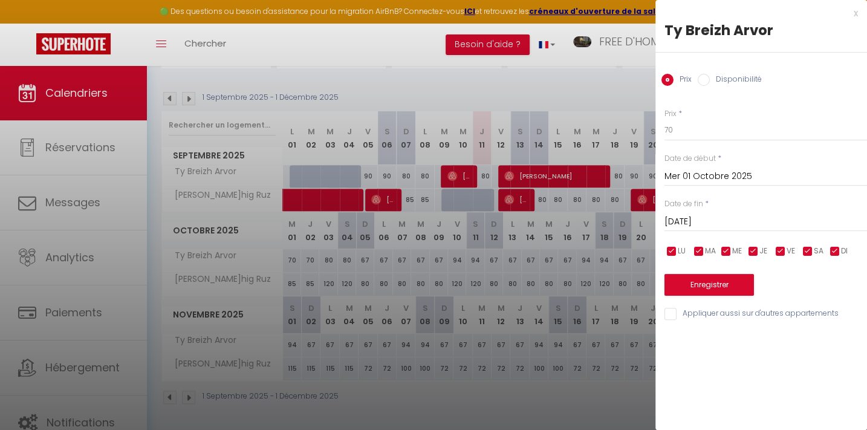
click at [708, 78] on input "Disponibilité" at bounding box center [704, 80] width 12 height 12
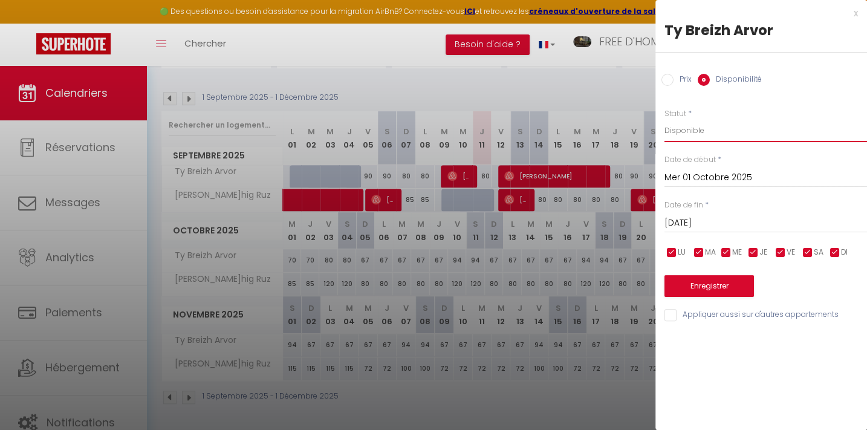
click at [687, 132] on select "Disponible Indisponible" at bounding box center [765, 130] width 202 height 23
click at [664, 119] on select "Disponible Indisponible" at bounding box center [765, 130] width 202 height 23
click at [714, 283] on button "Enregistrer" at bounding box center [708, 286] width 89 height 22
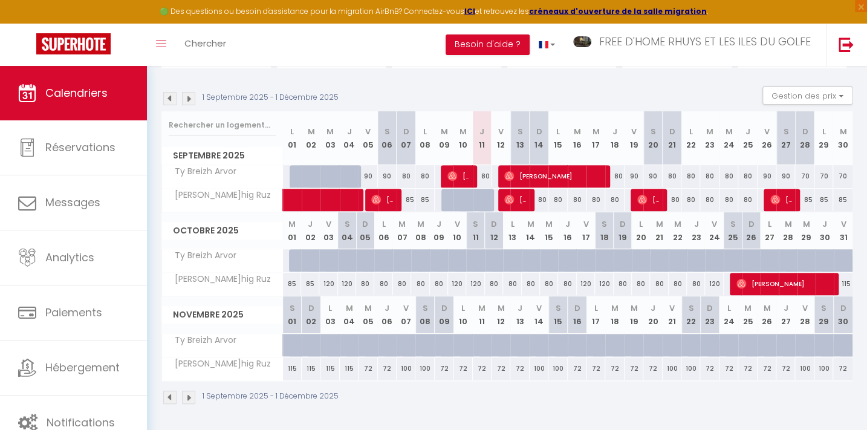
click at [192, 92] on img at bounding box center [188, 98] width 13 height 13
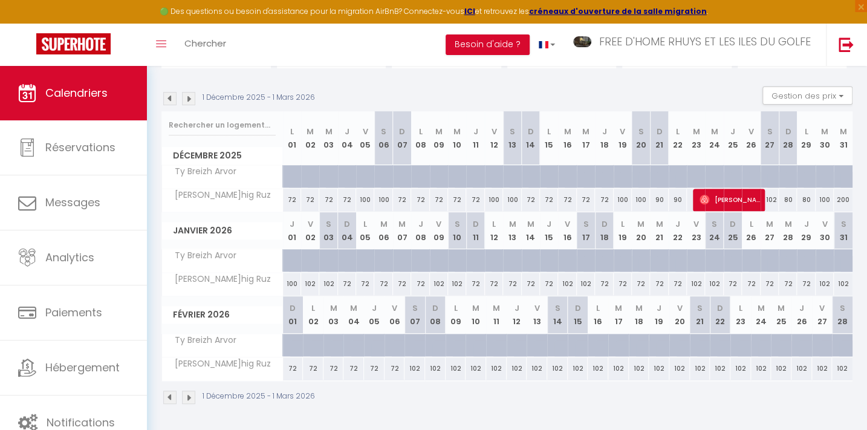
click at [169, 100] on img at bounding box center [169, 98] width 13 height 13
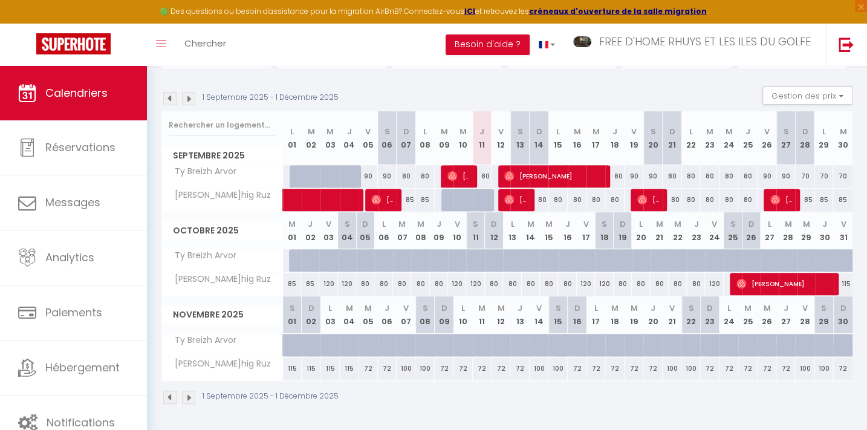
click at [615, 174] on div "80" at bounding box center [614, 176] width 19 height 22
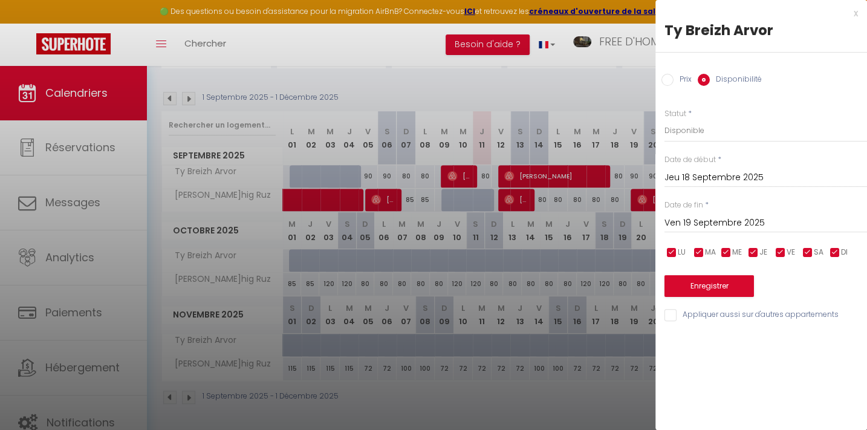
click at [714, 221] on input "Ven 19 Septembre 2025" at bounding box center [765, 223] width 202 height 16
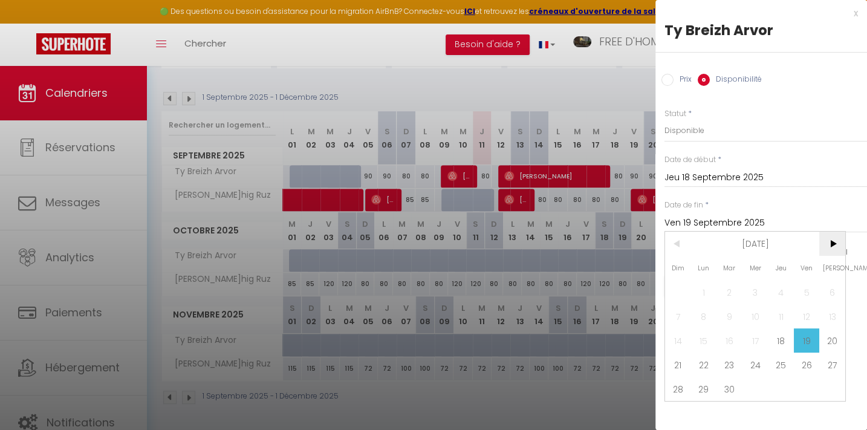
click at [838, 243] on span ">" at bounding box center [832, 244] width 26 height 24
click at [760, 288] on span "1" at bounding box center [755, 292] width 26 height 24
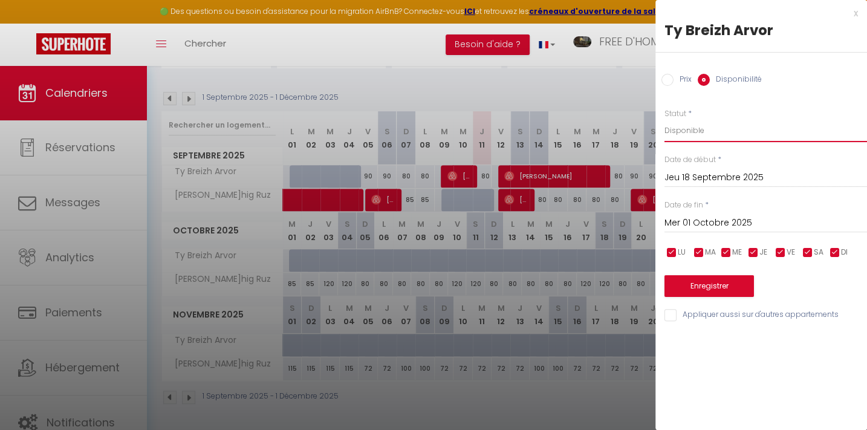
click at [682, 128] on select "Disponible Indisponible" at bounding box center [765, 130] width 202 height 23
click at [664, 119] on select "Disponible Indisponible" at bounding box center [765, 130] width 202 height 23
click at [699, 285] on button "Enregistrer" at bounding box center [708, 286] width 89 height 22
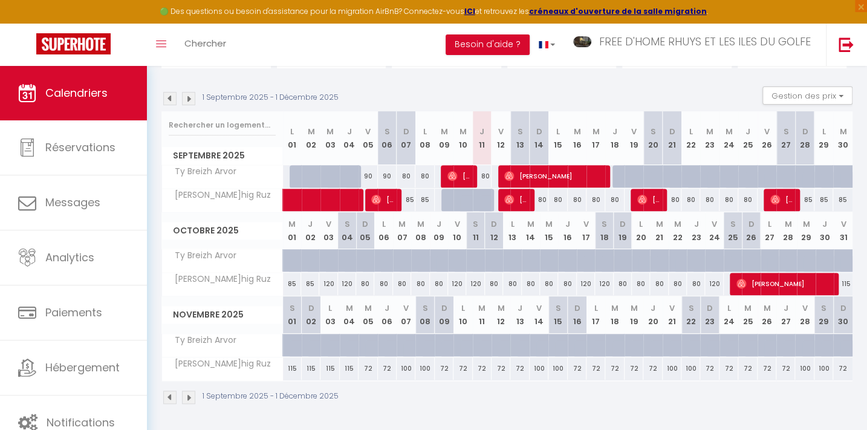
click at [187, 98] on img at bounding box center [188, 98] width 13 height 13
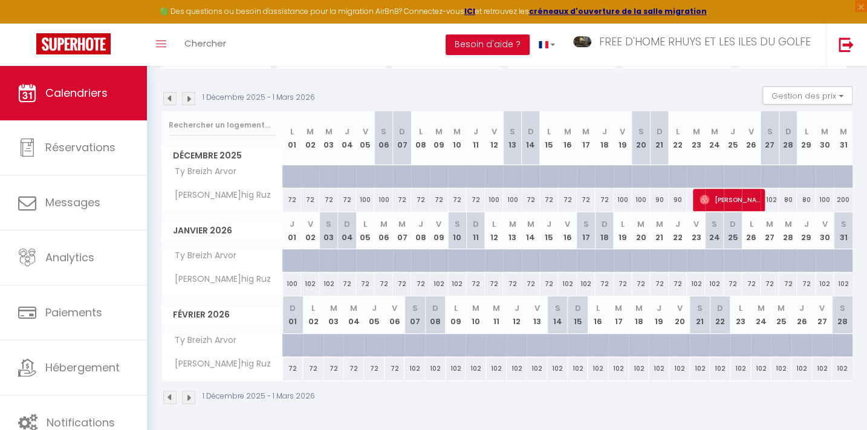
click at [167, 96] on img at bounding box center [169, 98] width 13 height 13
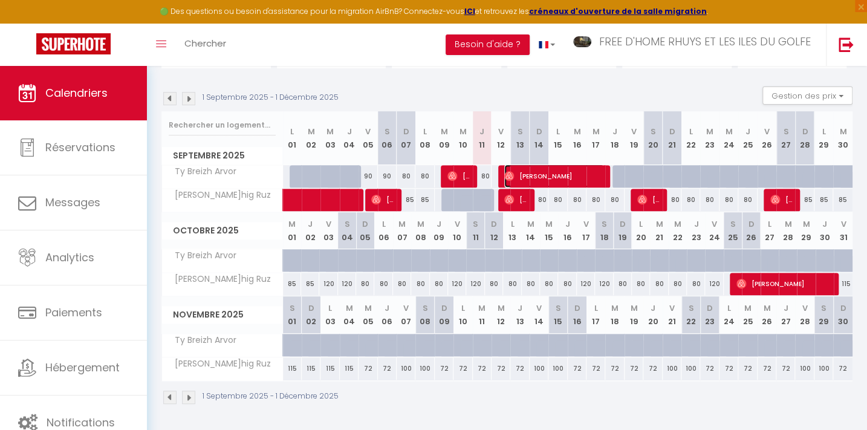
click at [537, 172] on span "[PERSON_NAME]" at bounding box center [554, 175] width 100 height 23
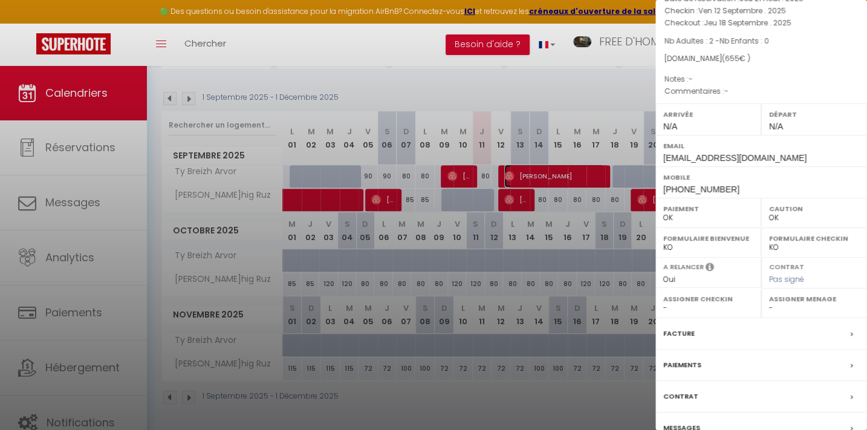
scroll to position [132, 0]
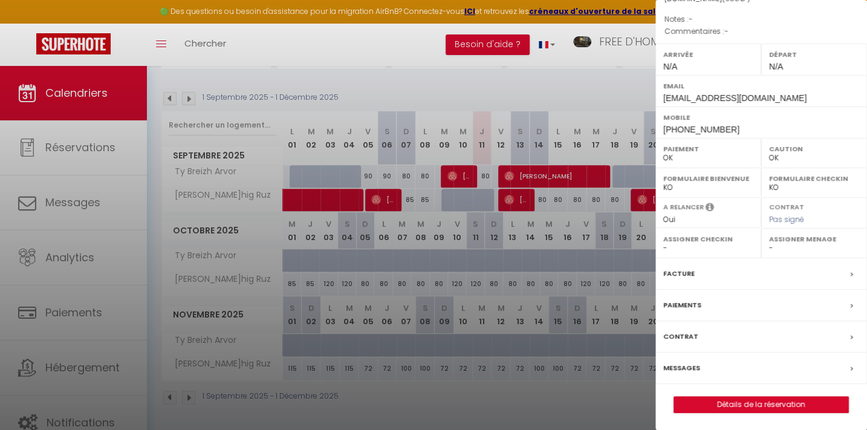
click at [679, 366] on label "Messages" at bounding box center [681, 367] width 37 height 13
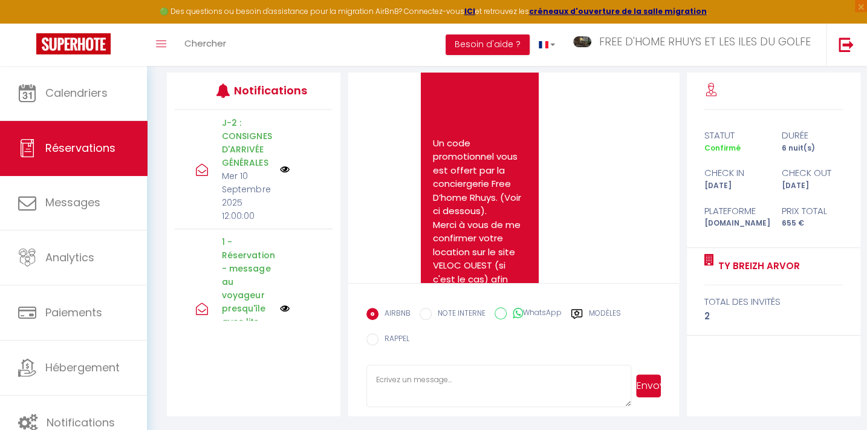
scroll to position [1429, 0]
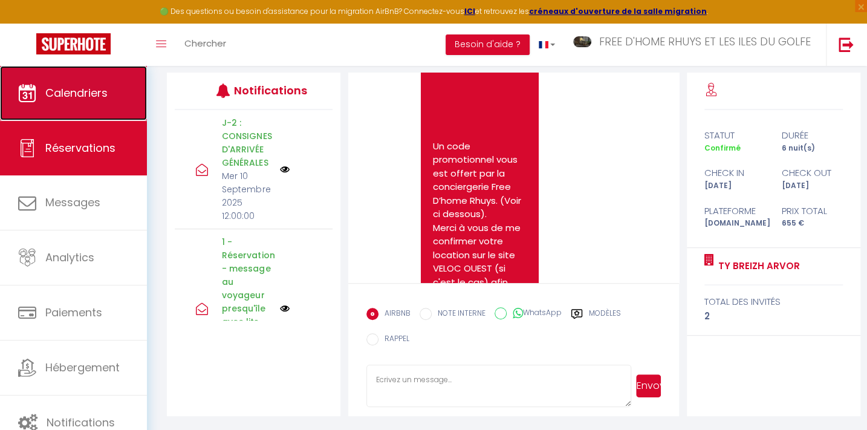
click at [100, 94] on span "Calendriers" at bounding box center [76, 92] width 62 height 15
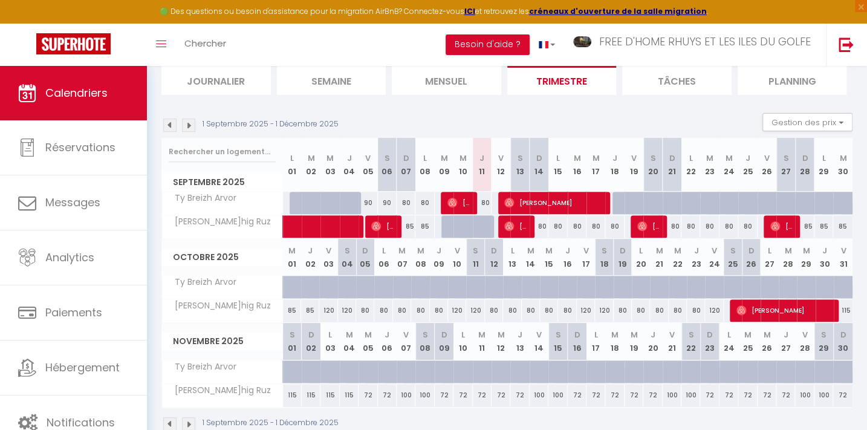
scroll to position [162, 0]
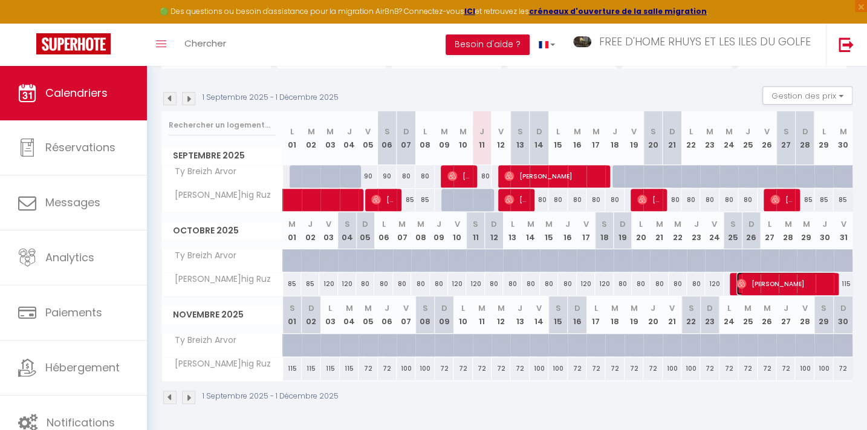
click at [757, 284] on span "[PERSON_NAME]" at bounding box center [786, 283] width 100 height 23
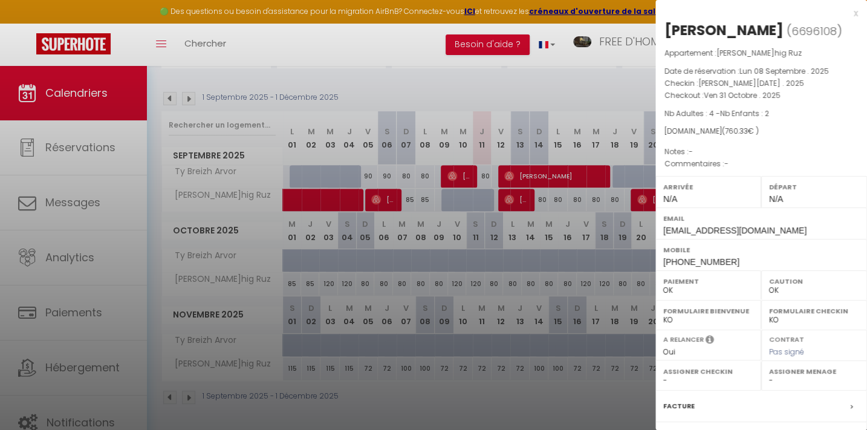
click at [525, 86] on div at bounding box center [433, 215] width 867 height 430
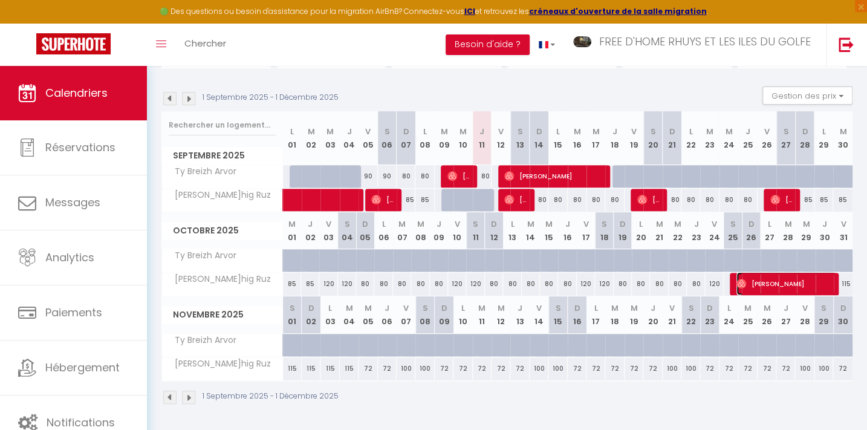
click at [753, 283] on span "[PERSON_NAME]" at bounding box center [786, 283] width 100 height 23
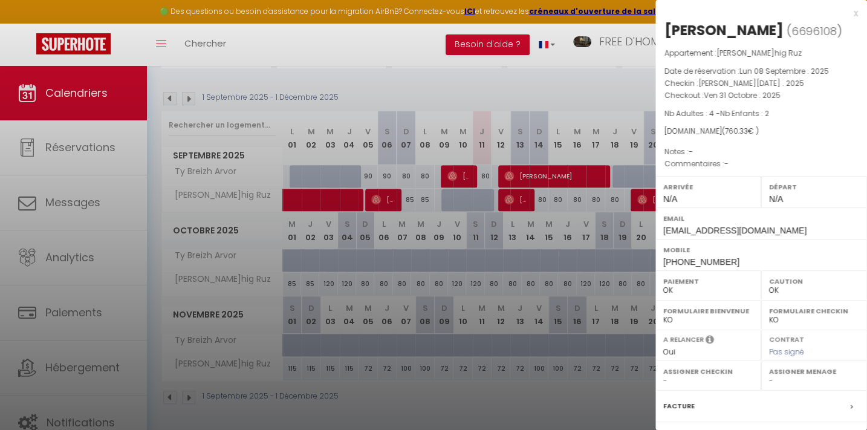
click at [464, 72] on div at bounding box center [433, 215] width 867 height 430
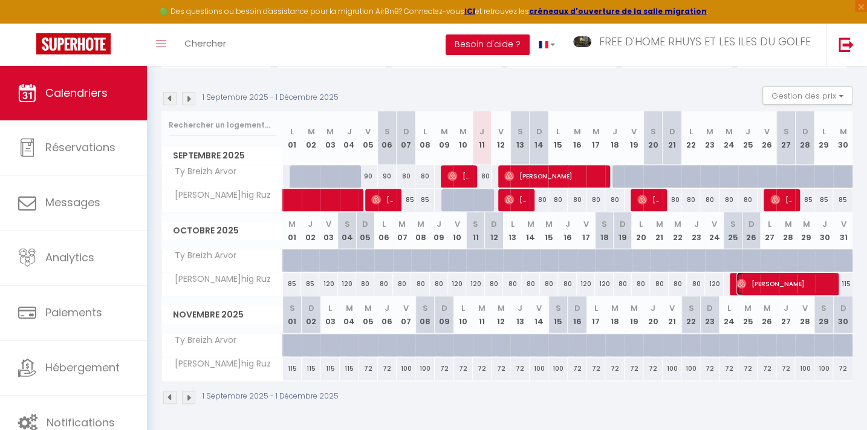
click at [739, 280] on img at bounding box center [741, 284] width 10 height 10
click at [0, 0] on label "Paiement" at bounding box center [0, 0] width 0 height 0
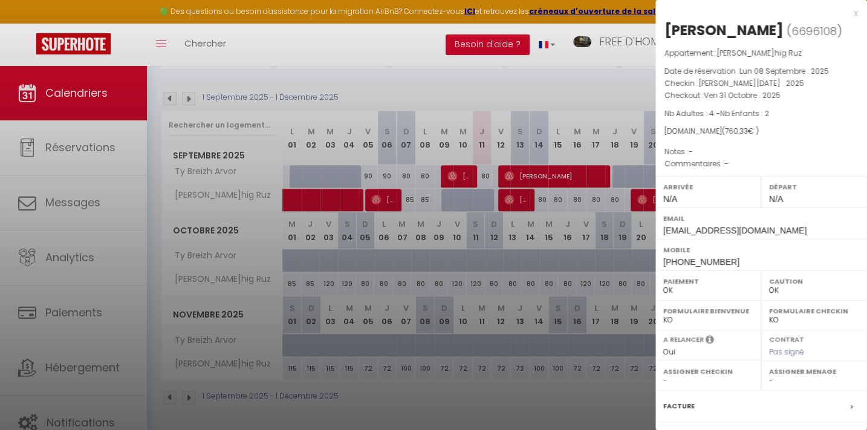
click at [549, 83] on div at bounding box center [433, 215] width 867 height 430
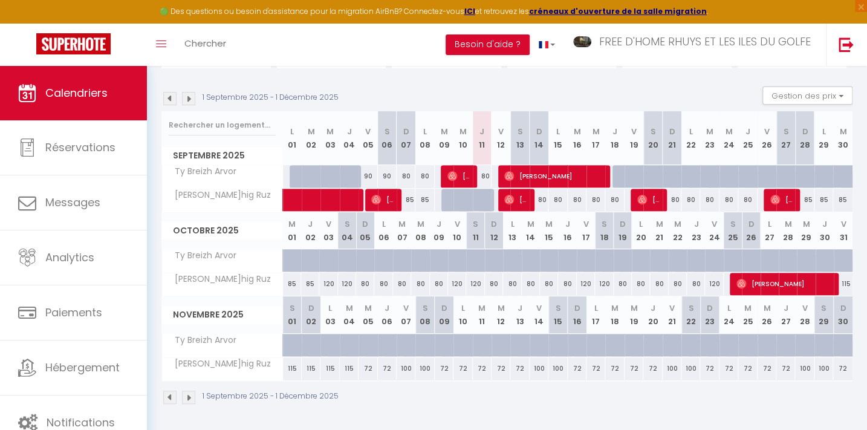
click at [589, 87] on div "1 Septembre 2025 - 1 Décembre 2025 Gestion des prix Nb Nuits minimum Règles Dis…" at bounding box center [506, 98] width 691 height 25
click at [520, 199] on span "[PERSON_NAME]" at bounding box center [516, 199] width 25 height 23
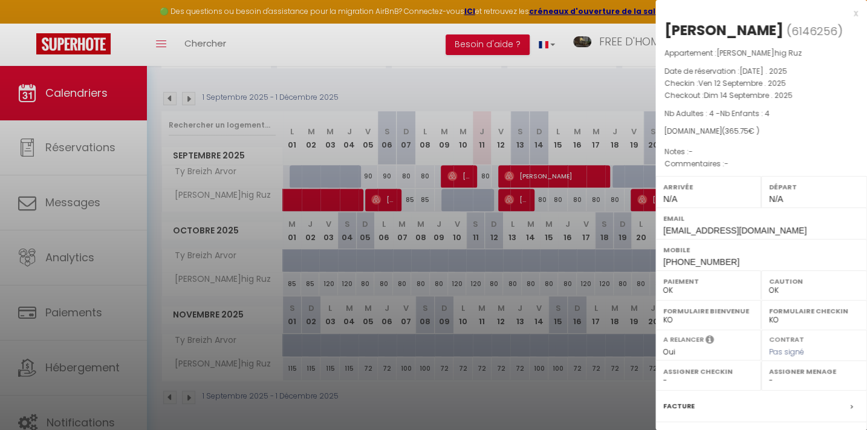
click at [453, 76] on div at bounding box center [433, 215] width 867 height 430
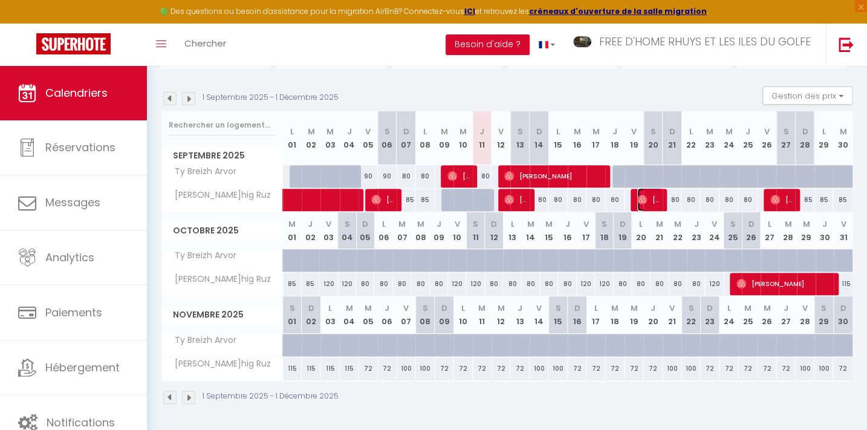
click at [652, 193] on span "[PERSON_NAME]" at bounding box center [649, 199] width 25 height 23
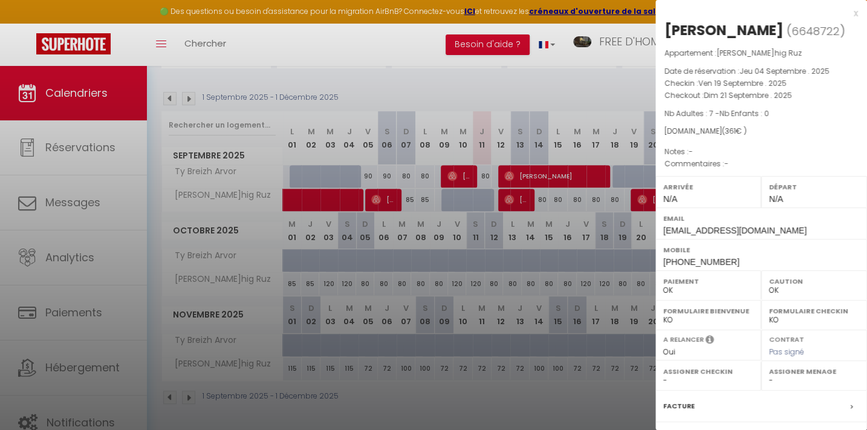
click at [562, 76] on div at bounding box center [433, 215] width 867 height 430
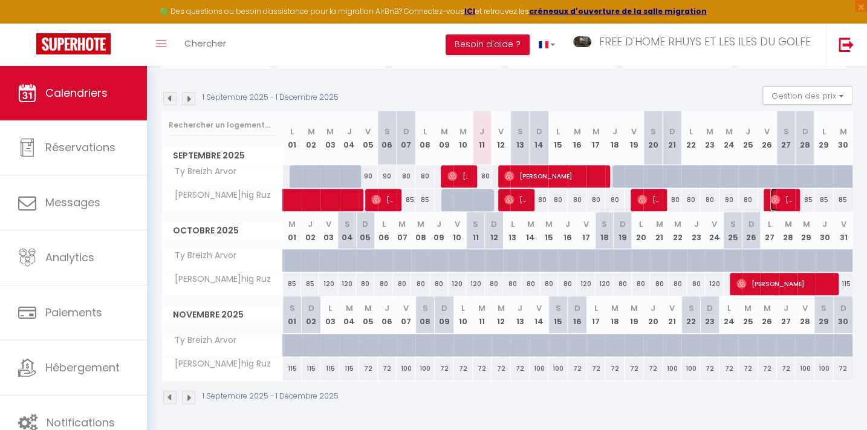
click at [778, 196] on img at bounding box center [775, 200] width 10 height 10
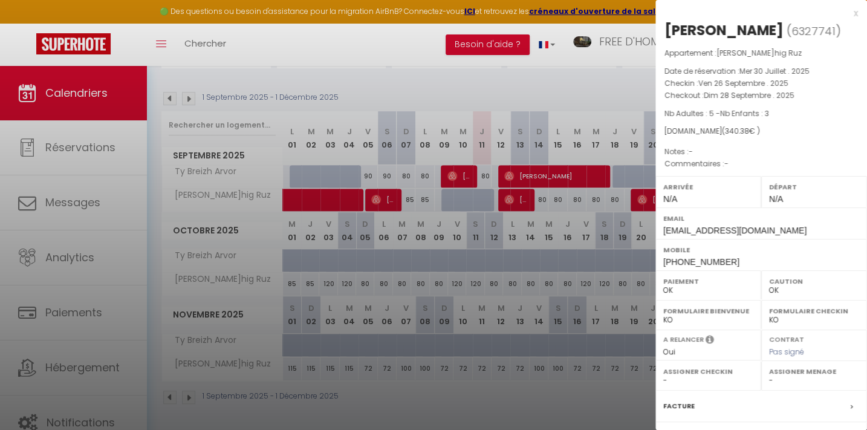
click at [589, 86] on div at bounding box center [433, 215] width 867 height 430
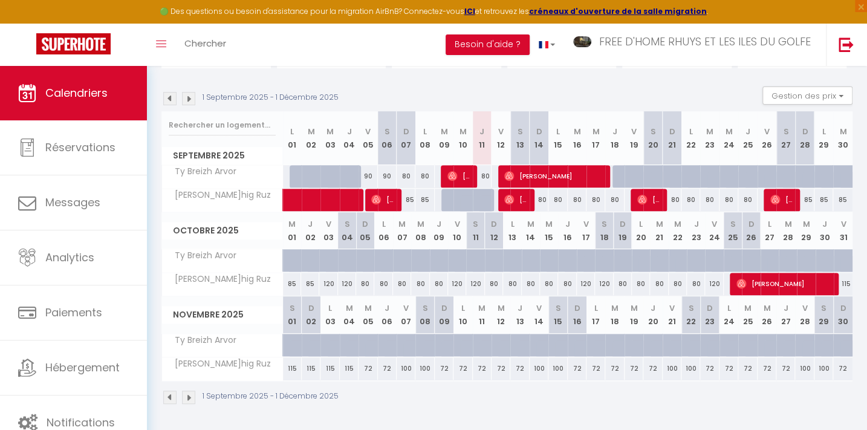
click at [293, 281] on div "85" at bounding box center [292, 284] width 18 height 22
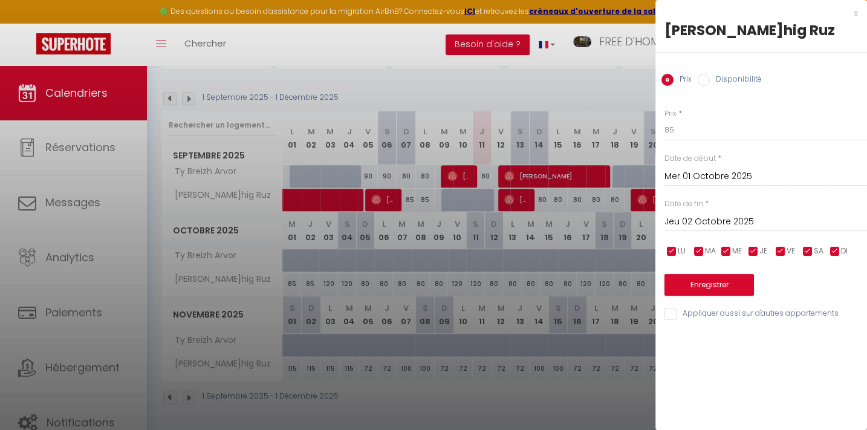
click at [293, 281] on div at bounding box center [433, 215] width 867 height 430
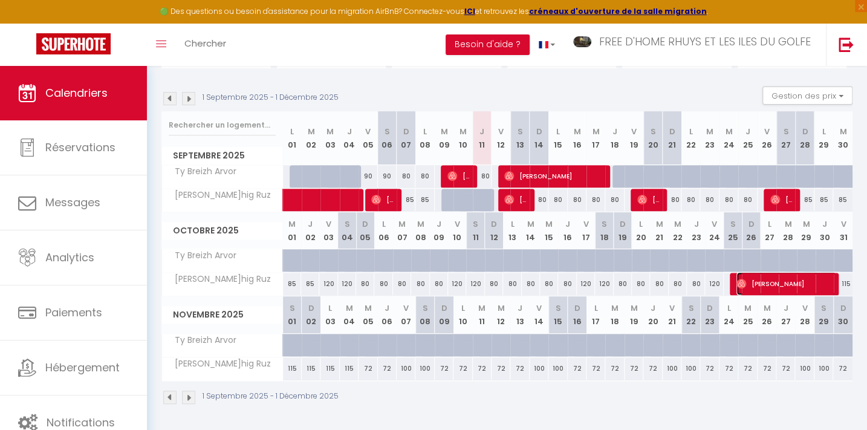
click at [743, 288] on span "[PERSON_NAME]" at bounding box center [786, 283] width 100 height 23
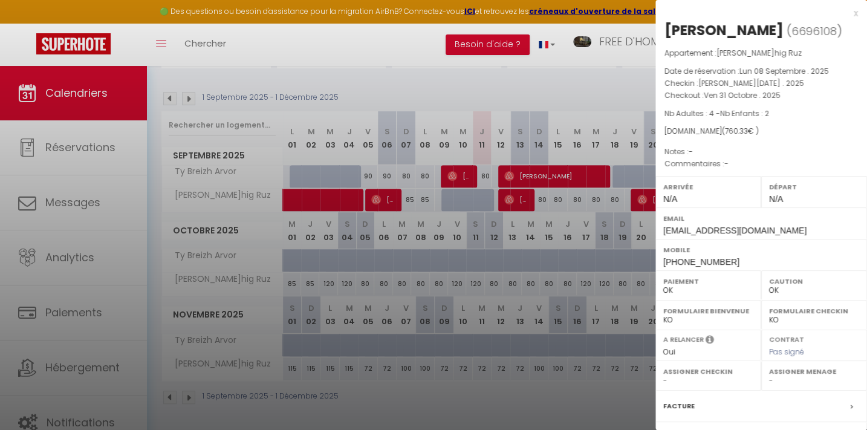
click at [484, 86] on div at bounding box center [433, 215] width 867 height 430
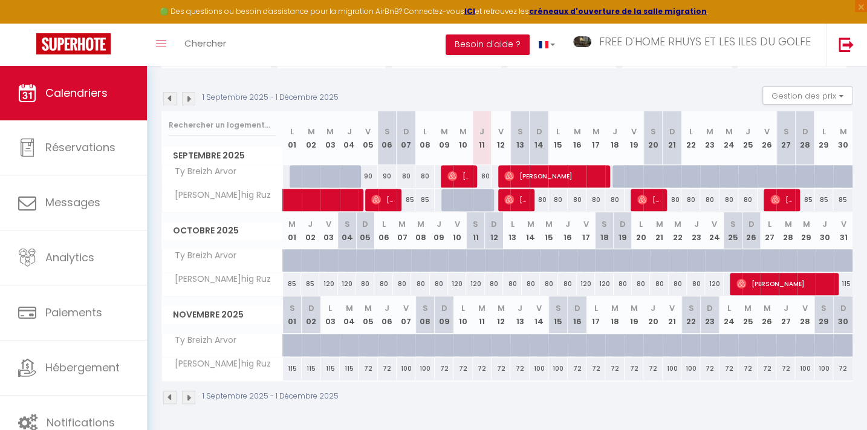
click at [846, 282] on div "115" at bounding box center [843, 284] width 19 height 22
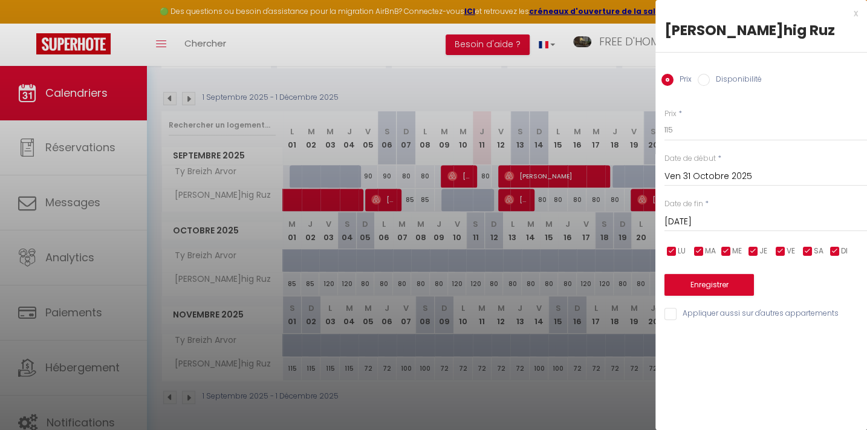
click at [712, 83] on label "Disponibilité" at bounding box center [736, 80] width 52 height 13
click at [710, 83] on input "Disponibilité" at bounding box center [704, 80] width 12 height 12
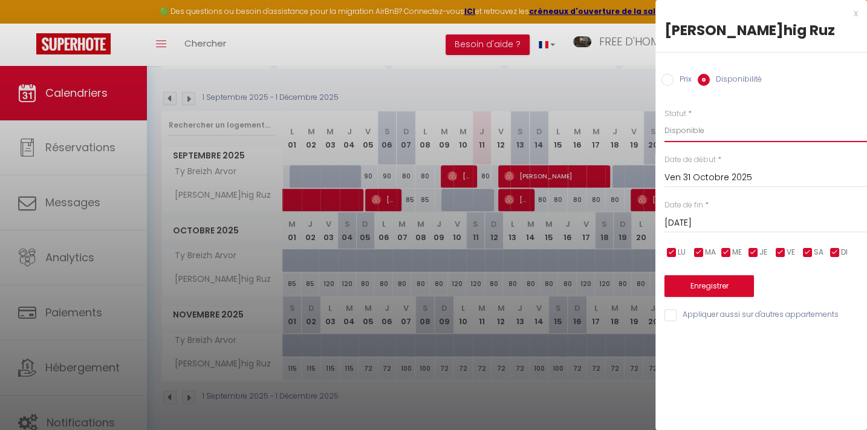
click at [679, 131] on select "Disponible Indisponible" at bounding box center [765, 130] width 202 height 23
click at [664, 119] on select "Disponible Indisponible" at bounding box center [765, 130] width 202 height 23
click at [702, 283] on button "Enregistrer" at bounding box center [708, 286] width 89 height 22
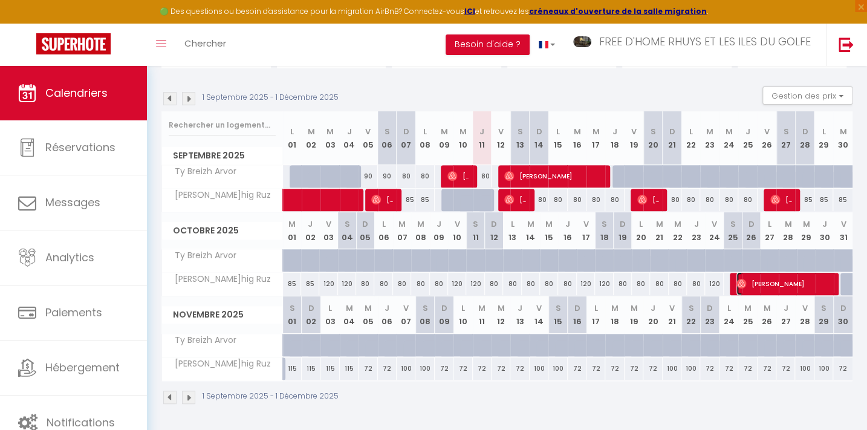
click at [777, 280] on span "[PERSON_NAME]" at bounding box center [786, 283] width 100 height 23
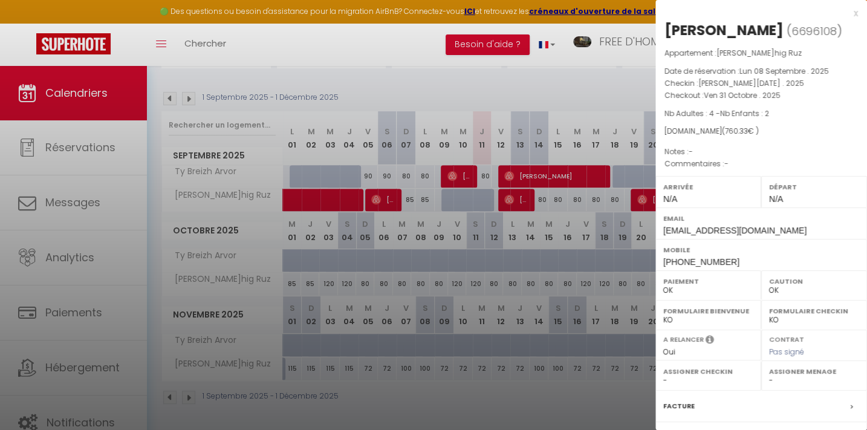
click at [777, 280] on label "Caution" at bounding box center [814, 281] width 90 height 12
click at [557, 73] on div at bounding box center [433, 215] width 867 height 430
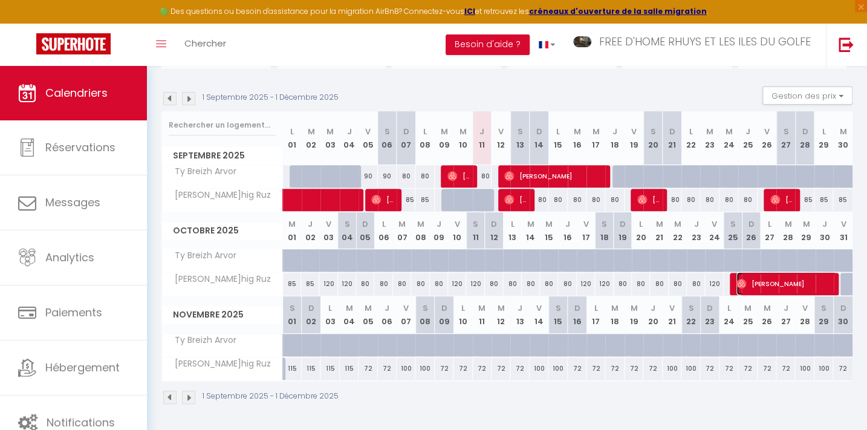
click at [753, 282] on span "[PERSON_NAME]" at bounding box center [786, 283] width 100 height 23
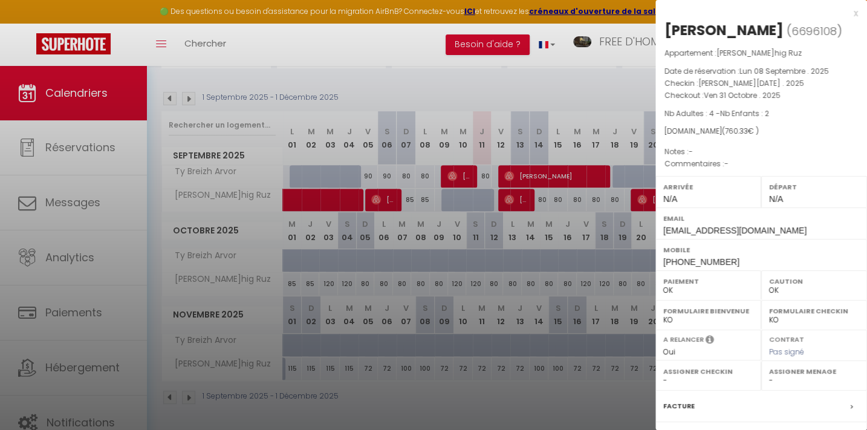
click at [753, 282] on div "Paiement OK KO" at bounding box center [708, 285] width 106 height 30
click at [612, 76] on div at bounding box center [433, 215] width 867 height 430
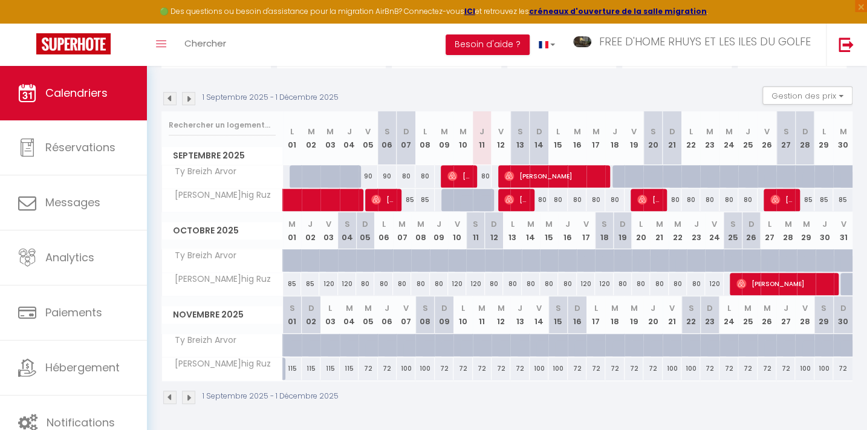
click at [187, 100] on img at bounding box center [188, 98] width 13 height 13
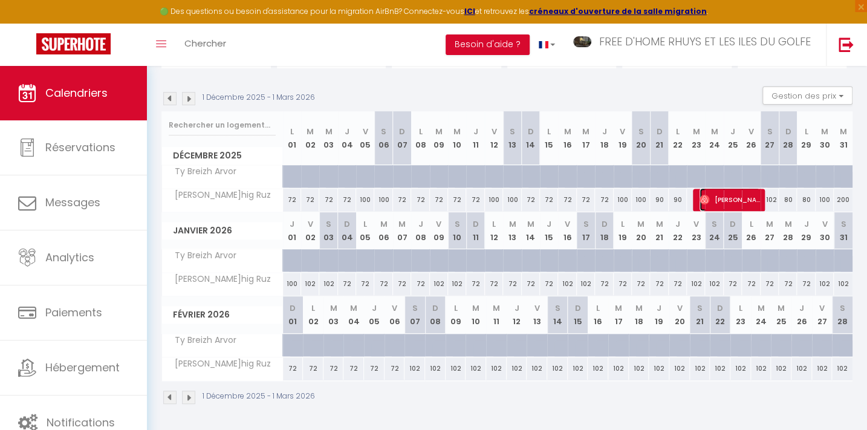
click at [710, 199] on span "[PERSON_NAME]" at bounding box center [729, 199] width 60 height 23
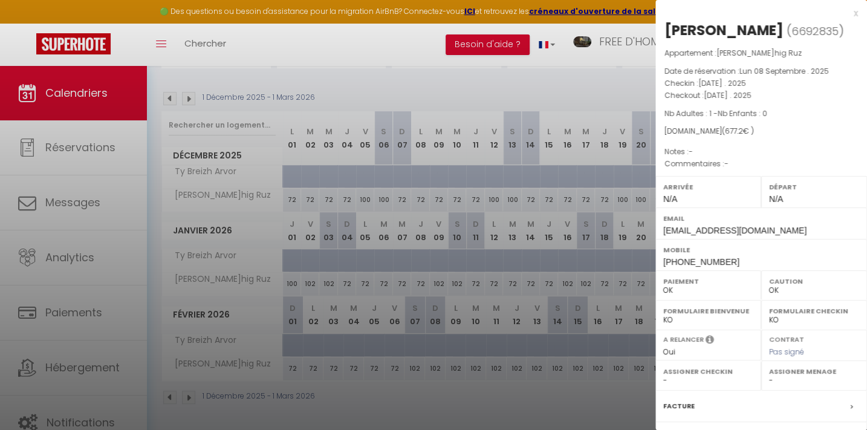
click at [579, 66] on div at bounding box center [433, 215] width 867 height 430
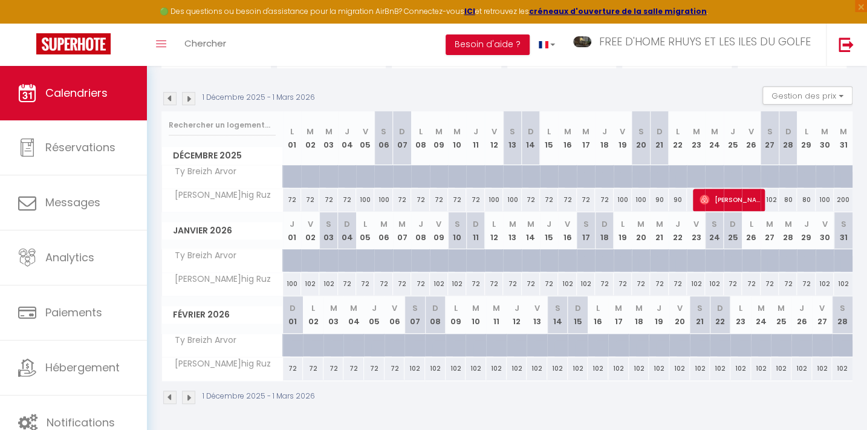
click at [542, 85] on section "[DATE] - [DATE] Gestion des prix Nb Nuits minimum Règles Disponibilité [DATE] L…" at bounding box center [506, 245] width 691 height 342
click at [167, 96] on img at bounding box center [169, 98] width 13 height 13
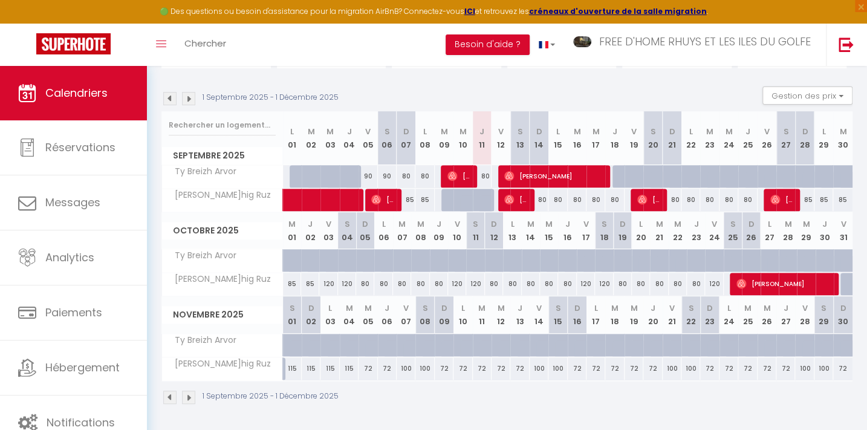
click at [292, 368] on div "115" at bounding box center [292, 368] width 19 height 22
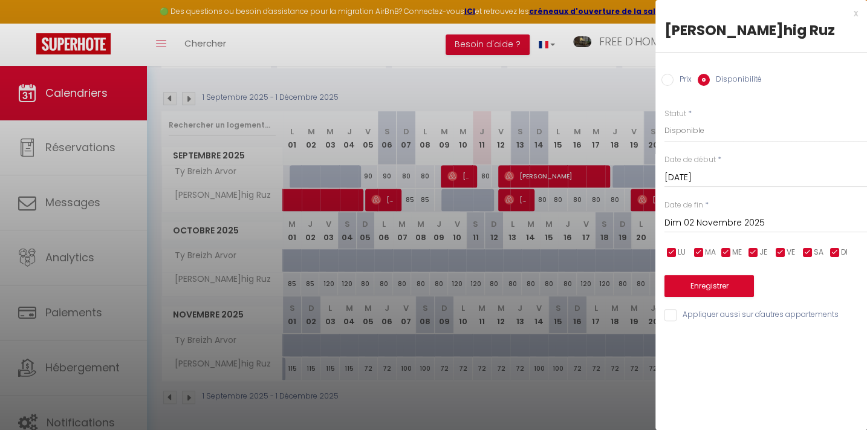
click at [714, 220] on input "Dim 02 Novembre 2025" at bounding box center [765, 223] width 202 height 16
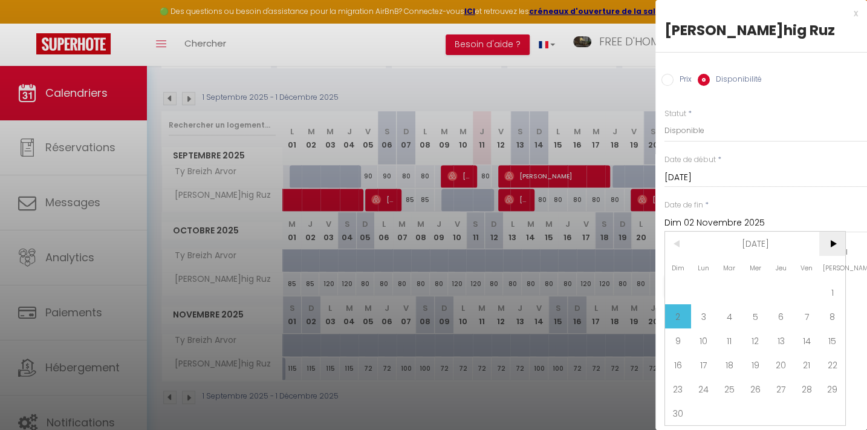
click at [832, 246] on span ">" at bounding box center [832, 244] width 26 height 24
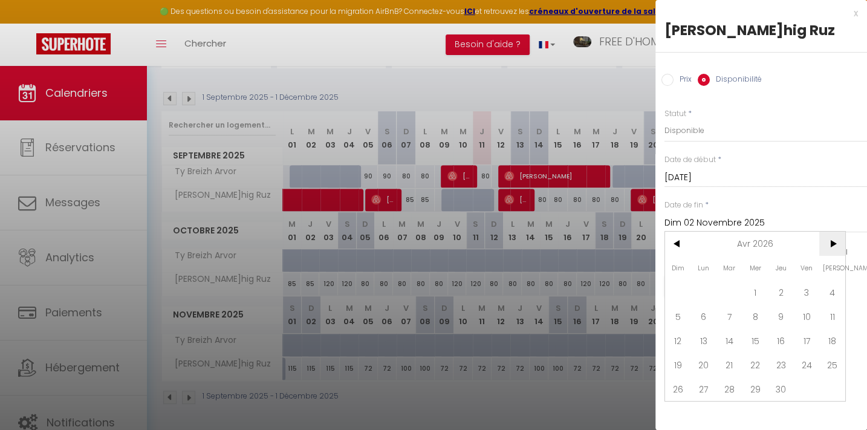
click at [832, 246] on span ">" at bounding box center [832, 244] width 26 height 24
click at [833, 241] on span ">" at bounding box center [832, 244] width 26 height 24
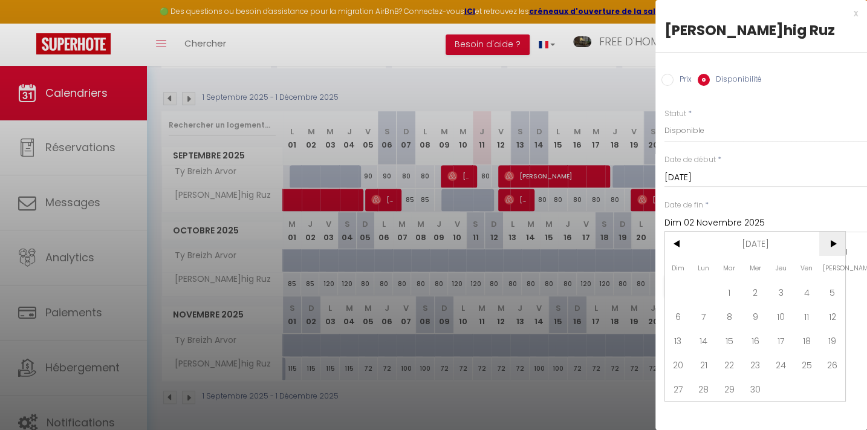
click at [833, 241] on span ">" at bounding box center [832, 244] width 26 height 24
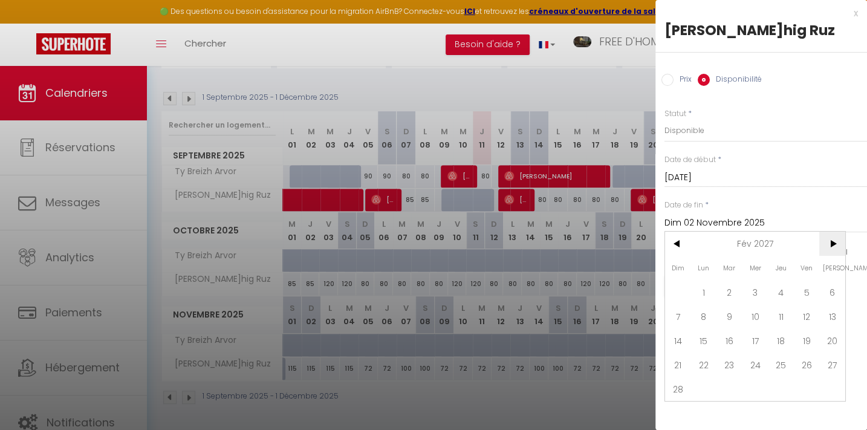
click at [833, 241] on span ">" at bounding box center [832, 244] width 26 height 24
click at [754, 307] on span "5" at bounding box center [755, 316] width 26 height 24
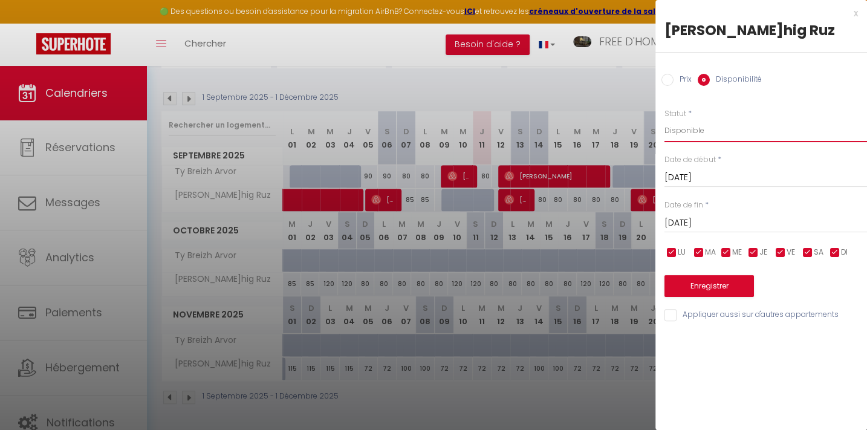
click at [678, 128] on select "Disponible Indisponible" at bounding box center [765, 130] width 202 height 23
click at [664, 119] on select "Disponible Indisponible" at bounding box center [765, 130] width 202 height 23
click at [707, 283] on button "Enregistrer" at bounding box center [708, 286] width 89 height 22
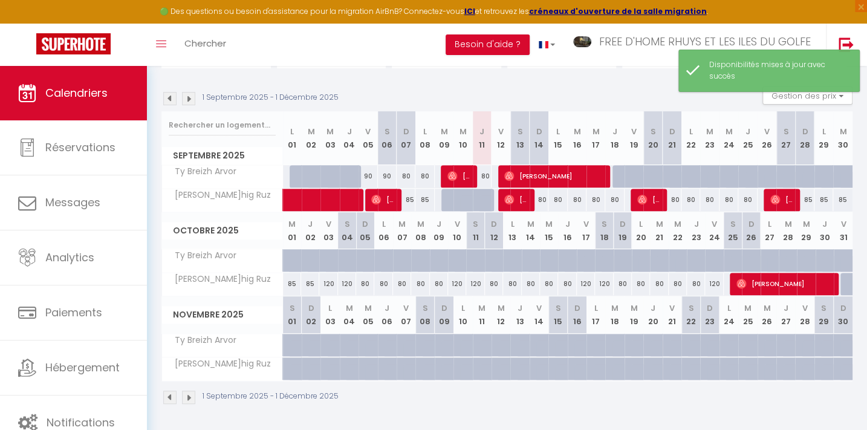
click at [188, 97] on img at bounding box center [188, 98] width 13 height 13
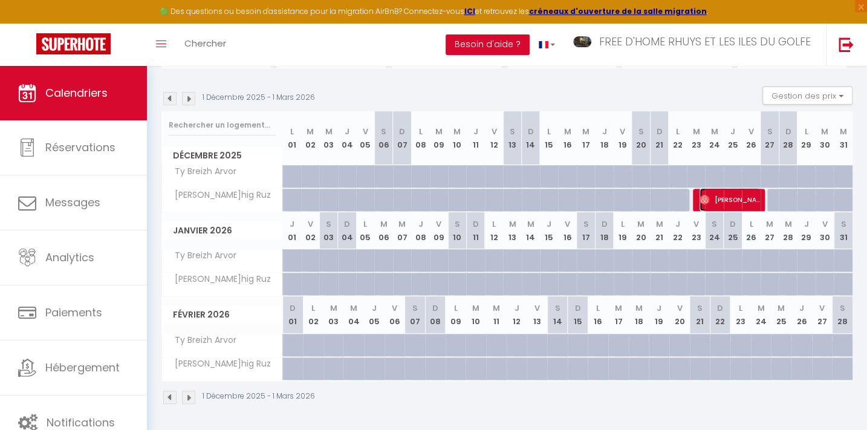
click at [729, 198] on span "[PERSON_NAME]" at bounding box center [729, 199] width 60 height 23
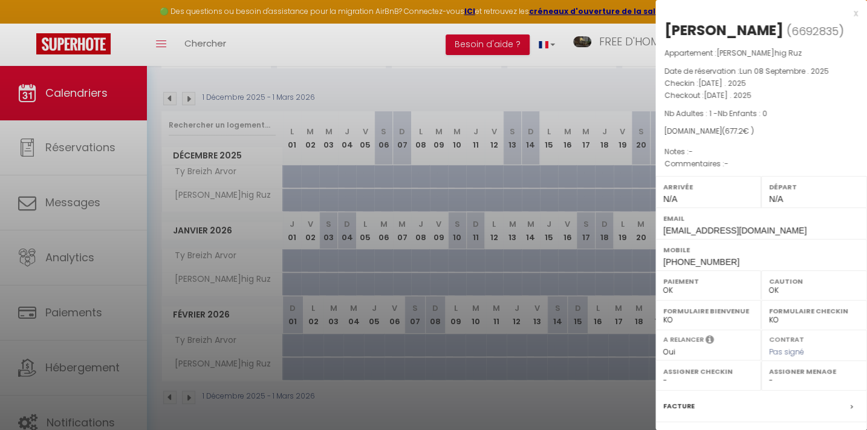
click at [360, 46] on div at bounding box center [433, 215] width 867 height 430
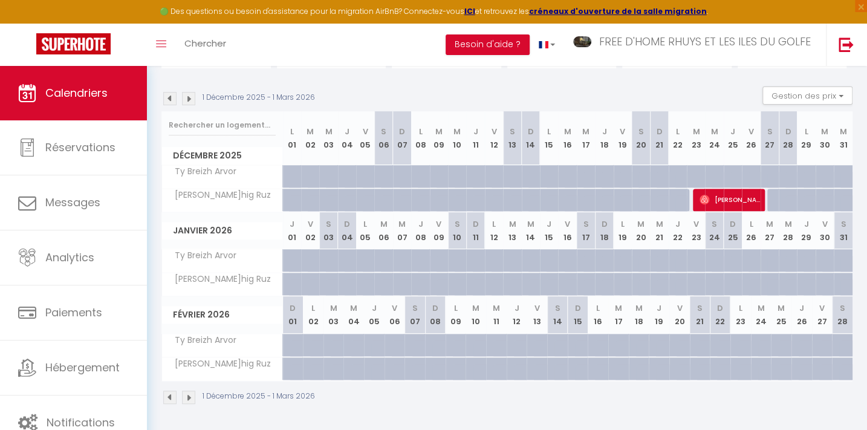
click at [168, 97] on img at bounding box center [169, 98] width 13 height 13
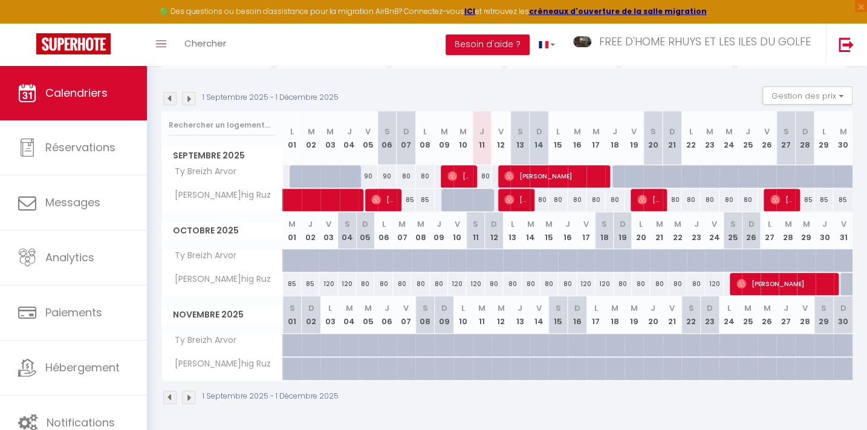
click at [294, 228] on abbr "M" at bounding box center [291, 223] width 7 height 11
click at [291, 228] on abbr "M" at bounding box center [291, 223] width 7 height 11
click at [294, 238] on th "M 01" at bounding box center [292, 230] width 18 height 37
click at [291, 283] on div "85" at bounding box center [292, 284] width 18 height 22
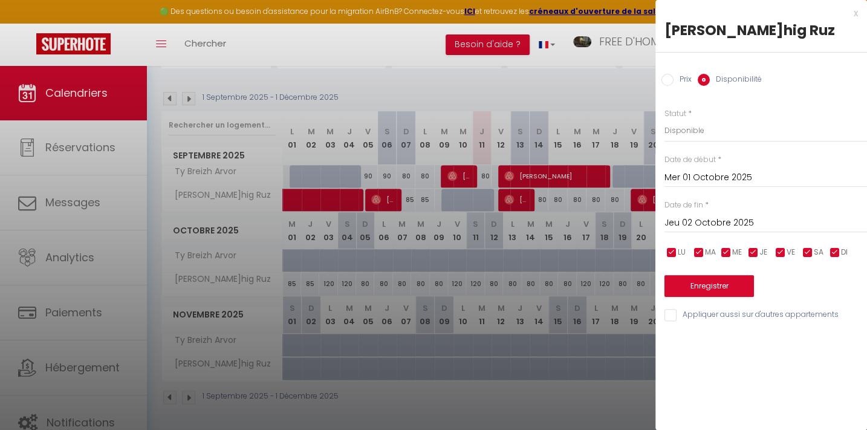
click at [698, 220] on input "Jeu 02 Octobre 2025" at bounding box center [765, 223] width 202 height 16
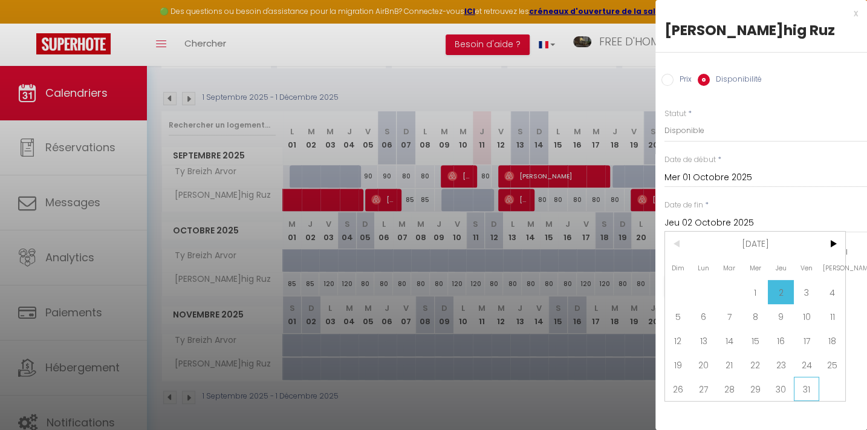
click at [808, 382] on span "31" at bounding box center [807, 389] width 26 height 24
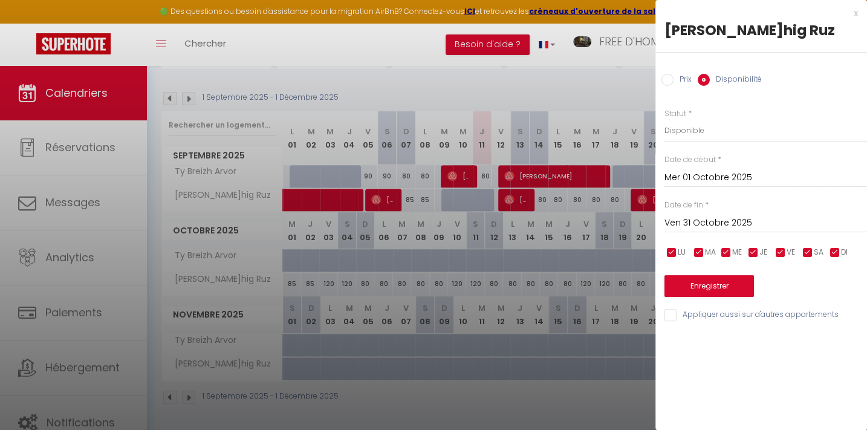
click at [713, 77] on label "Disponibilité" at bounding box center [736, 80] width 52 height 13
click at [710, 77] on input "Disponibilité" at bounding box center [704, 80] width 12 height 12
click at [687, 134] on select "Disponible Indisponible" at bounding box center [765, 130] width 202 height 23
click at [664, 119] on select "Disponible Indisponible" at bounding box center [765, 130] width 202 height 23
drag, startPoint x: 696, startPoint y: 256, endPoint x: 711, endPoint y: 288, distance: 35.7
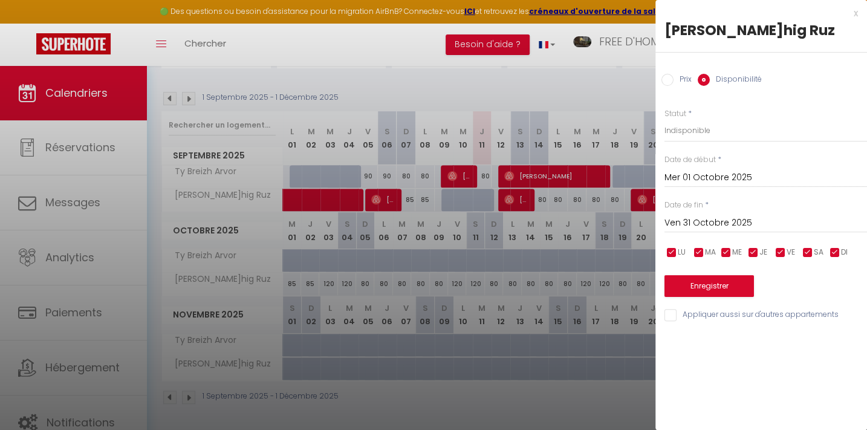
click at [711, 288] on div "Prix * 85 Statut * Disponible Indisponible Date de début * [DATE] < [DATE] > Di…" at bounding box center [761, 208] width 212 height 230
click at [713, 289] on button "Enregistrer" at bounding box center [708, 286] width 89 height 22
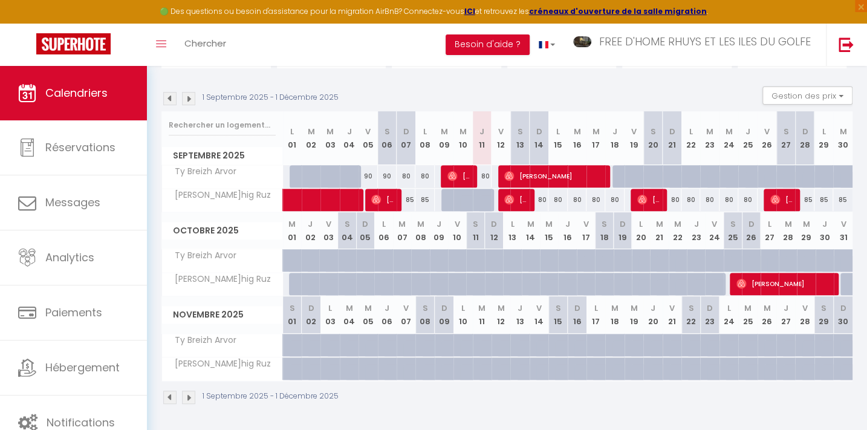
click at [189, 96] on img at bounding box center [188, 98] width 13 height 13
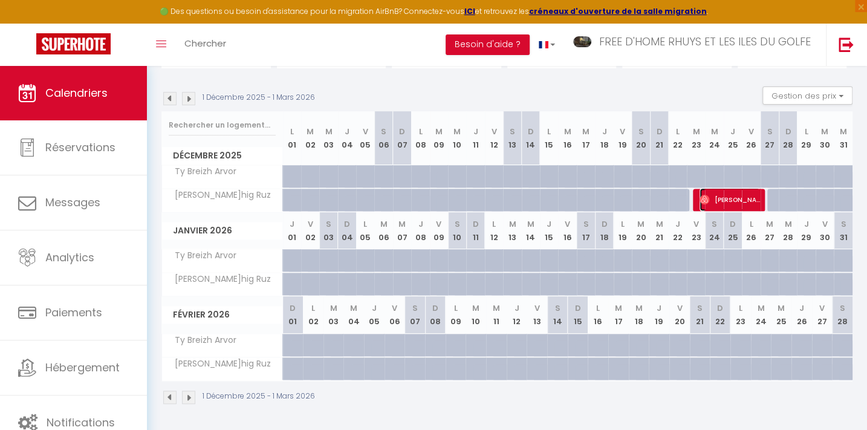
click at [719, 193] on span "[PERSON_NAME]" at bounding box center [729, 199] width 60 height 23
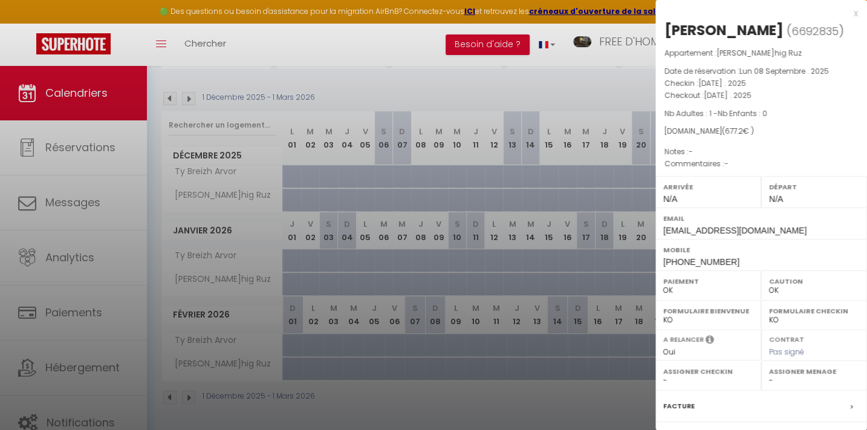
click at [552, 82] on div at bounding box center [433, 215] width 867 height 430
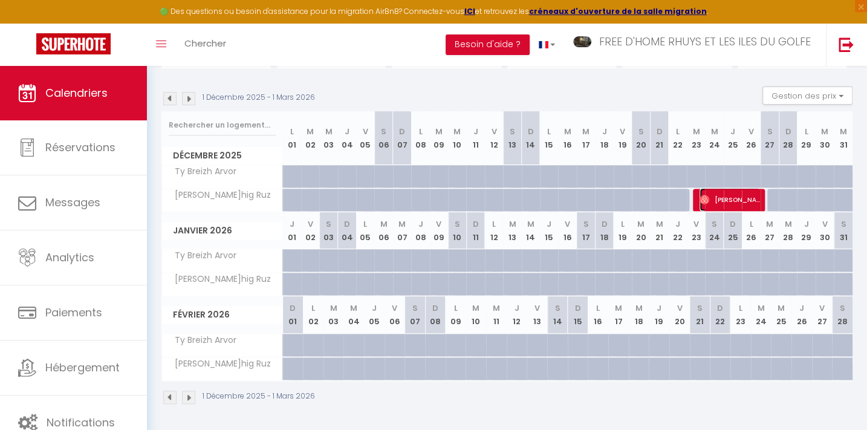
click at [725, 198] on span "[PERSON_NAME]" at bounding box center [729, 199] width 60 height 23
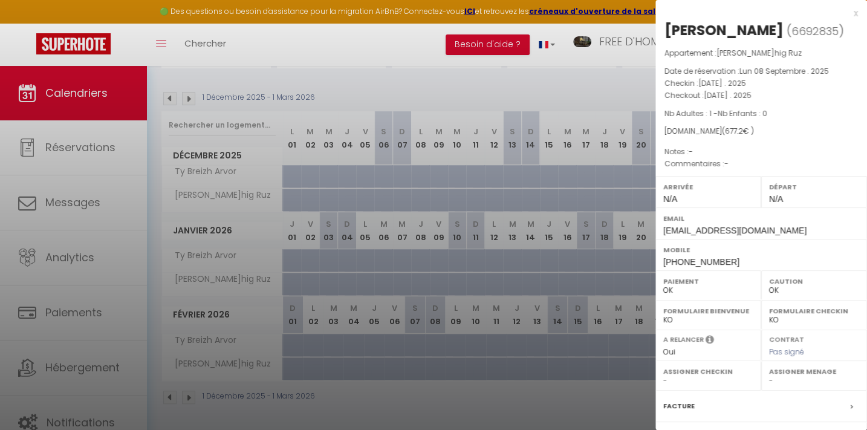
click at [519, 79] on div at bounding box center [433, 215] width 867 height 430
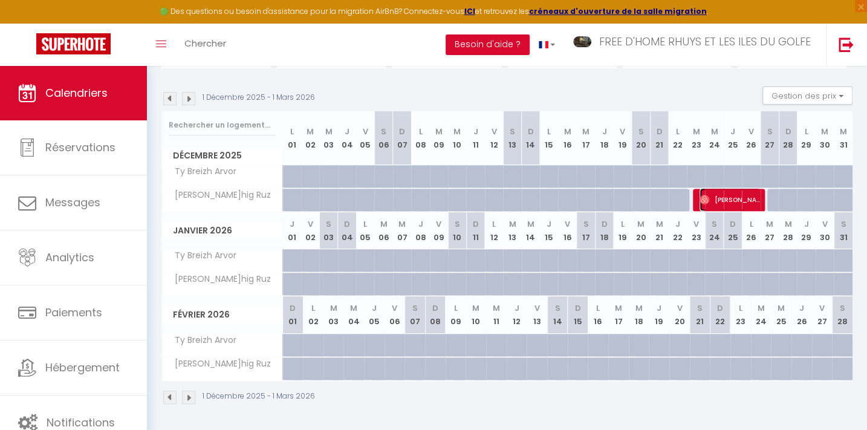
click at [720, 201] on span "[PERSON_NAME]" at bounding box center [729, 199] width 60 height 23
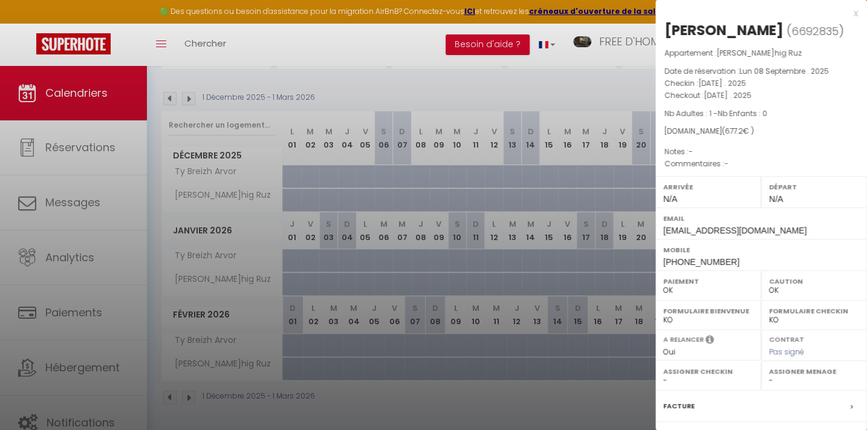
click at [519, 89] on div at bounding box center [433, 215] width 867 height 430
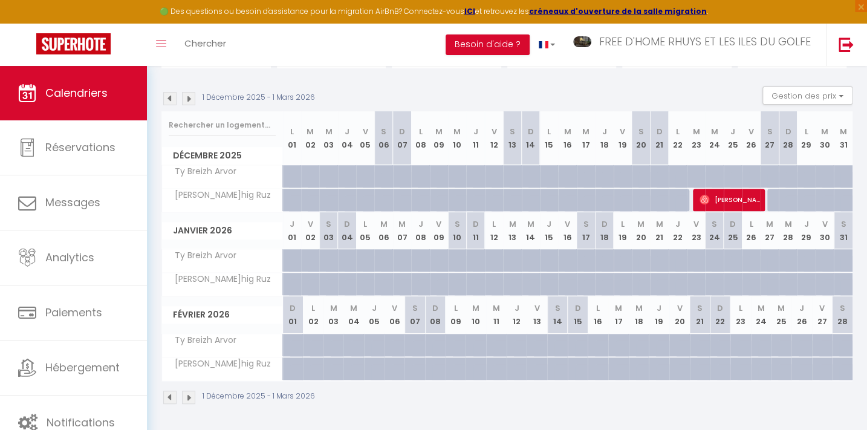
click at [167, 97] on img at bounding box center [169, 98] width 13 height 13
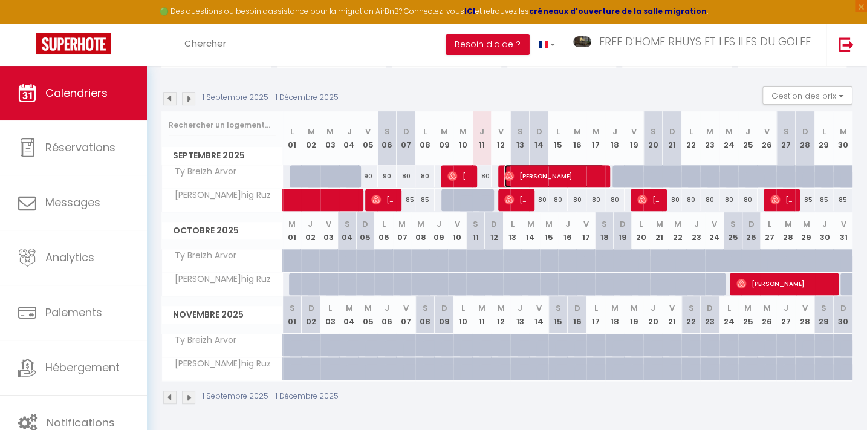
click at [545, 175] on span "[PERSON_NAME]" at bounding box center [554, 175] width 100 height 23
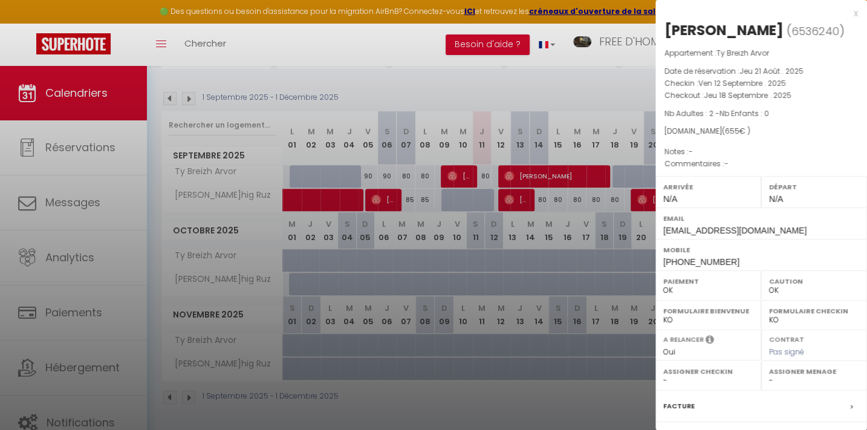
click at [585, 77] on div at bounding box center [433, 215] width 867 height 430
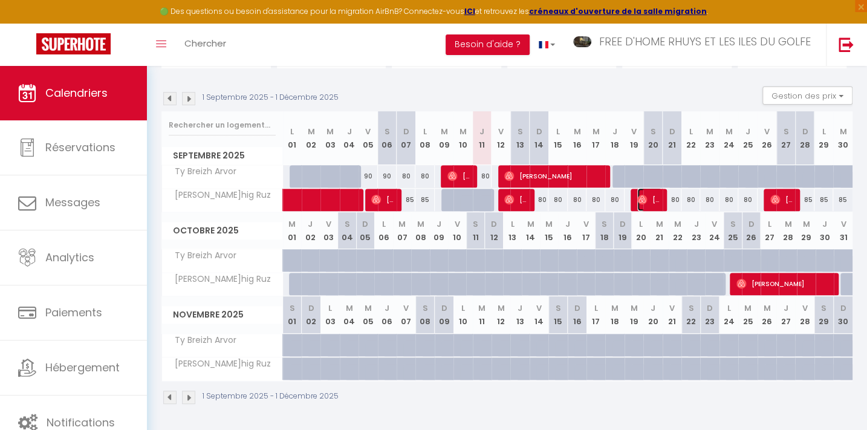
click at [650, 199] on span "[PERSON_NAME]" at bounding box center [649, 199] width 25 height 23
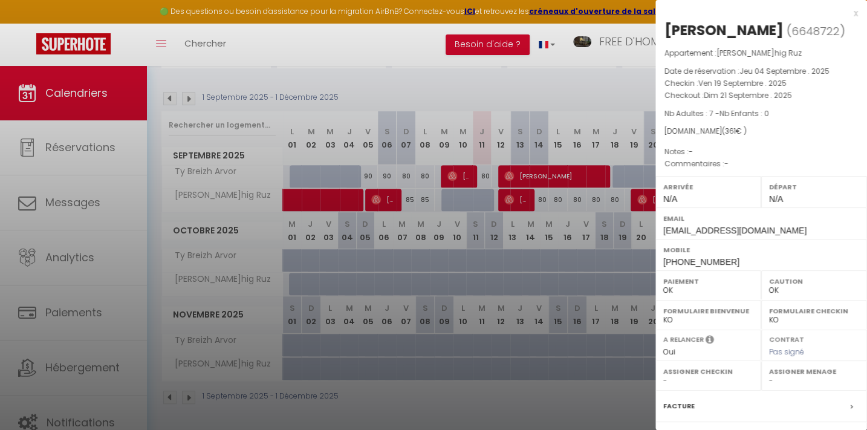
click at [581, 76] on div at bounding box center [433, 215] width 867 height 430
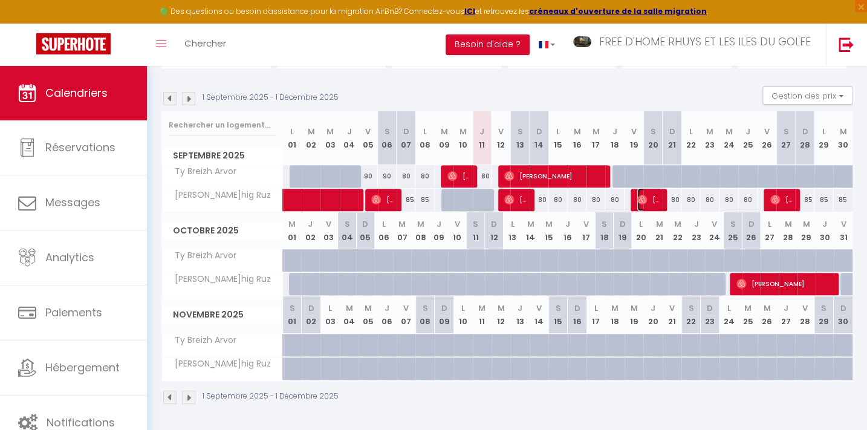
click at [646, 198] on img at bounding box center [642, 200] width 10 height 10
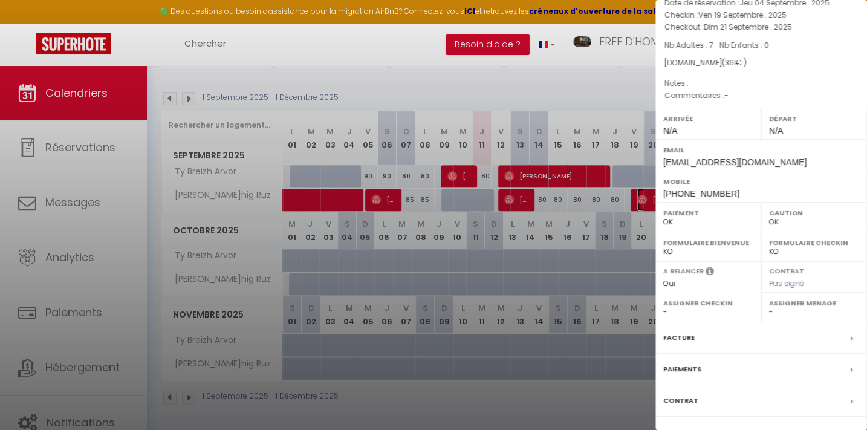
scroll to position [151, 0]
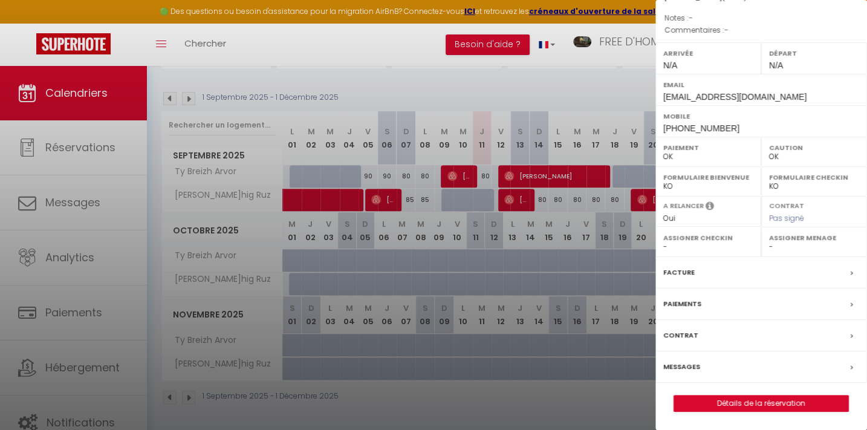
click at [681, 366] on label "Messages" at bounding box center [681, 366] width 37 height 13
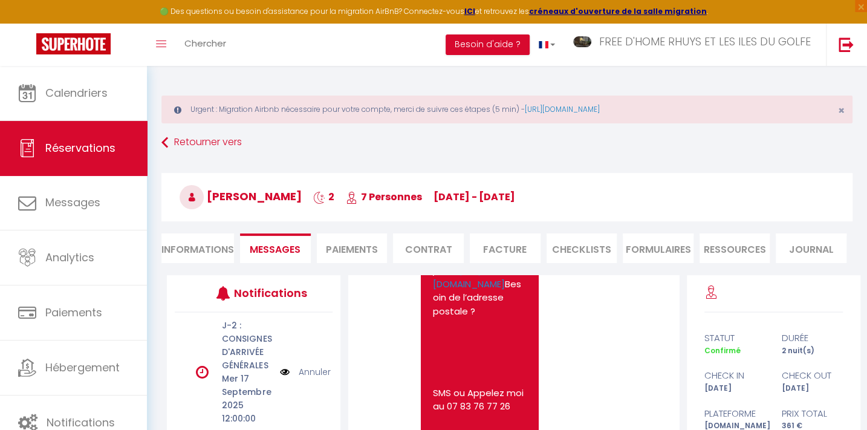
scroll to position [2924, 0]
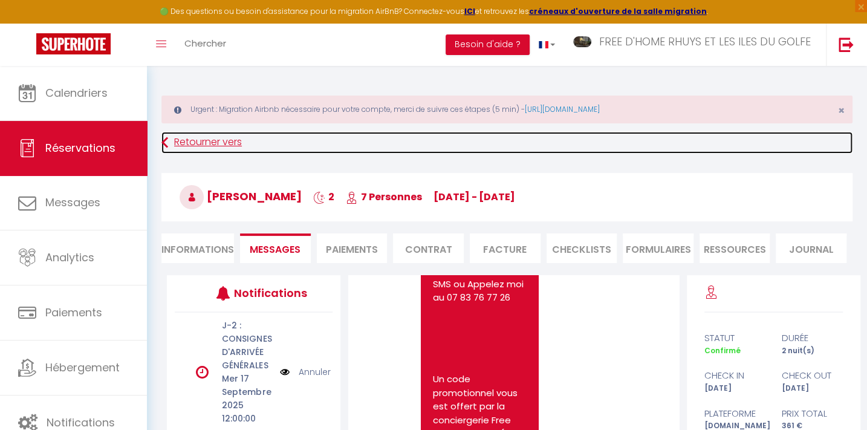
click at [186, 147] on link "Retourner vers" at bounding box center [506, 143] width 691 height 22
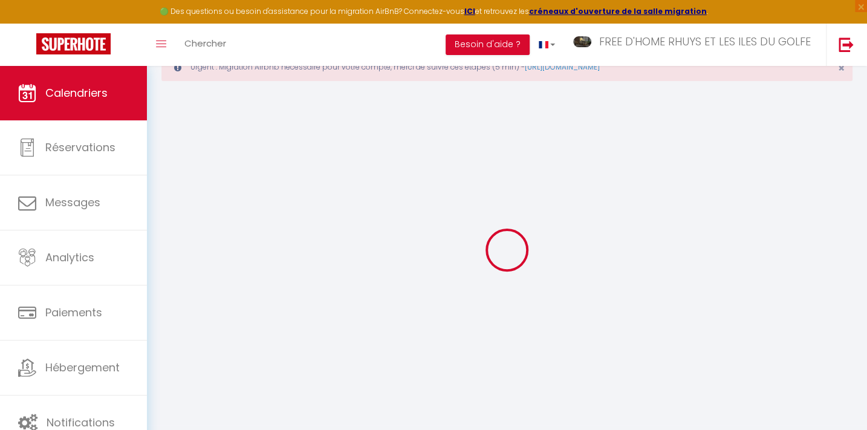
scroll to position [66, 0]
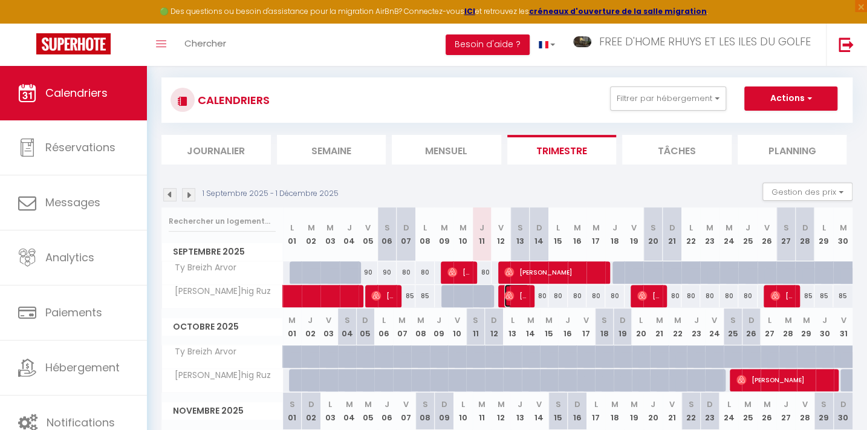
click at [516, 296] on span "[PERSON_NAME]" at bounding box center [516, 295] width 25 height 23
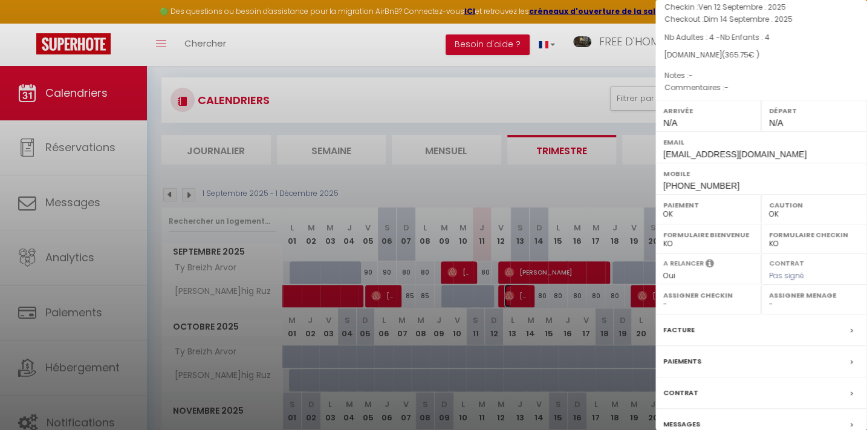
scroll to position [132, 0]
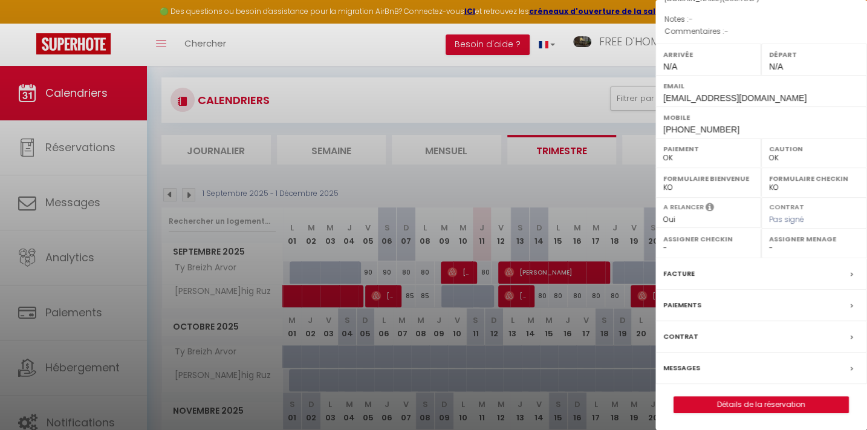
click at [684, 361] on label "Messages" at bounding box center [681, 367] width 37 height 13
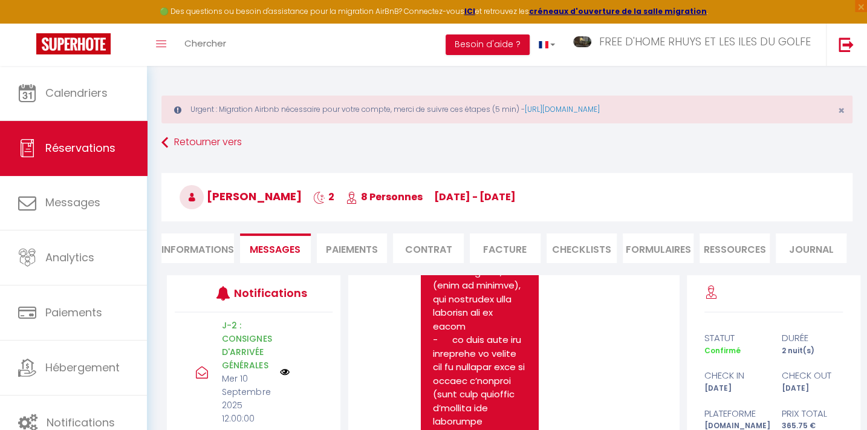
scroll to position [7213, 0]
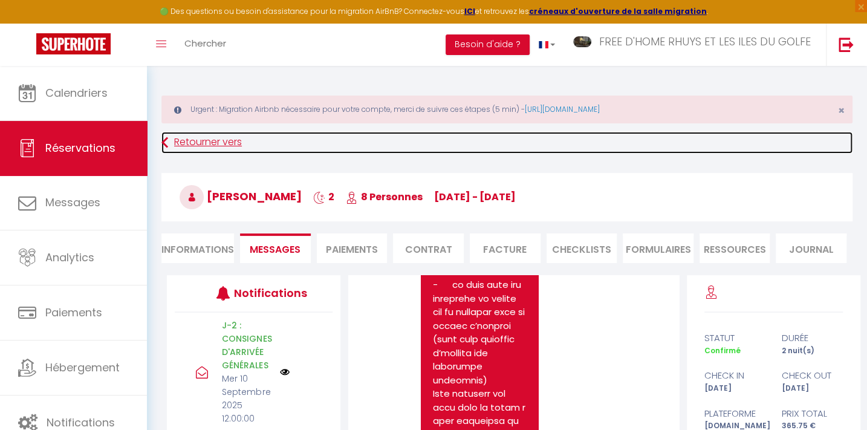
click at [207, 142] on link "Retourner vers" at bounding box center [506, 143] width 691 height 22
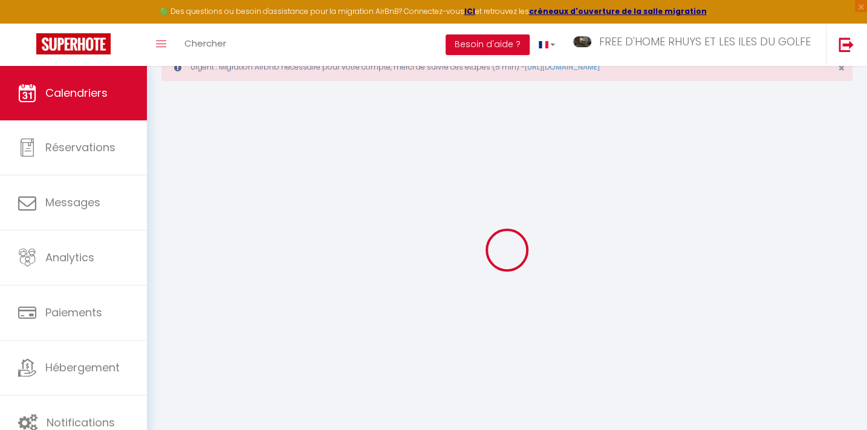
scroll to position [66, 0]
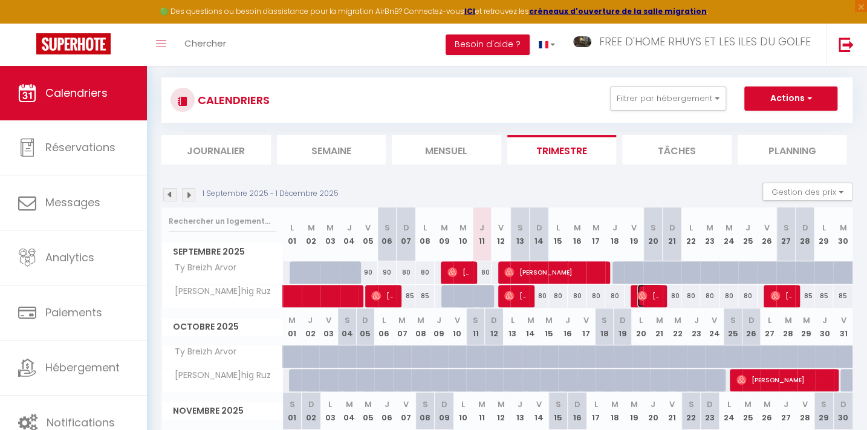
click at [652, 292] on span "[PERSON_NAME]" at bounding box center [649, 295] width 25 height 23
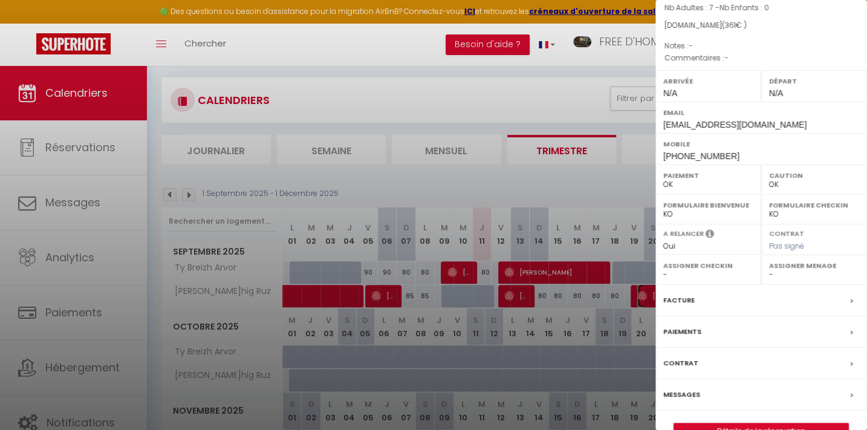
scroll to position [151, 0]
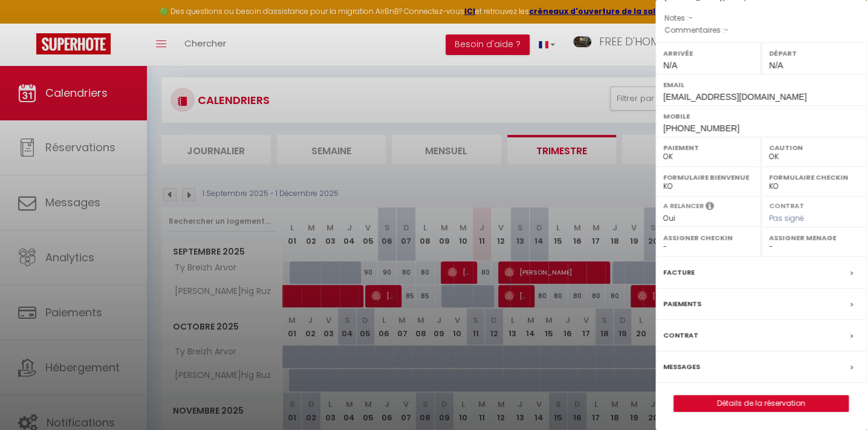
click at [678, 368] on label "Messages" at bounding box center [681, 366] width 37 height 13
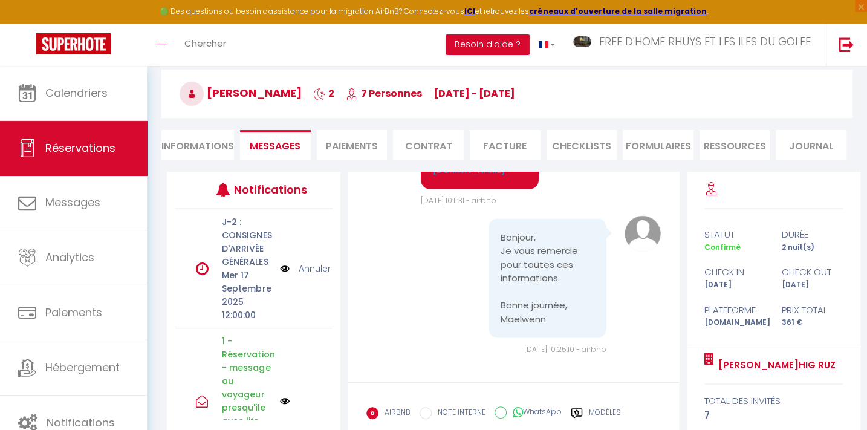
scroll to position [202, 0]
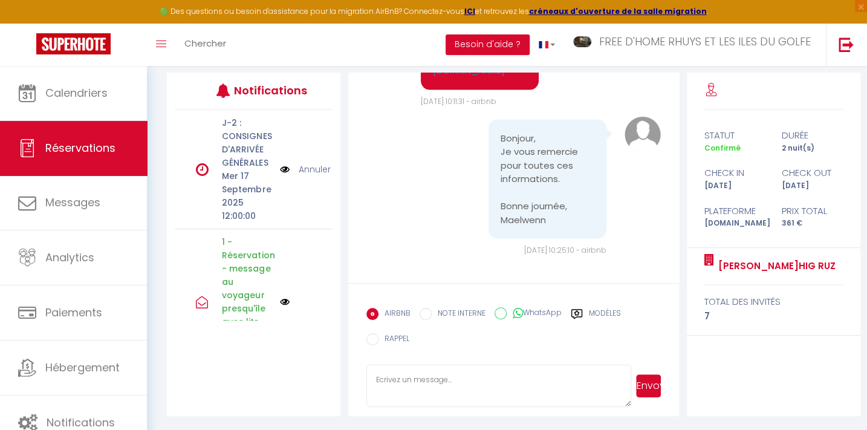
click at [409, 378] on textarea at bounding box center [498, 385] width 265 height 42
paste textarea "Loremip Dolo sitam consect adi el seddoe temp incid utlaboree DO MAGNA AL ENI’A…"
click at [653, 382] on button "Envoyer" at bounding box center [648, 385] width 25 height 23
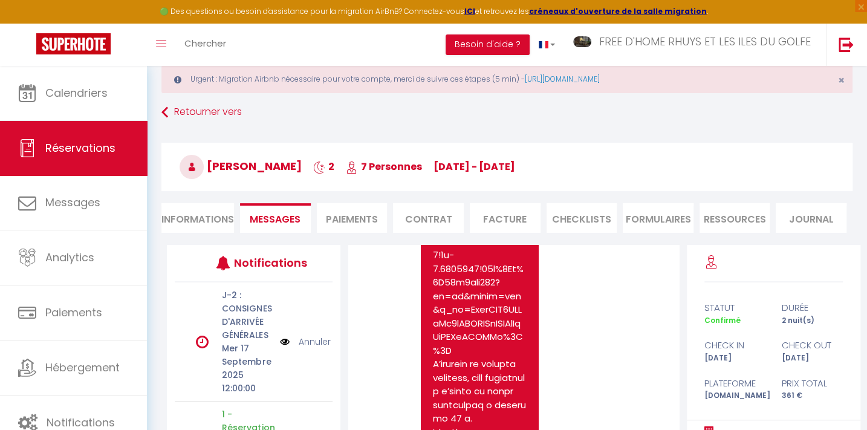
scroll to position [0, 0]
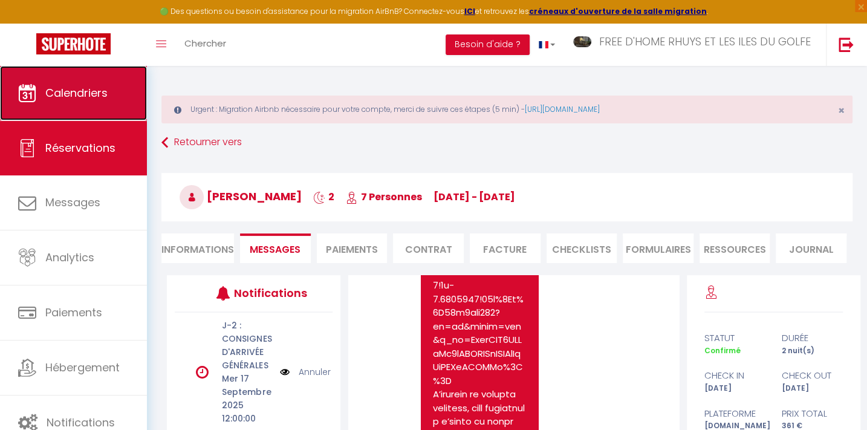
click at [63, 89] on span "Calendriers" at bounding box center [76, 92] width 62 height 15
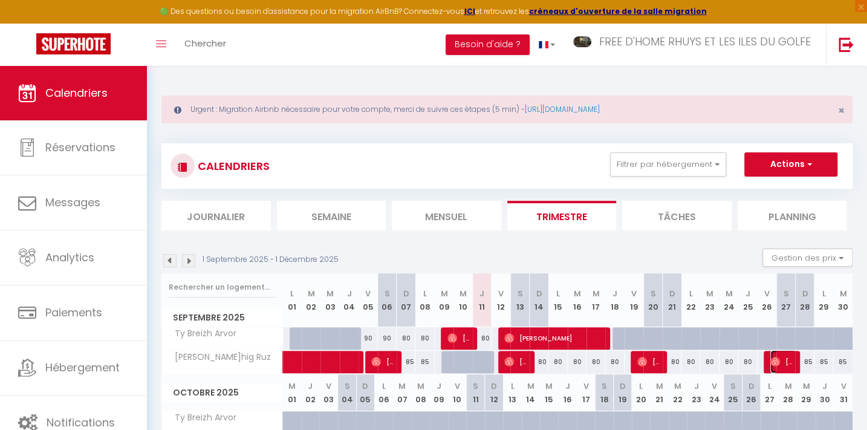
click at [789, 363] on span "[PERSON_NAME]" at bounding box center [782, 361] width 25 height 23
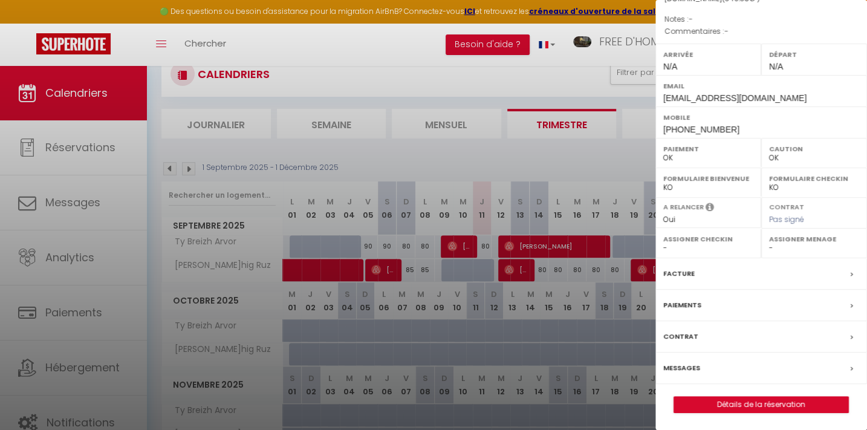
scroll to position [162, 0]
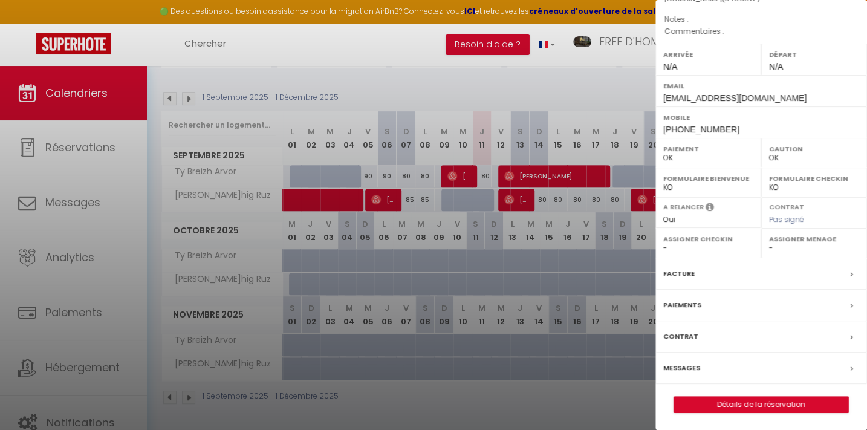
click at [680, 366] on label "Messages" at bounding box center [681, 367] width 37 height 13
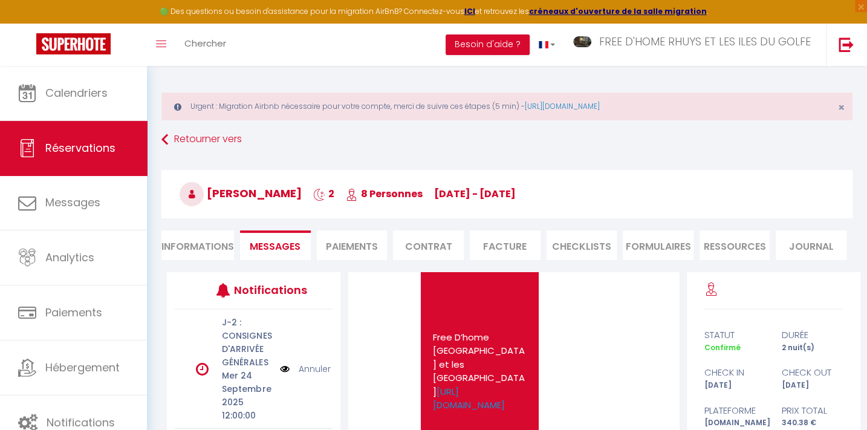
scroll to position [202, 0]
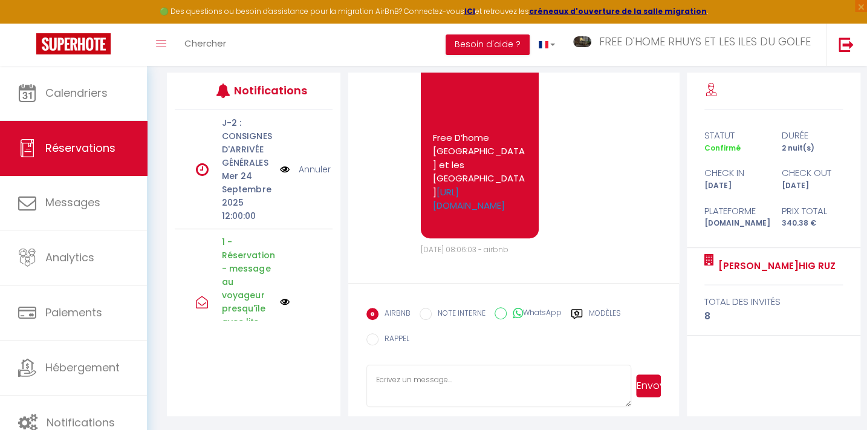
click at [381, 377] on textarea at bounding box center [498, 385] width 265 height 42
paste textarea "Loremip Dolo sitam consect adi el seddoe temp incid utlaboree DO MAGNA AL ENI’A…"
click at [649, 386] on button "Envoyer" at bounding box center [648, 385] width 25 height 23
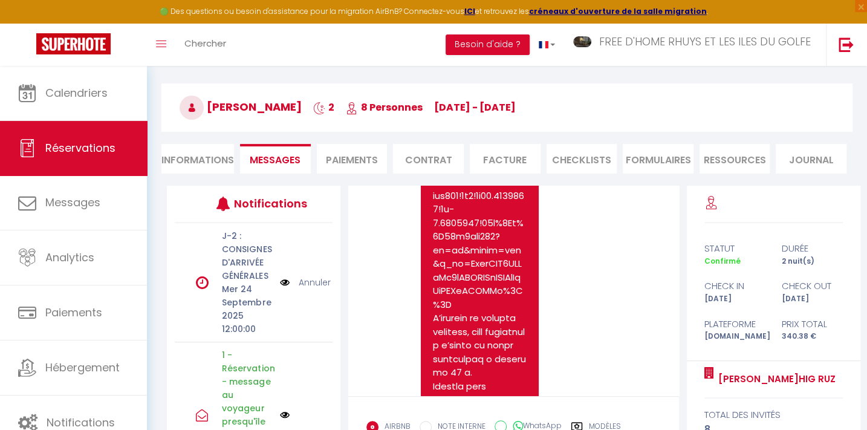
scroll to position [0, 0]
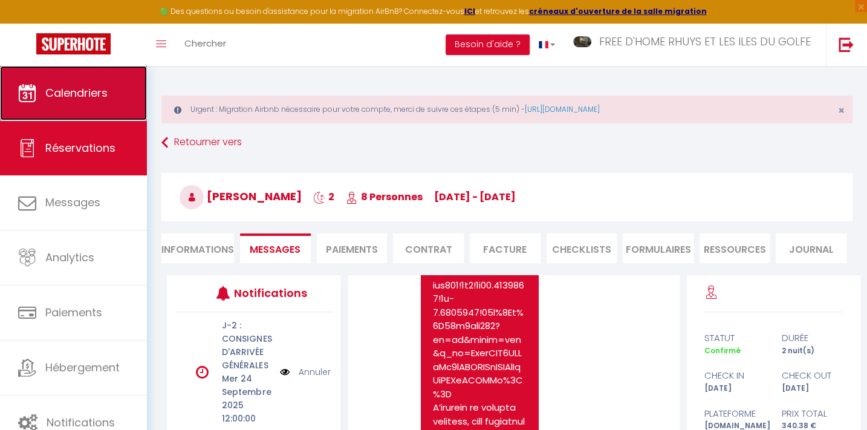
click at [75, 98] on span "Calendriers" at bounding box center [76, 92] width 62 height 15
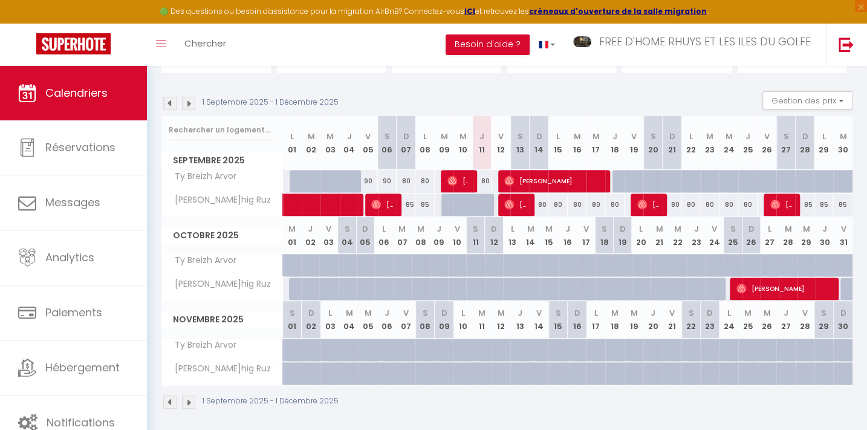
scroll to position [162, 0]
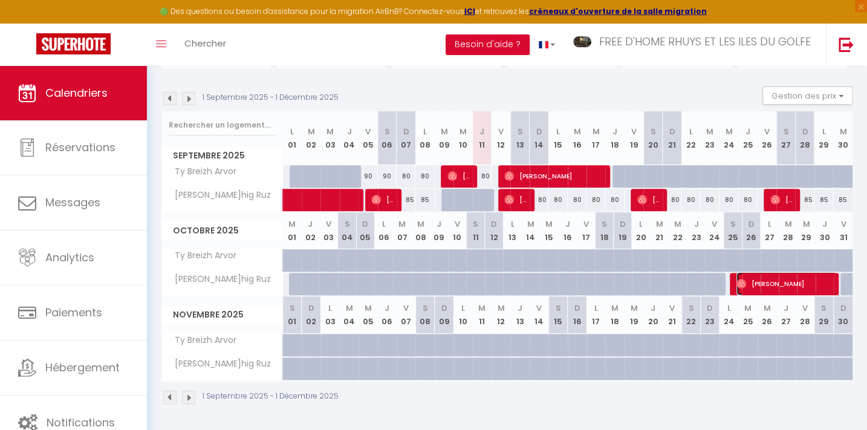
click at [761, 285] on span "[PERSON_NAME]" at bounding box center [786, 283] width 100 height 23
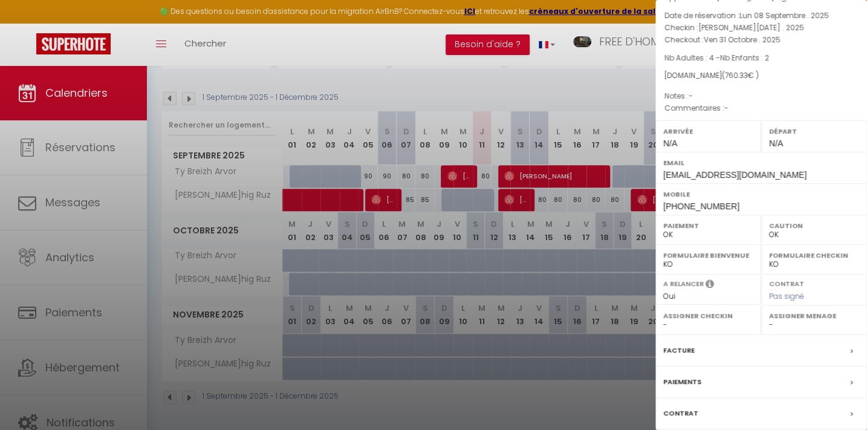
scroll to position [132, 0]
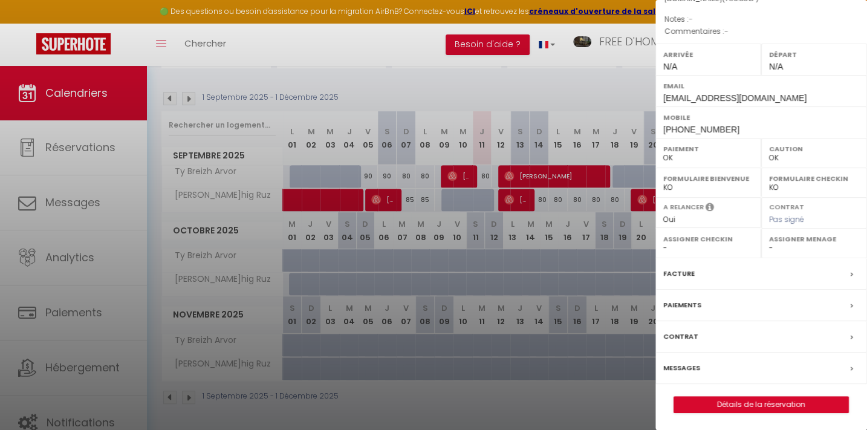
click at [676, 368] on label "Messages" at bounding box center [681, 367] width 37 height 13
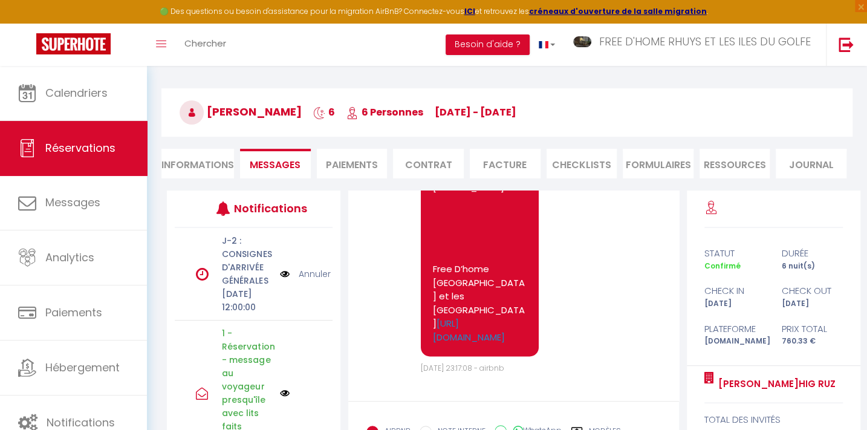
scroll to position [186, 0]
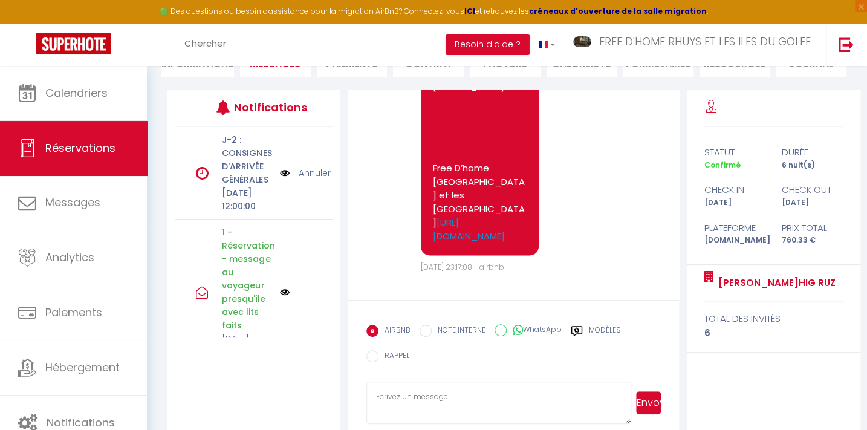
click at [395, 395] on textarea at bounding box center [498, 402] width 265 height 42
paste textarea "Loremip Dolo sitam consect adi el seddoe temp incid utlaboree DO MAGNA AL ENI’A…"
click at [644, 409] on button "Envoyer" at bounding box center [648, 402] width 25 height 23
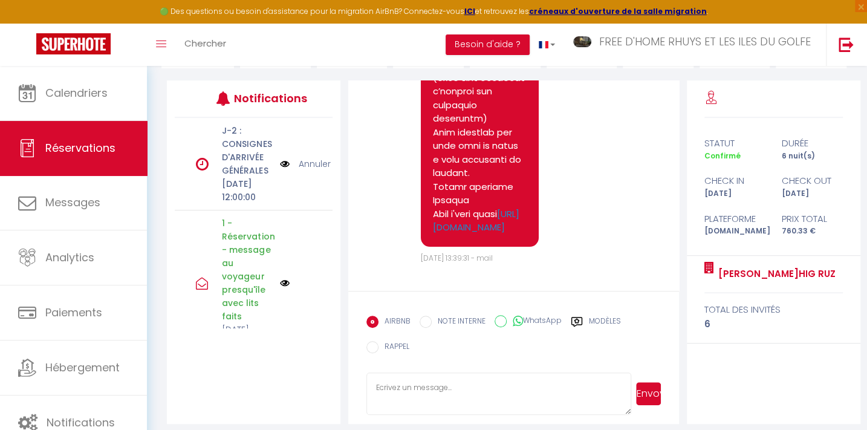
scroll to position [202, 0]
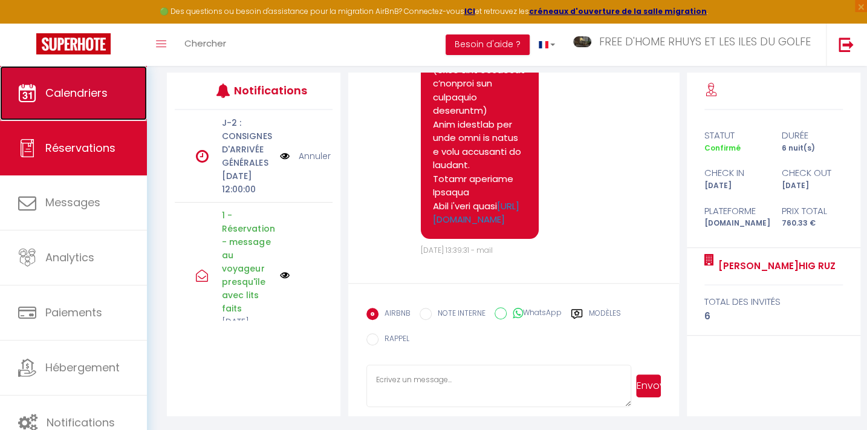
click at [48, 92] on span "Calendriers" at bounding box center [76, 92] width 62 height 15
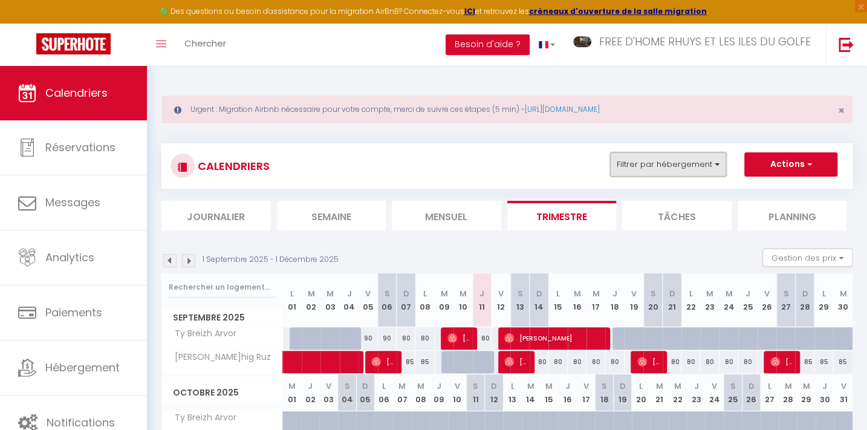
click at [662, 158] on button "Filtrer par hébergement" at bounding box center [668, 164] width 116 height 24
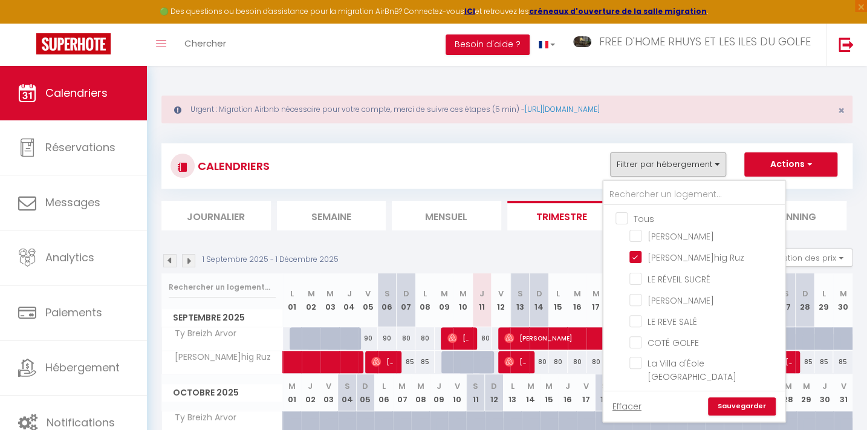
click at [623, 220] on input "Tous" at bounding box center [705, 218] width 181 height 12
click at [735, 405] on link "Sauvegarder" at bounding box center [742, 406] width 68 height 18
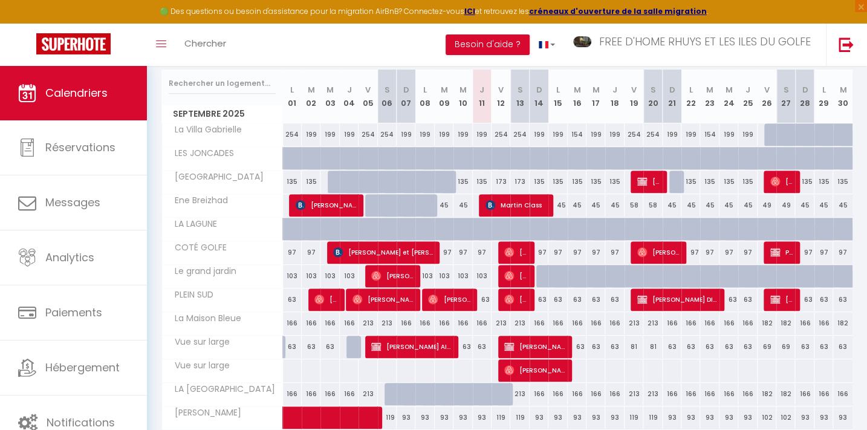
scroll to position [219, 0]
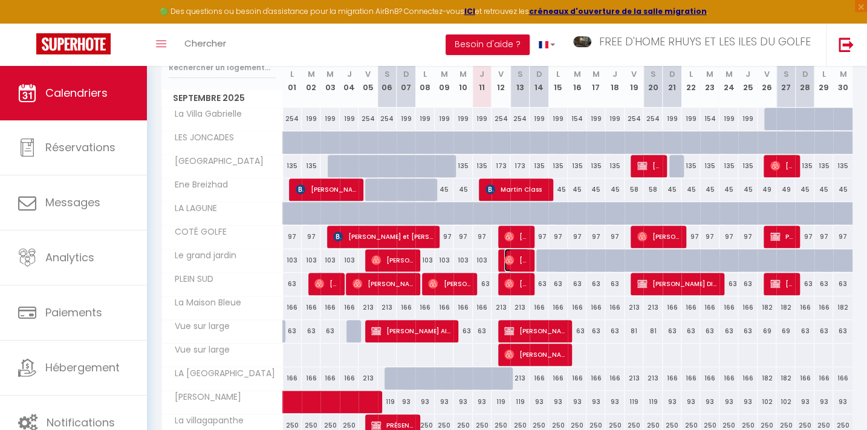
click at [511, 256] on img at bounding box center [509, 260] width 10 height 10
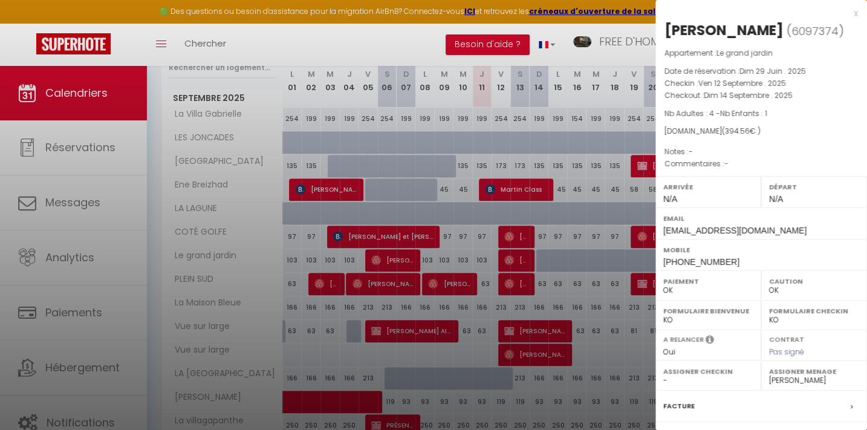
click at [378, 37] on div at bounding box center [433, 215] width 867 height 430
click at [398, 41] on div at bounding box center [433, 215] width 867 height 430
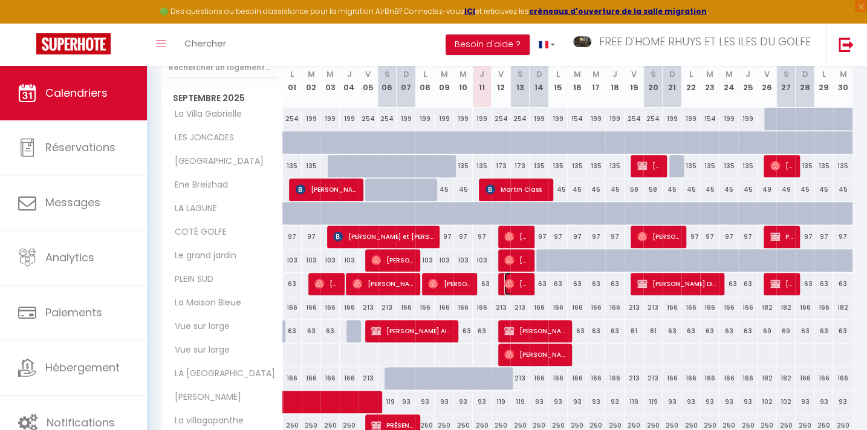
click at [519, 280] on span "[PERSON_NAME]" at bounding box center [516, 283] width 25 height 23
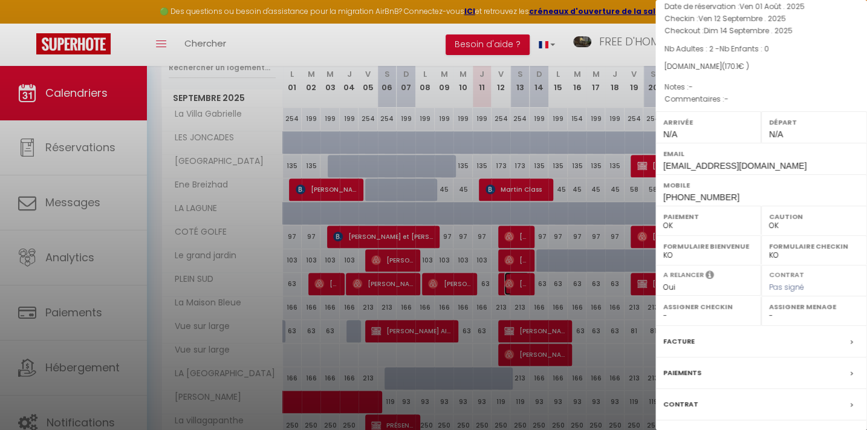
scroll to position [132, 0]
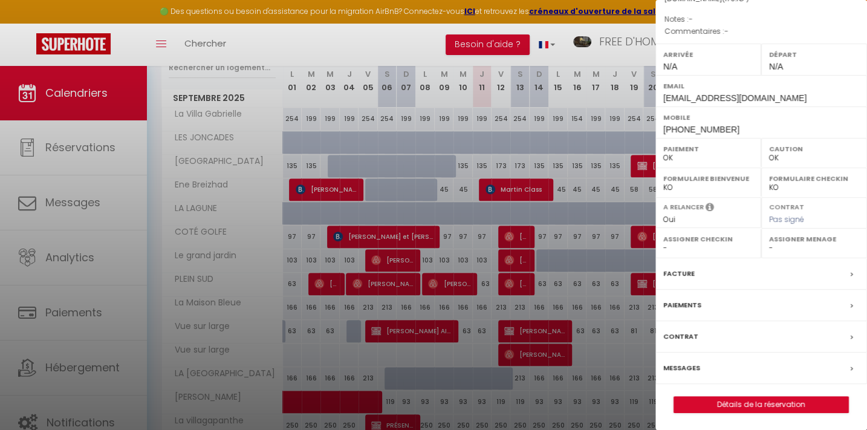
click at [681, 361] on label "Messages" at bounding box center [681, 367] width 37 height 13
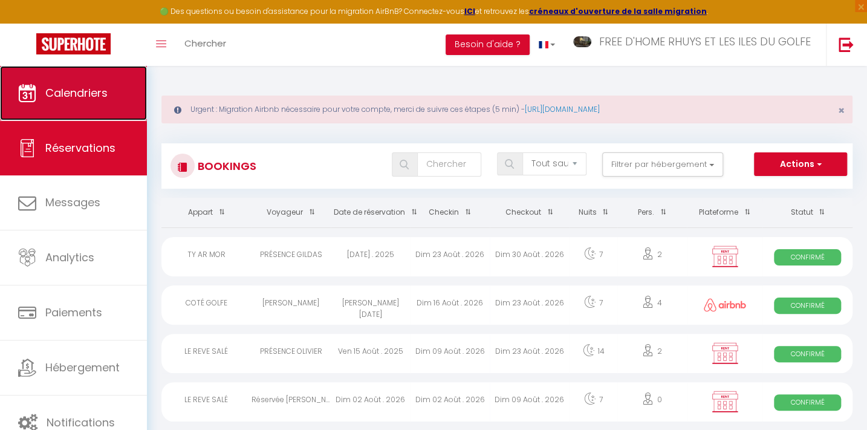
click at [61, 89] on span "Calendriers" at bounding box center [76, 92] width 62 height 15
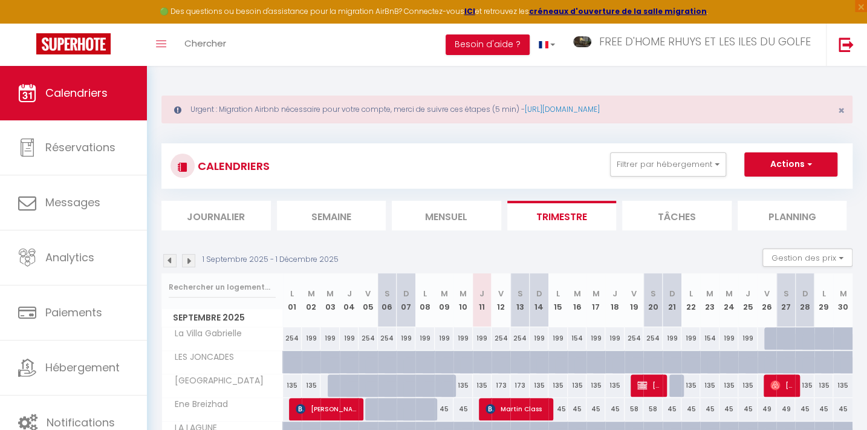
scroll to position [219, 0]
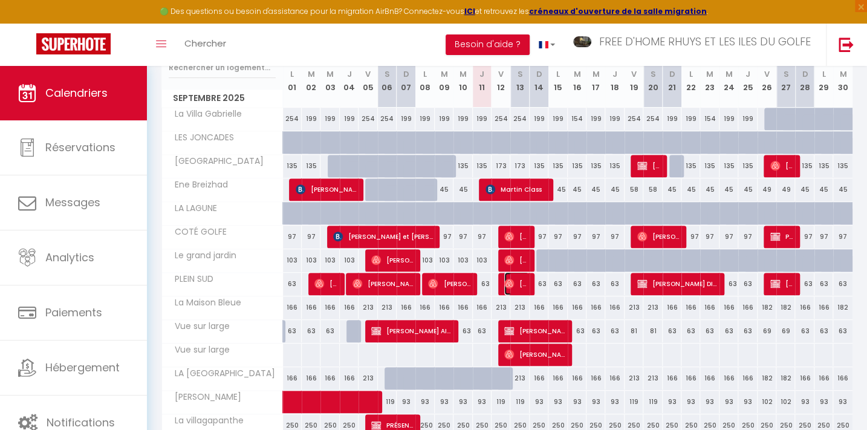
click at [515, 281] on span "[PERSON_NAME]" at bounding box center [516, 283] width 25 height 23
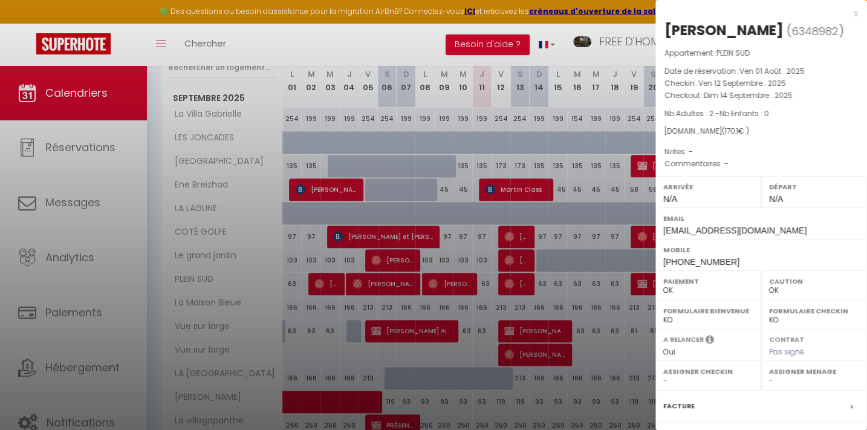
click at [441, 145] on div at bounding box center [433, 215] width 867 height 430
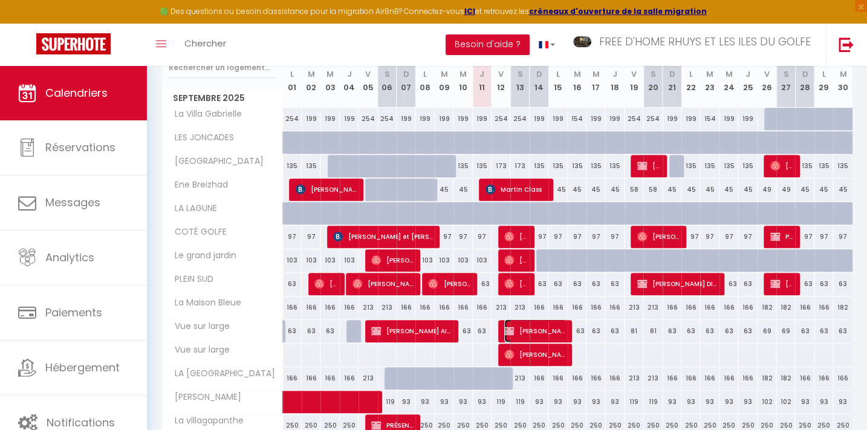
click at [516, 325] on span "[PERSON_NAME] AIRBNB" at bounding box center [535, 330] width 62 height 23
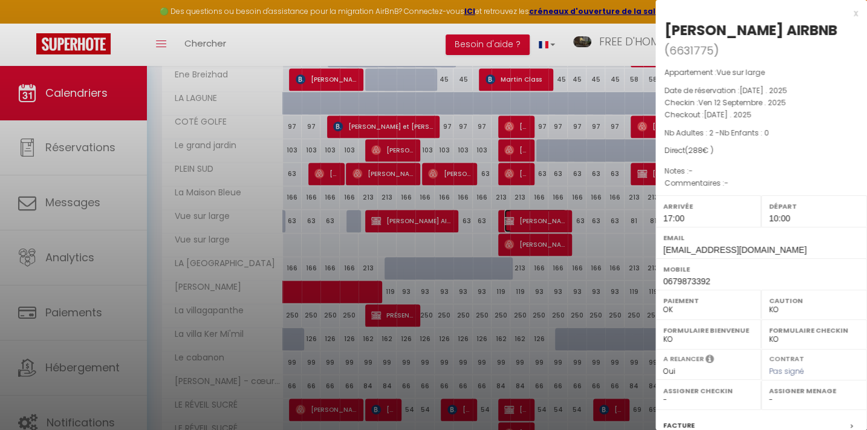
scroll to position [274, 0]
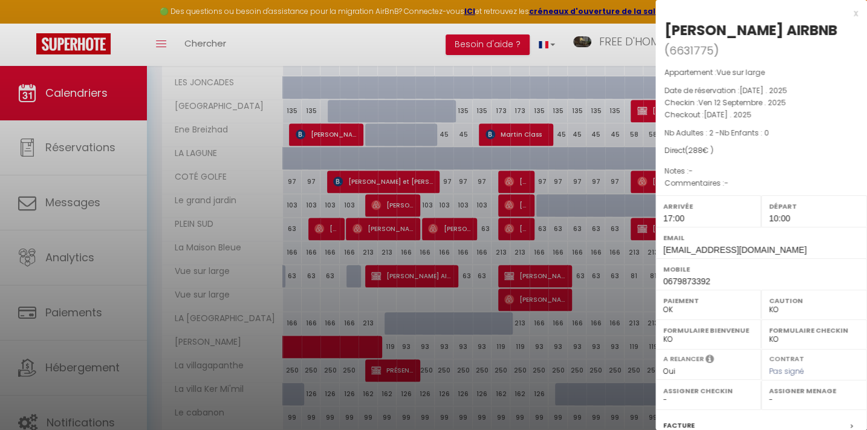
click at [532, 300] on div at bounding box center [433, 215] width 867 height 430
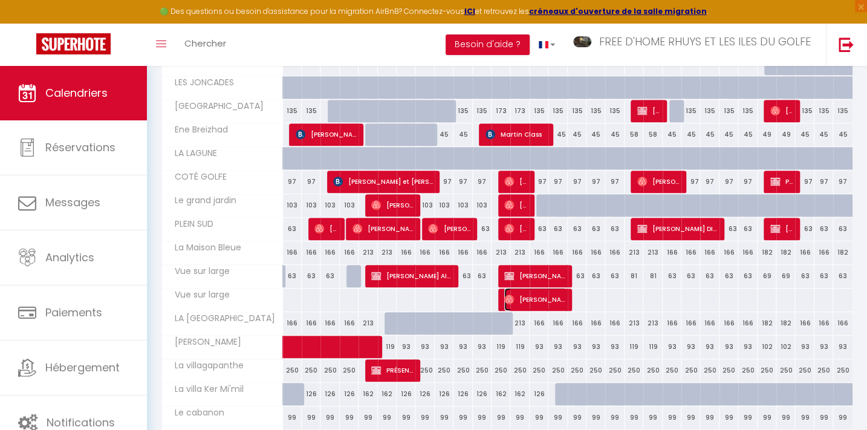
click at [532, 300] on span "[PERSON_NAME]" at bounding box center [535, 299] width 62 height 23
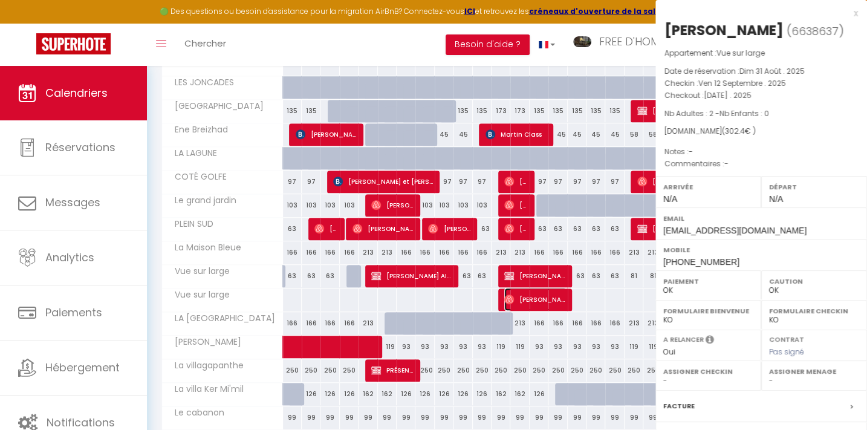
scroll to position [329, 0]
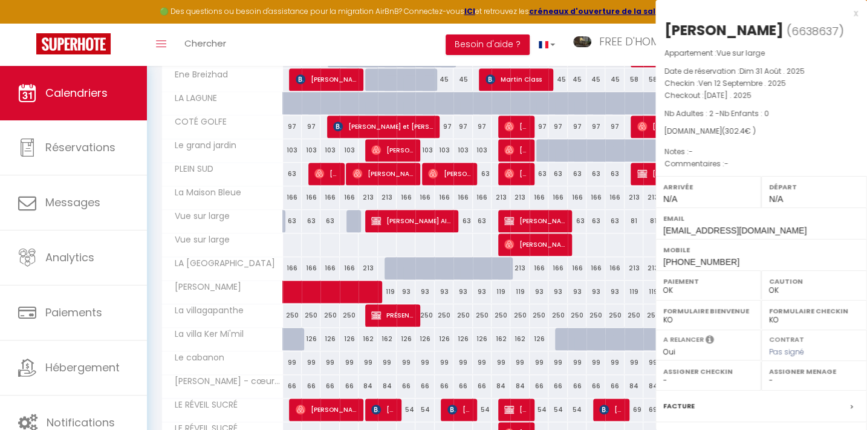
click at [509, 186] on div at bounding box center [433, 215] width 867 height 430
click at [508, 184] on div at bounding box center [433, 215] width 867 height 430
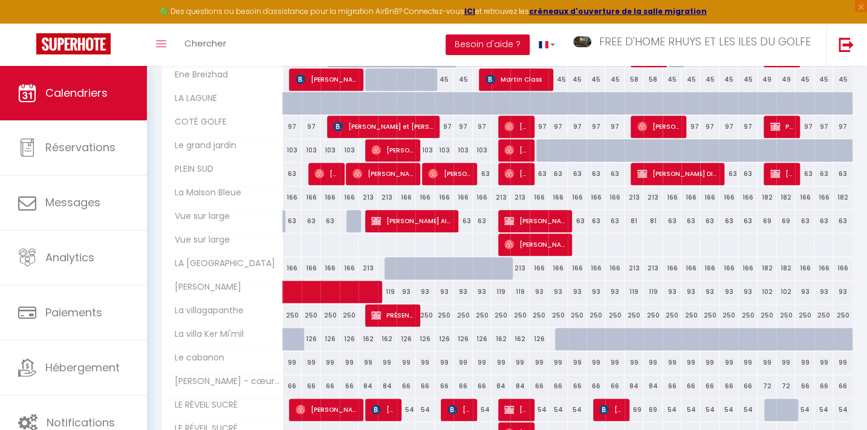
scroll to position [549, 0]
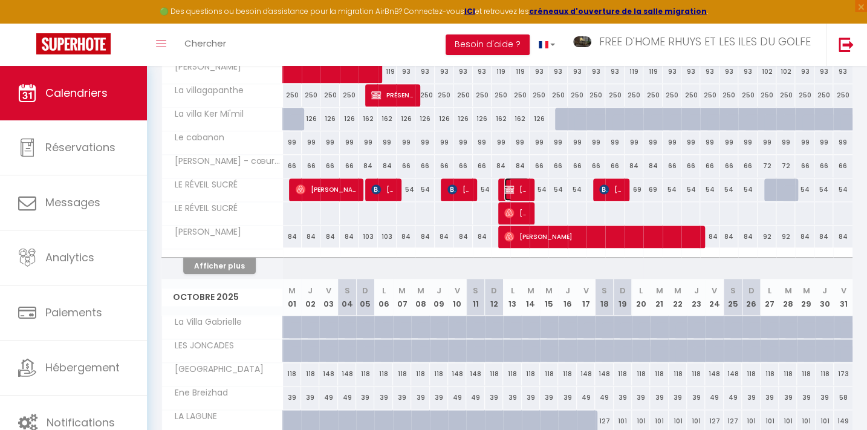
click at [514, 184] on span "[PERSON_NAME] AIR BNB" at bounding box center [516, 189] width 25 height 23
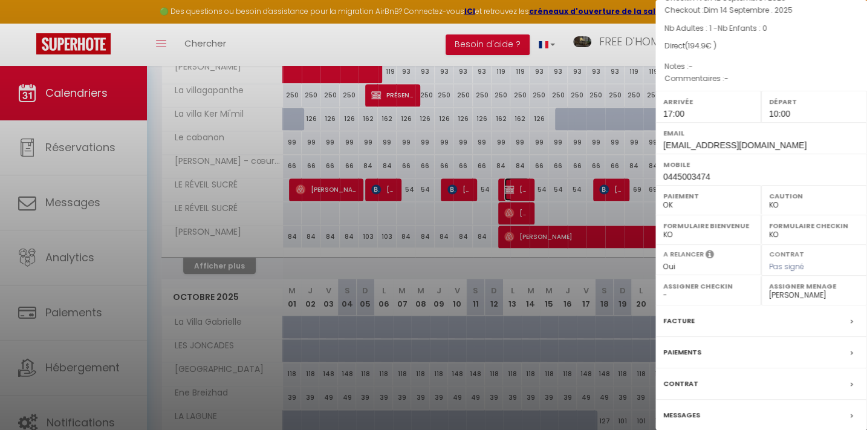
scroll to position [151, 0]
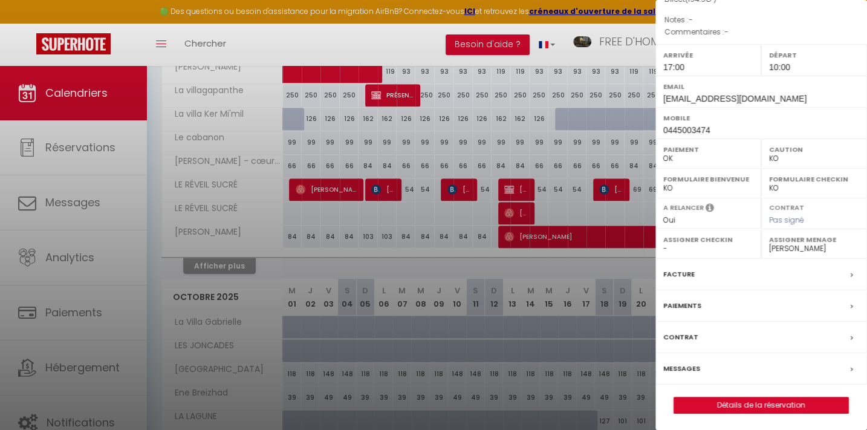
click at [685, 368] on label "Messages" at bounding box center [681, 368] width 37 height 13
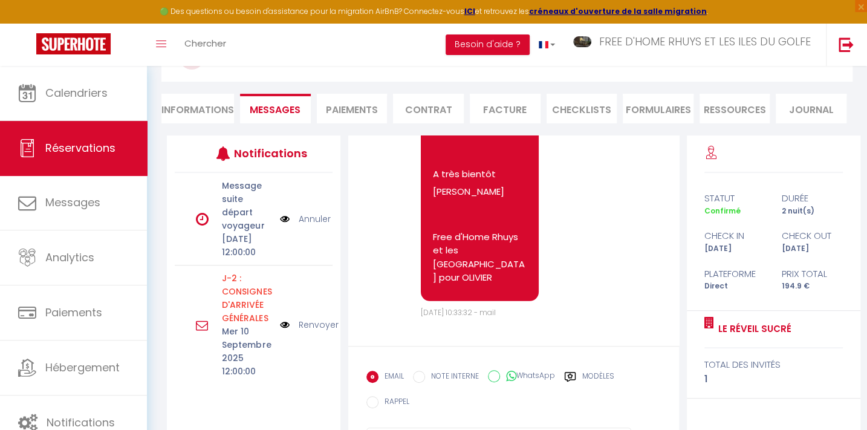
scroll to position [164, 0]
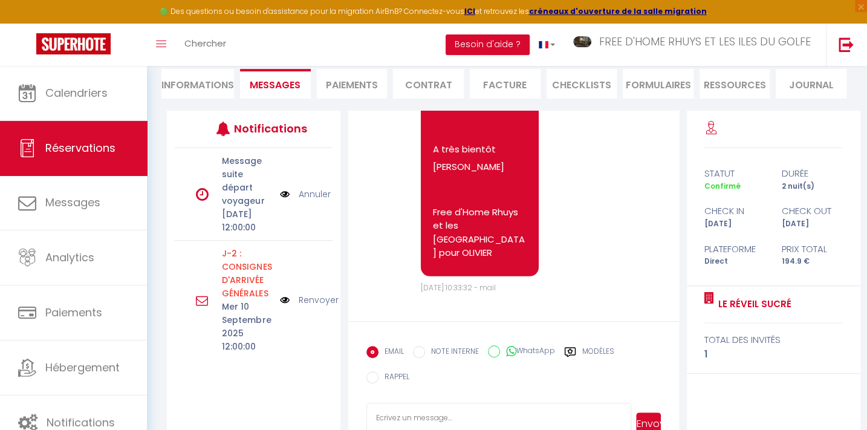
click at [374, 414] on textarea at bounding box center [498, 424] width 265 height 42
paste textarea "Bonjour Les vacances approchent à grand pas et voici donc vos consignes d'arriv…"
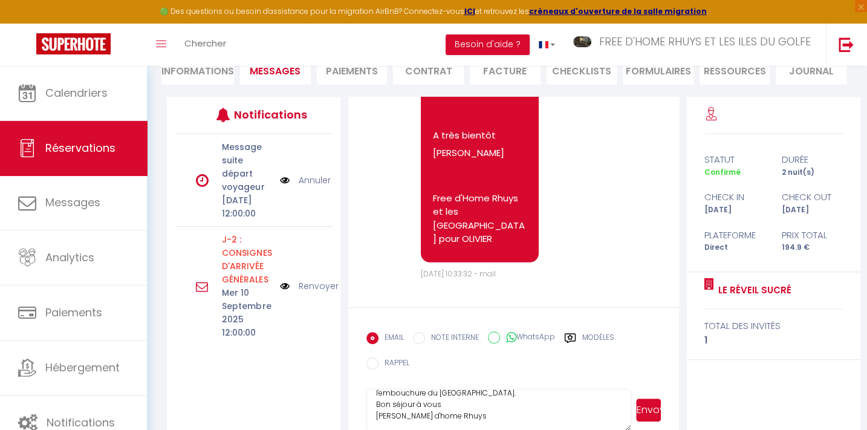
click at [652, 412] on button "Envoyer" at bounding box center [648, 409] width 25 height 23
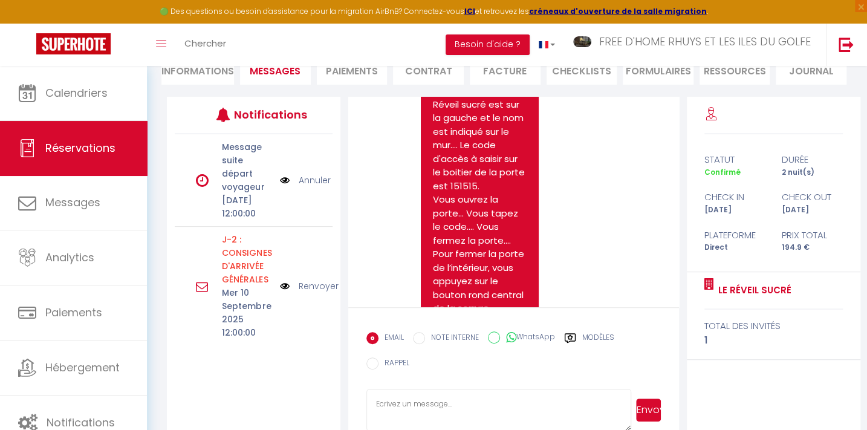
scroll to position [4493, 0]
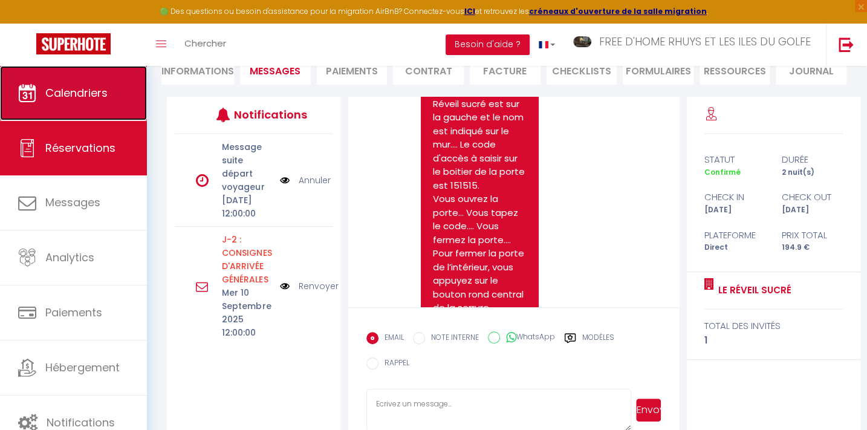
click at [54, 88] on span "Calendriers" at bounding box center [76, 92] width 62 height 15
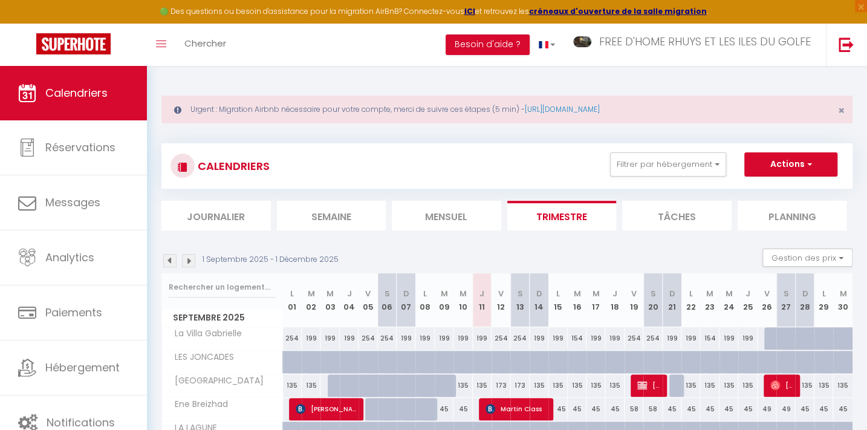
scroll to position [439, 0]
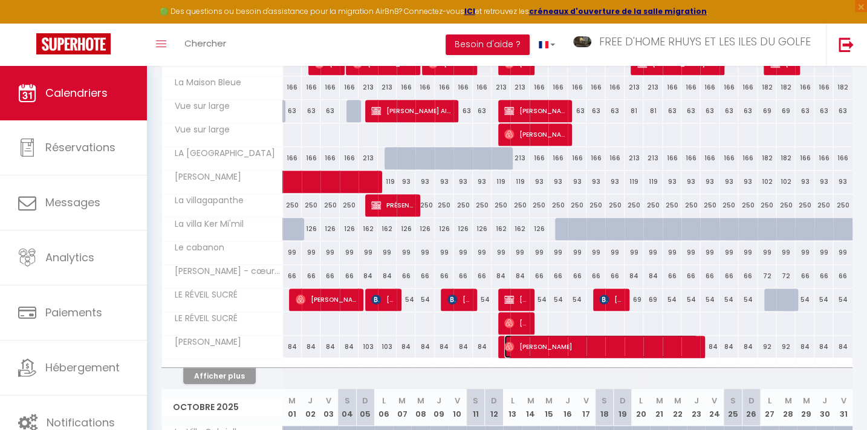
click at [523, 340] on span "[PERSON_NAME]" at bounding box center [600, 346] width 193 height 23
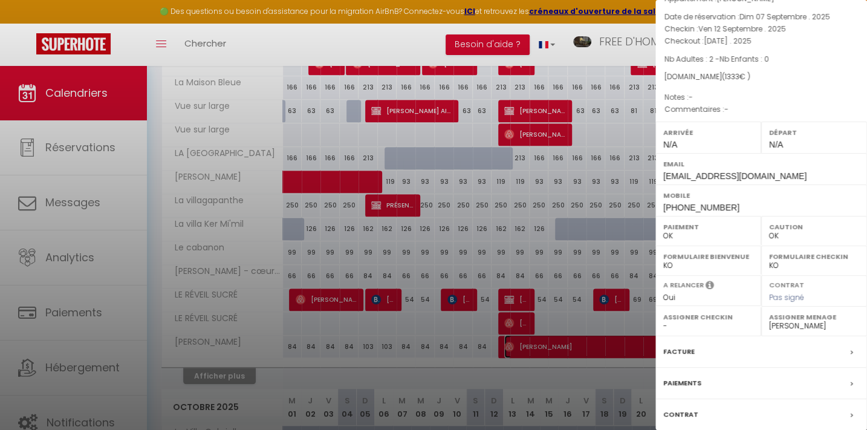
scroll to position [132, 0]
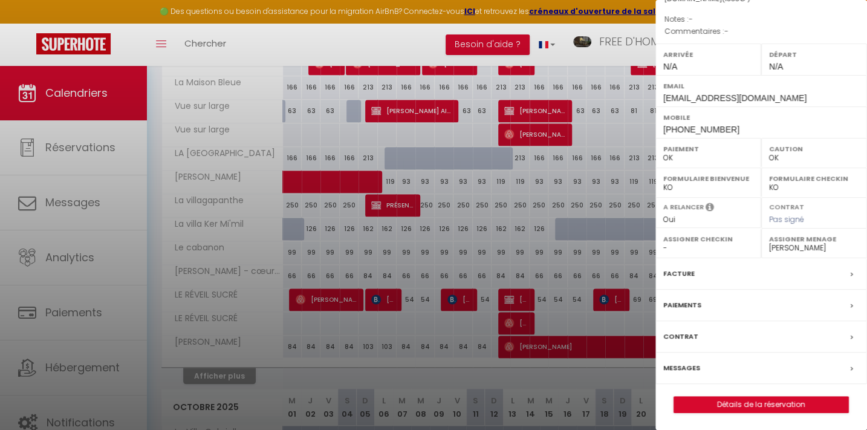
click at [683, 369] on label "Messages" at bounding box center [681, 367] width 37 height 13
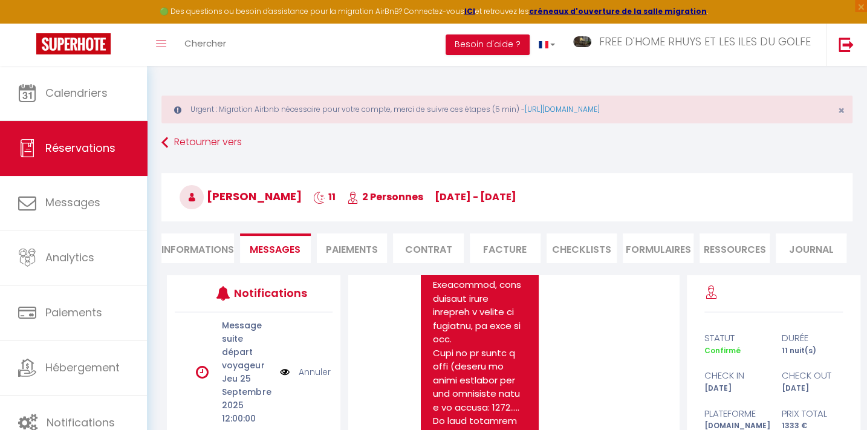
scroll to position [5057, 0]
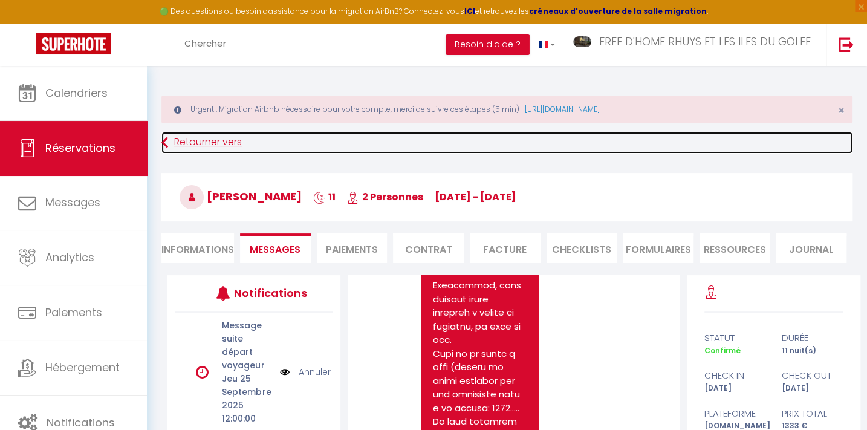
click at [195, 142] on link "Retourner vers" at bounding box center [506, 143] width 691 height 22
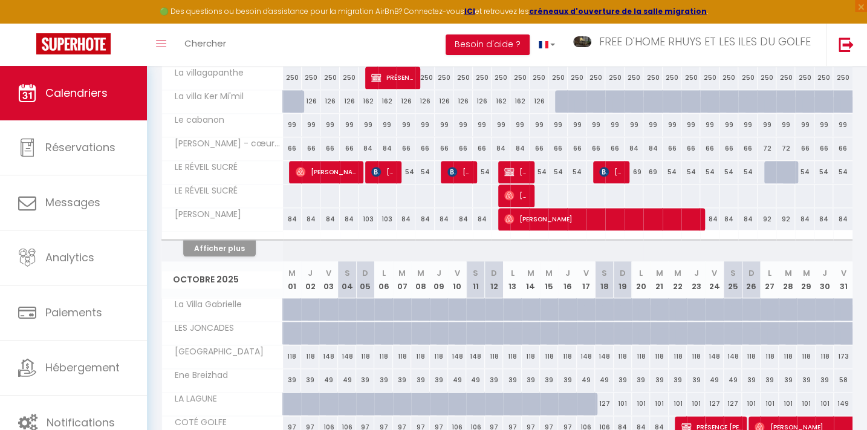
scroll to position [560, 0]
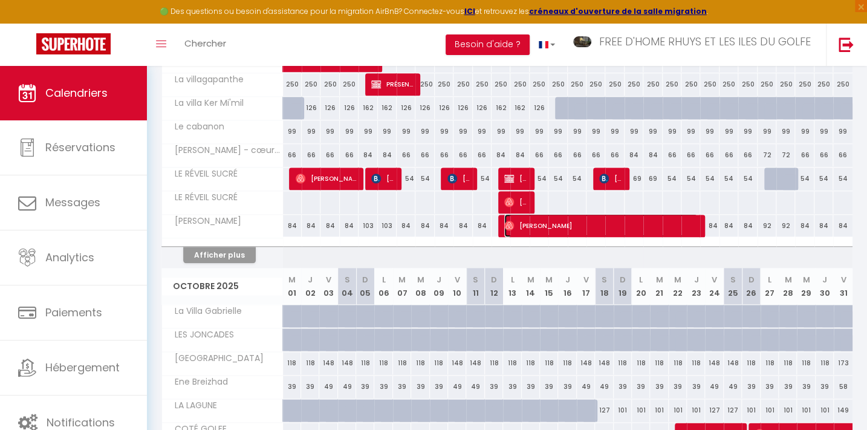
click at [537, 218] on span "[PERSON_NAME]" at bounding box center [600, 225] width 193 height 23
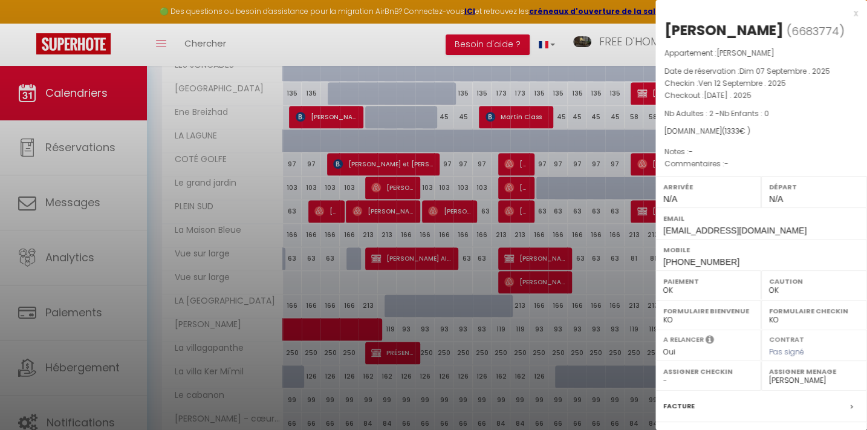
scroll to position [285, 0]
